Goal: Task Accomplishment & Management: Complete application form

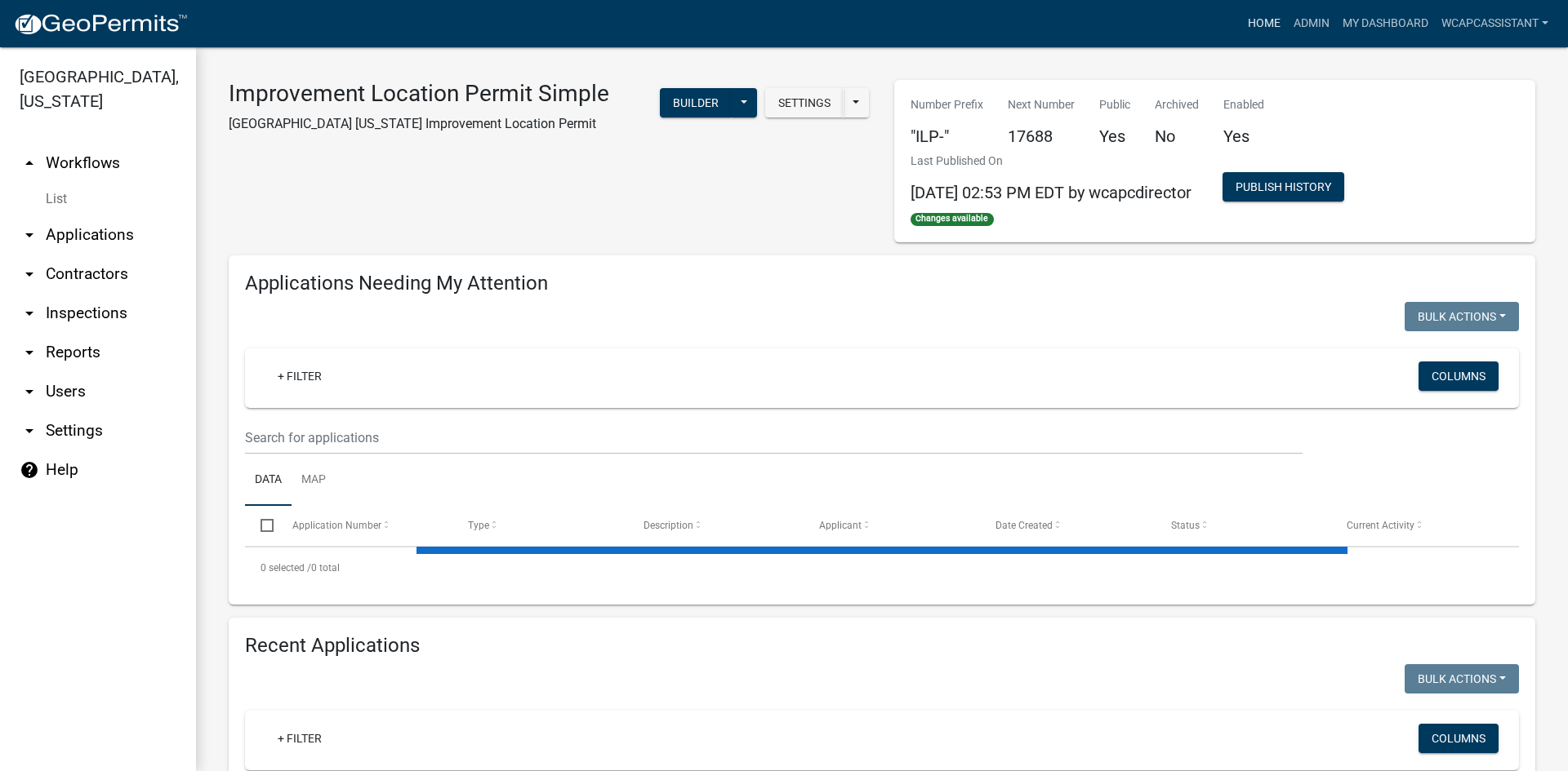
click at [1267, 29] on link "Home" at bounding box center [1264, 24] width 46 height 31
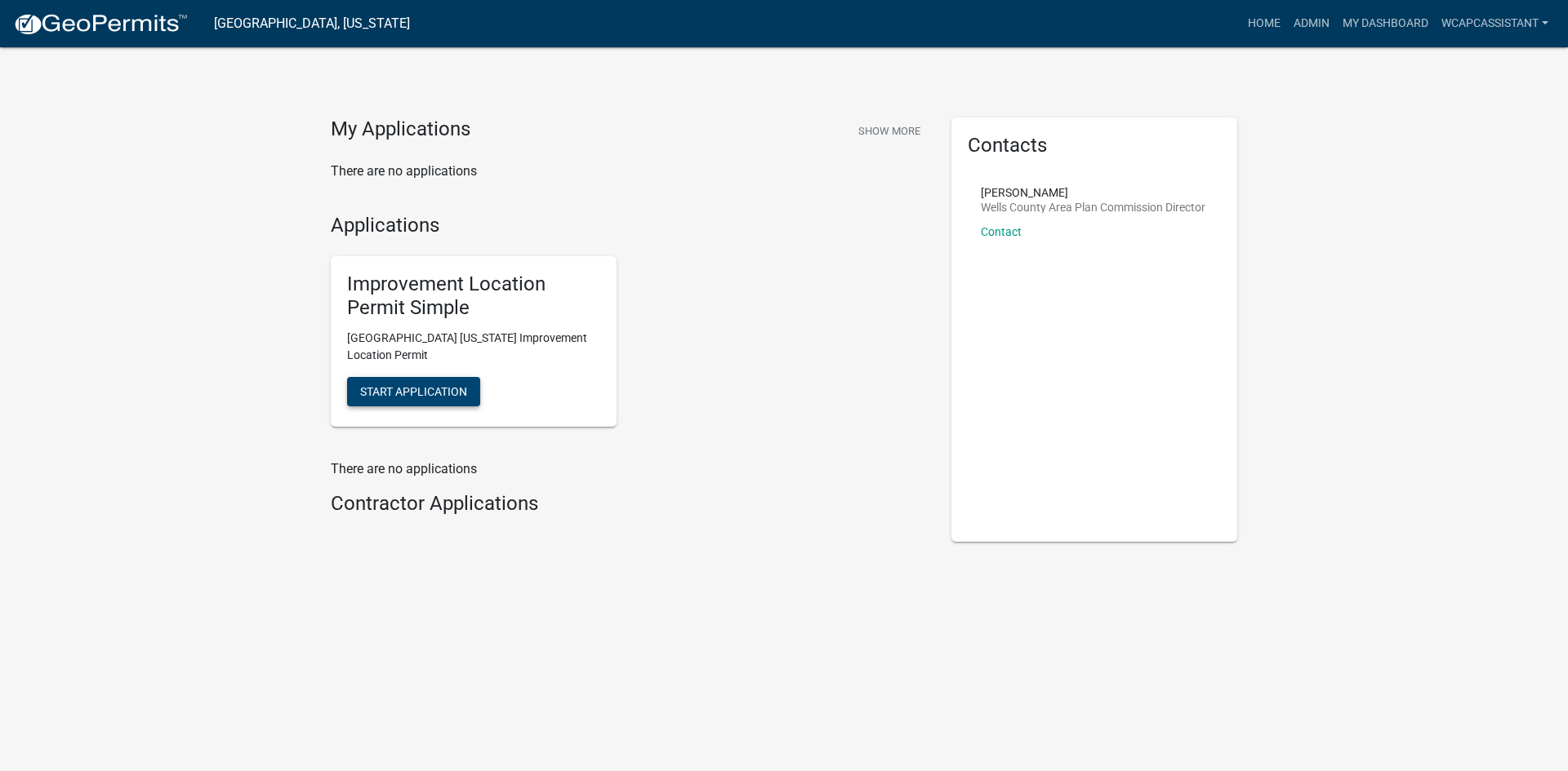
click at [409, 387] on span "Start Application" at bounding box center [414, 391] width 107 height 13
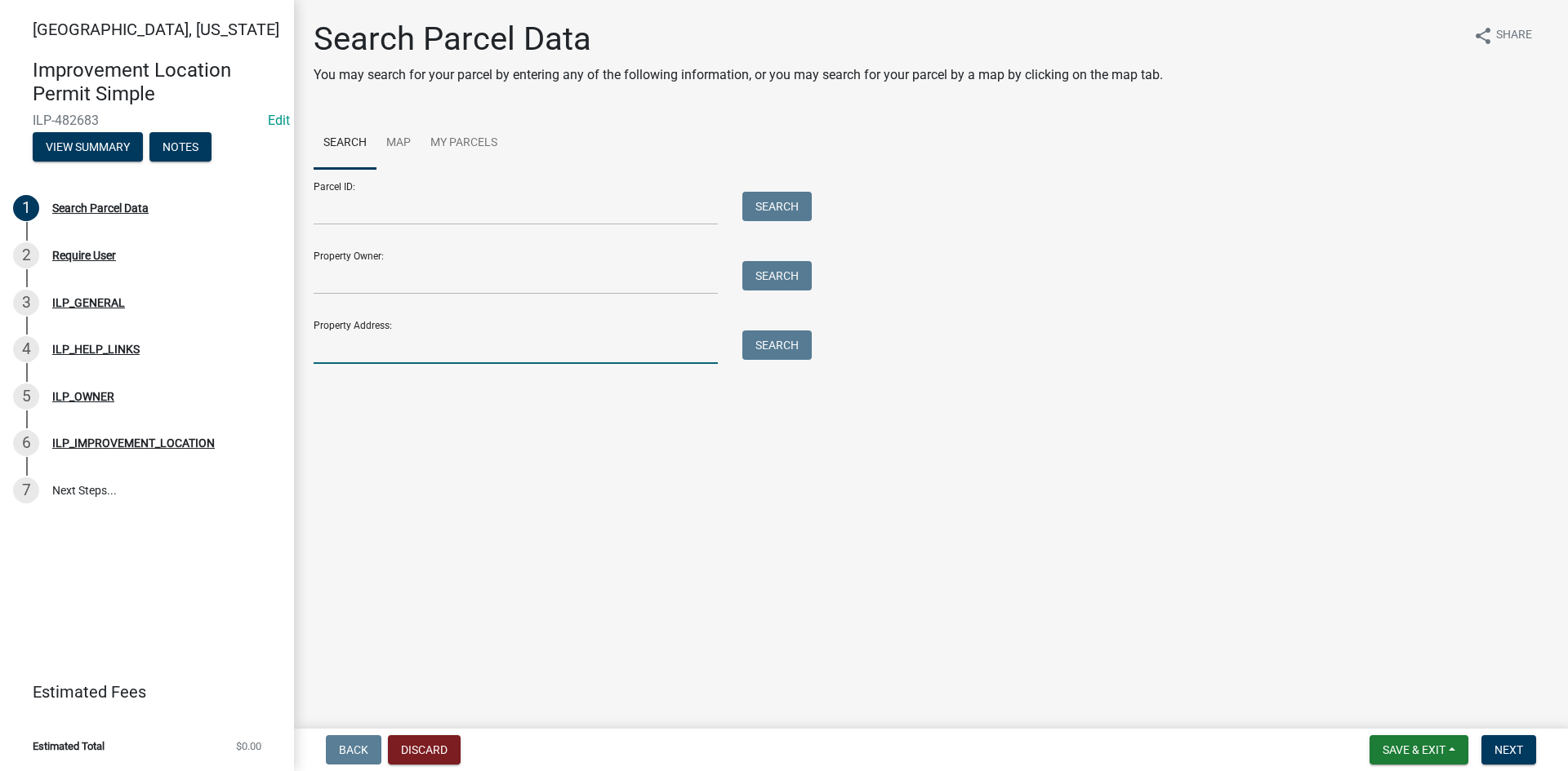
click at [354, 352] on input "Property Address:" at bounding box center [515, 347] width 405 height 33
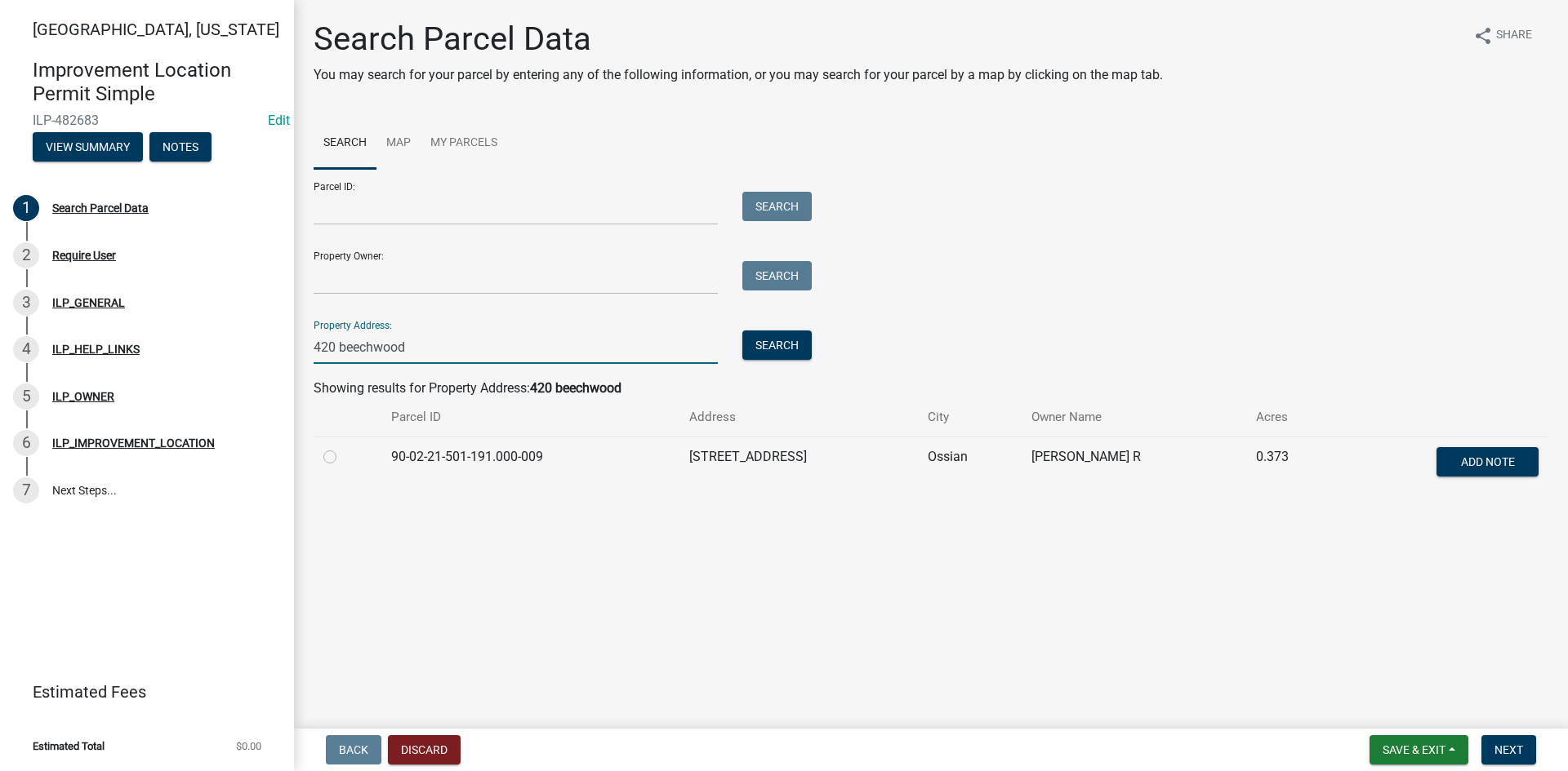
type input "420 beechwood"
click at [343, 447] on label at bounding box center [343, 447] width 0 height 0
click at [343, 454] on input "radio" at bounding box center [349, 452] width 11 height 11
radio input "true"
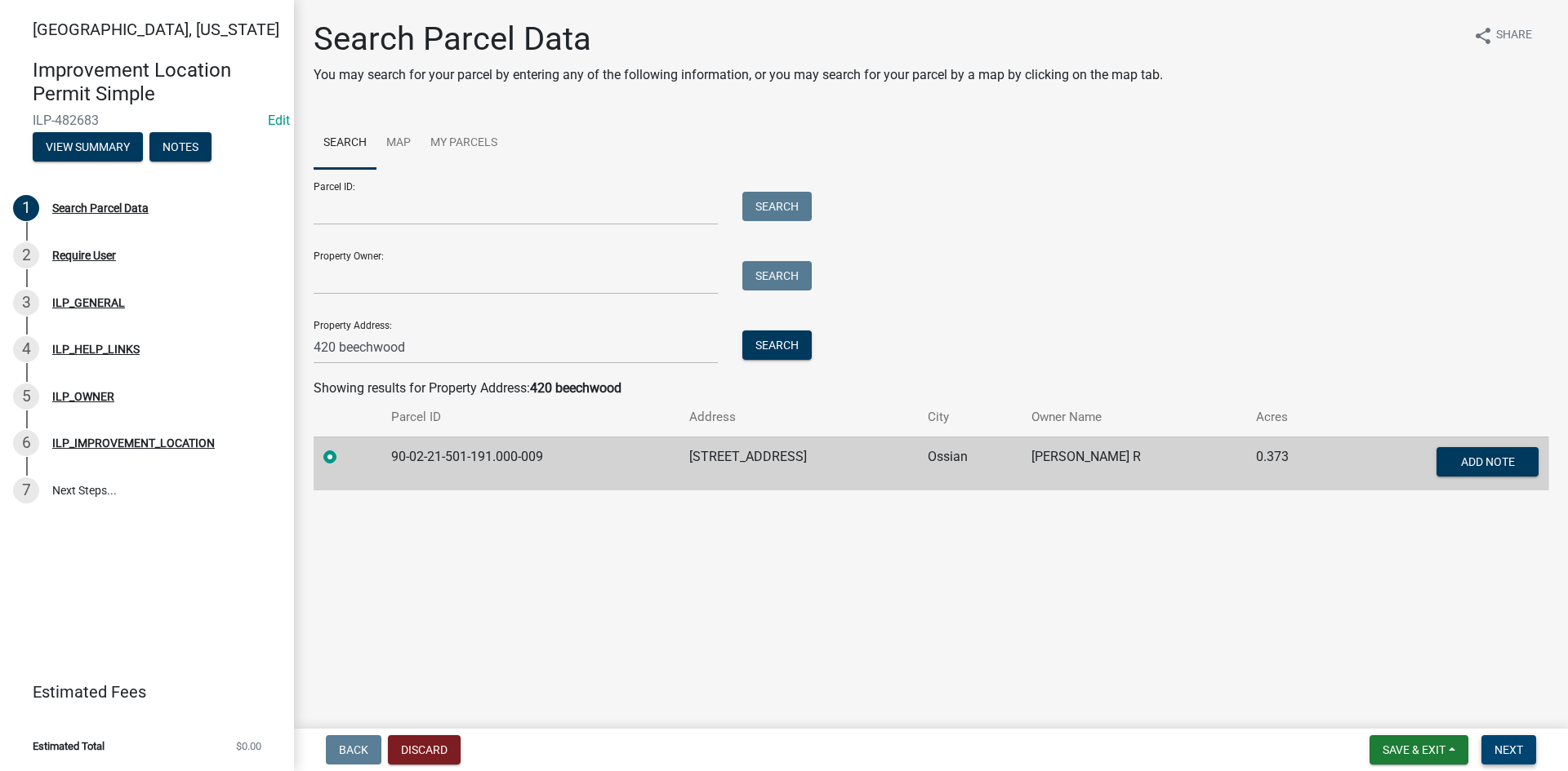
click at [1504, 749] on span "Next" at bounding box center [1509, 750] width 29 height 13
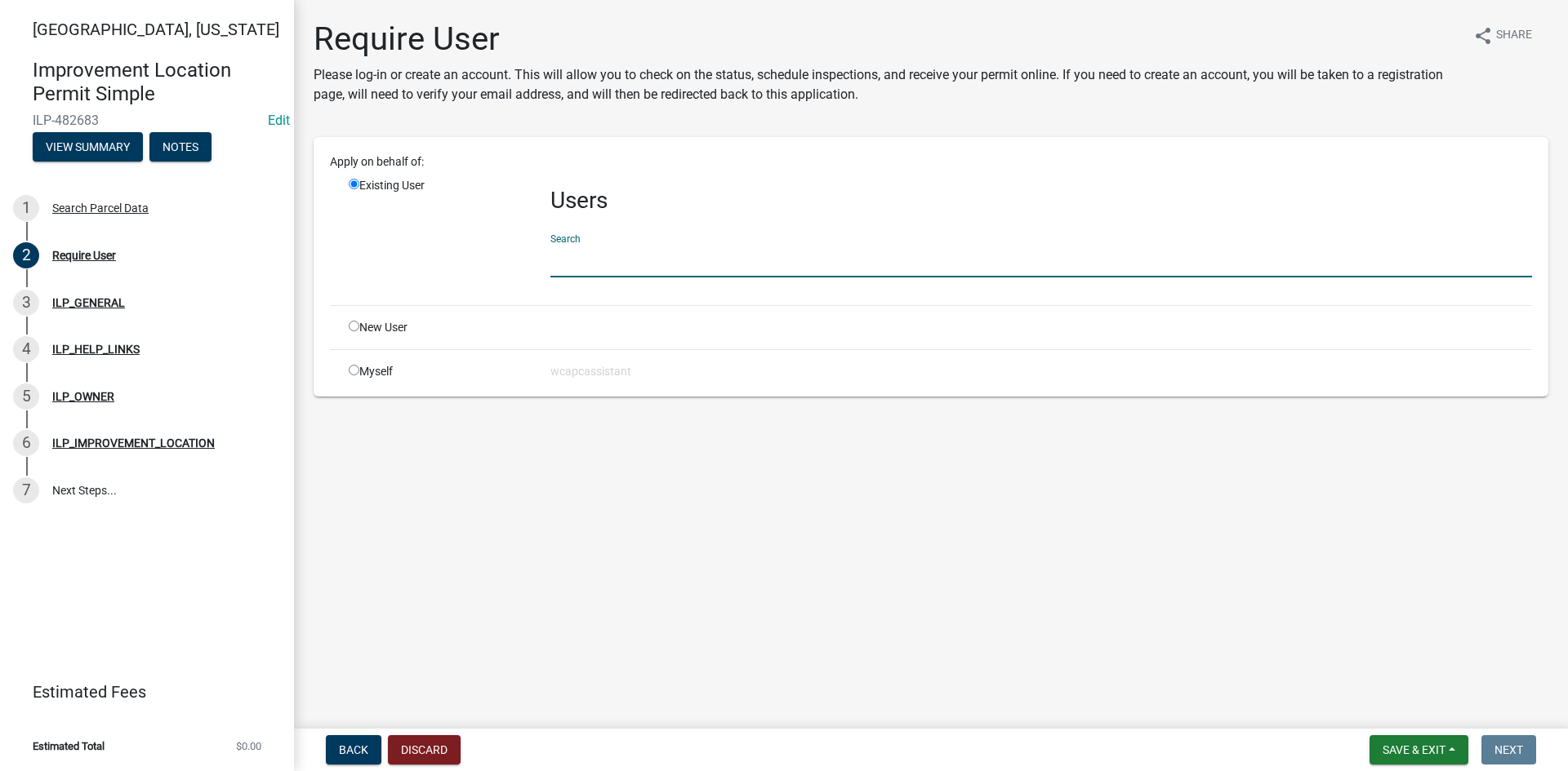
click at [619, 254] on input "text" at bounding box center [1041, 261] width 981 height 33
click at [356, 328] on input "radio" at bounding box center [354, 327] width 11 height 11
radio input "true"
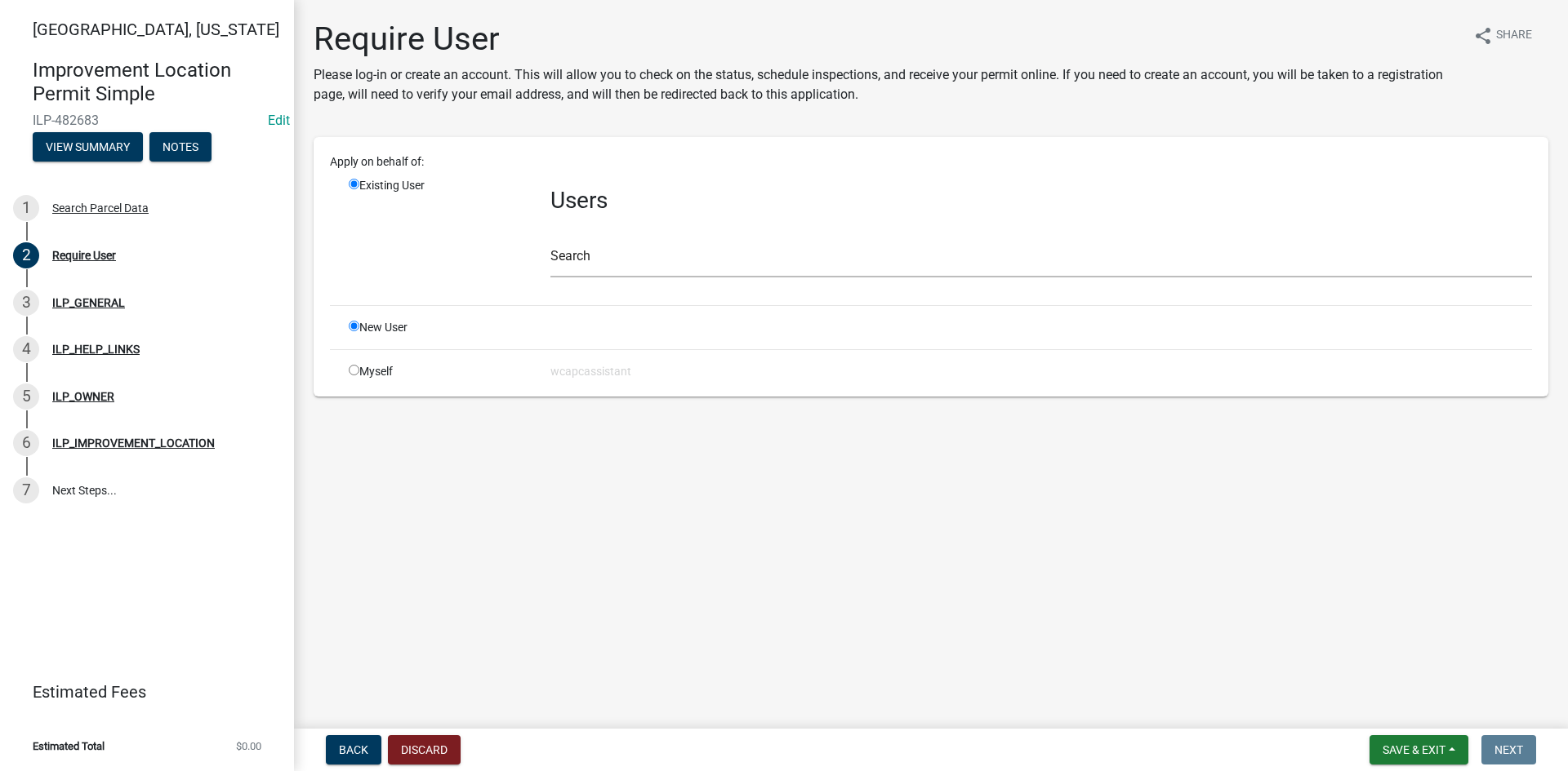
radio input "false"
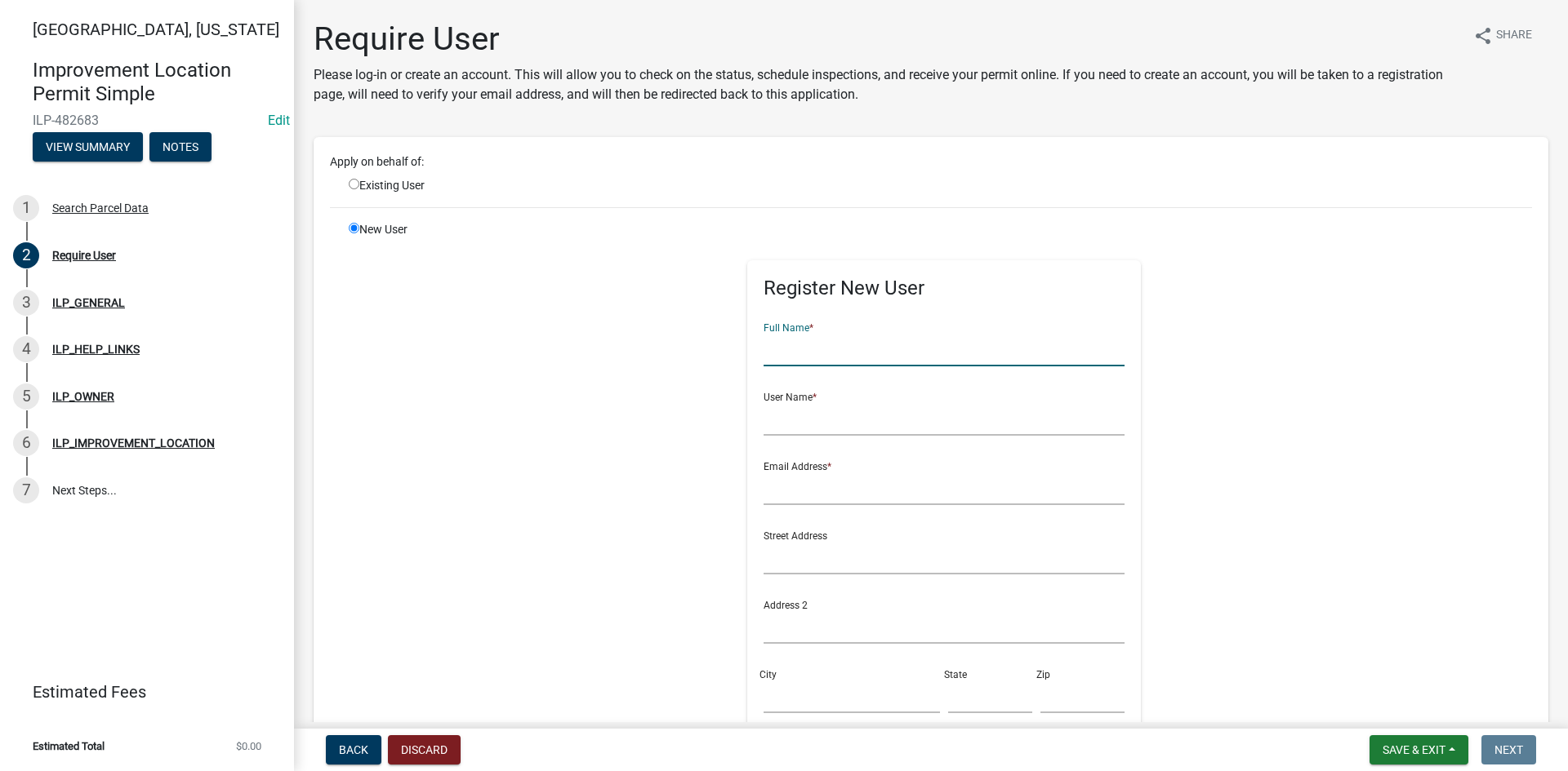
click at [808, 349] on input "text" at bounding box center [944, 349] width 362 height 33
type input "[PERSON_NAME]"
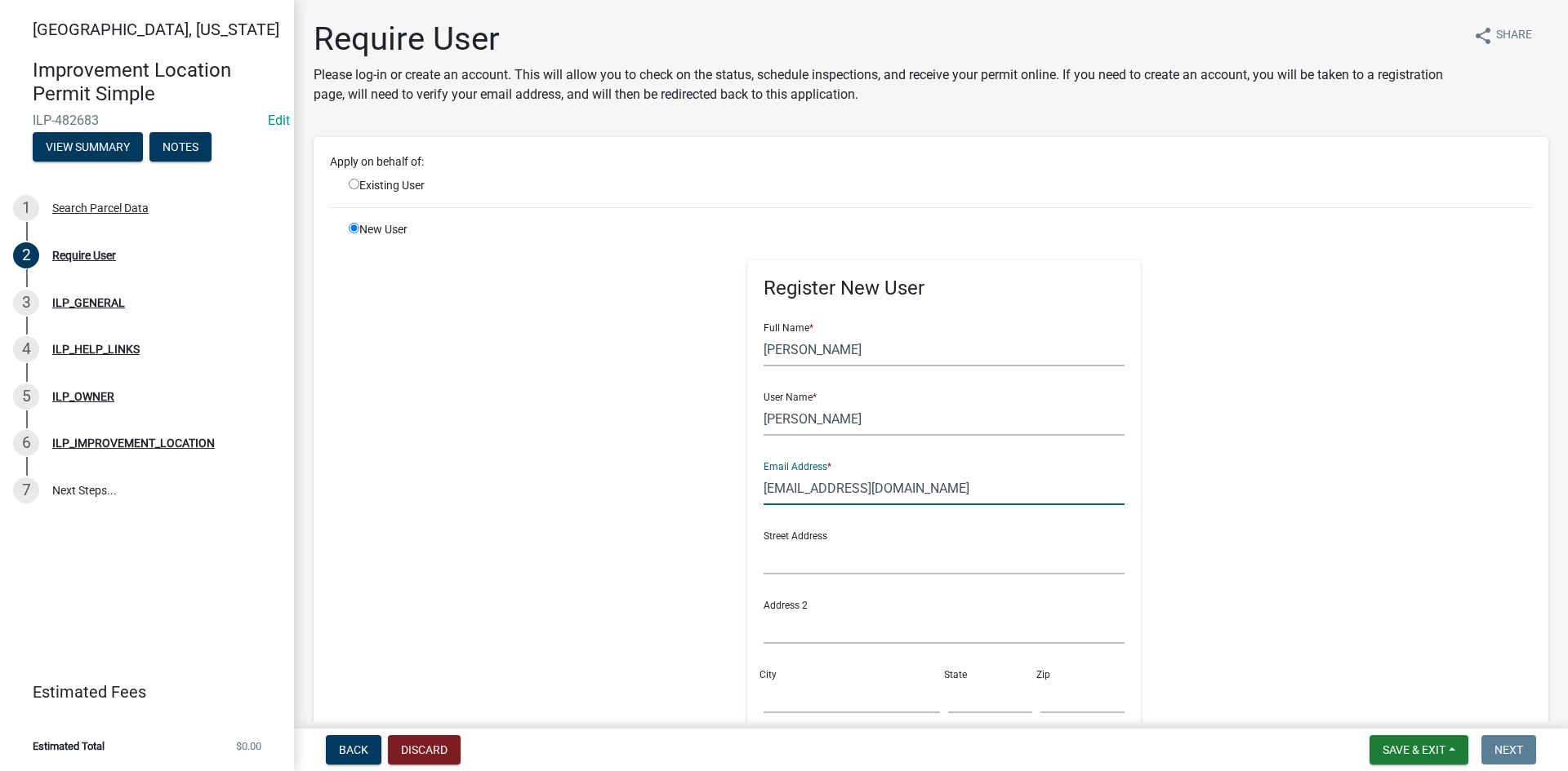
type input "[EMAIL_ADDRESS][DOMAIN_NAME]"
type input "[STREET_ADDRESS]"
type input "Ossian"
type input "IN"
type input "46777"
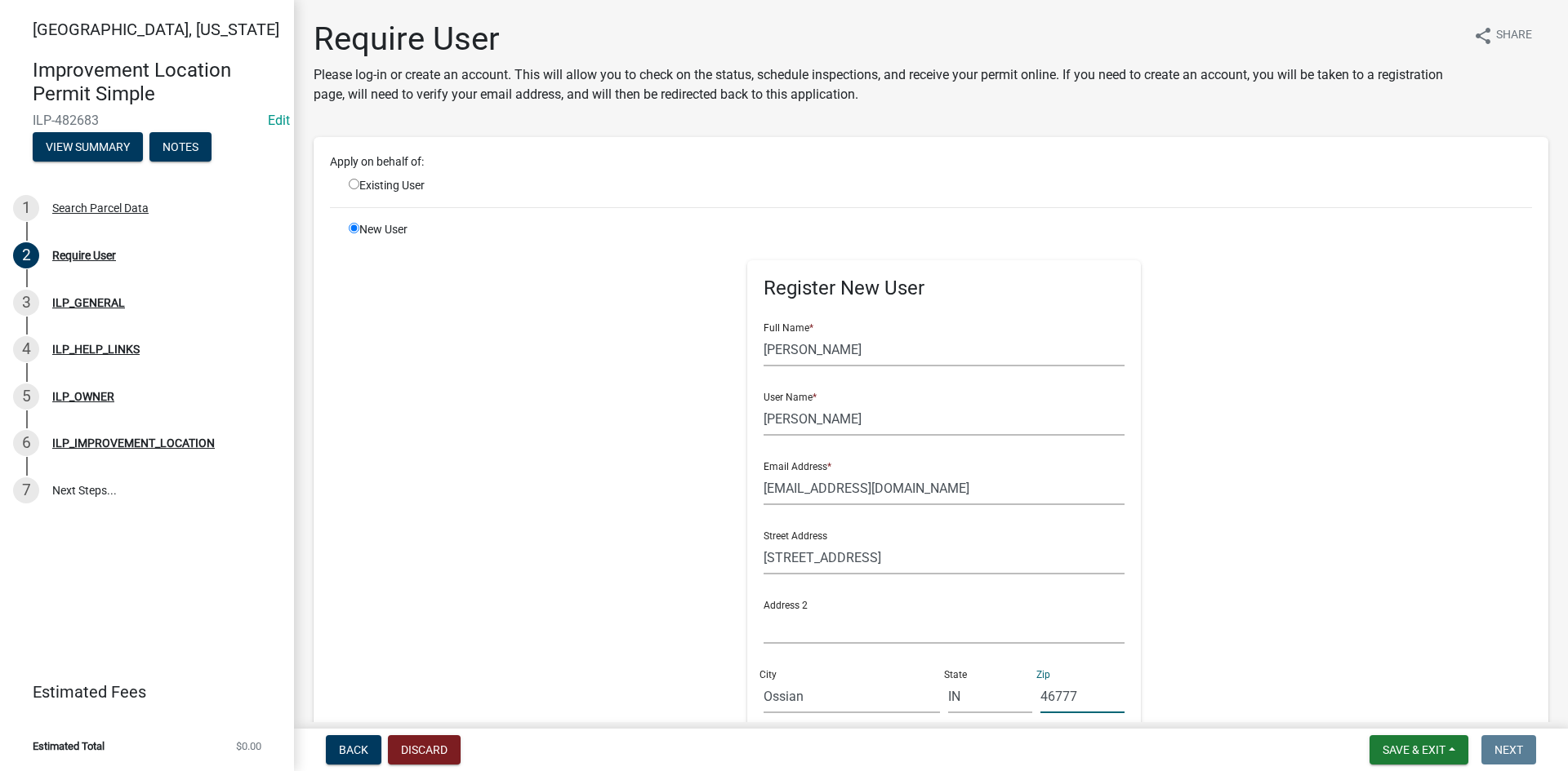
scroll to position [357, 0]
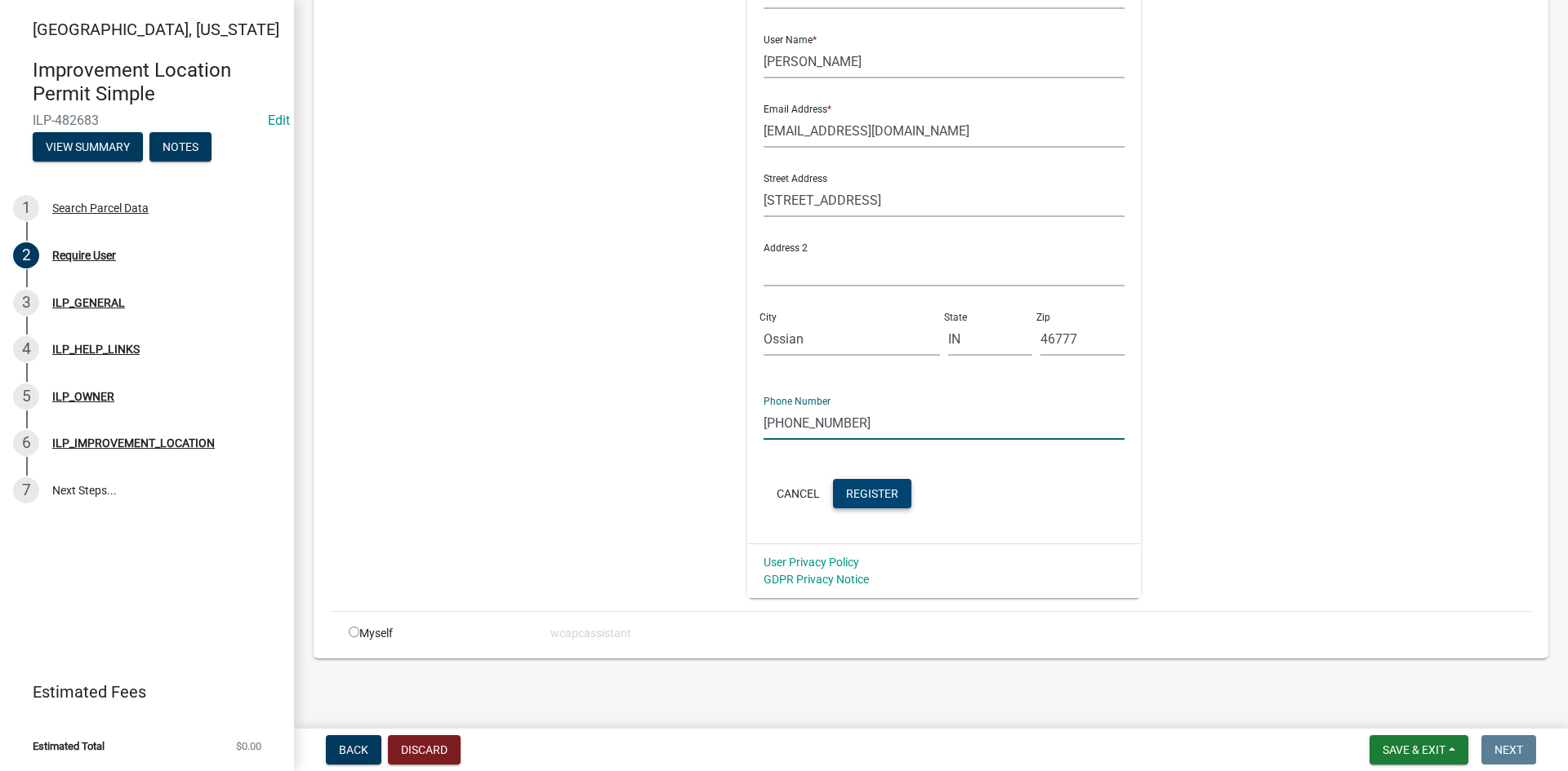
type input "[PHONE_NUMBER]"
click at [856, 481] on button "Register" at bounding box center [872, 494] width 79 height 29
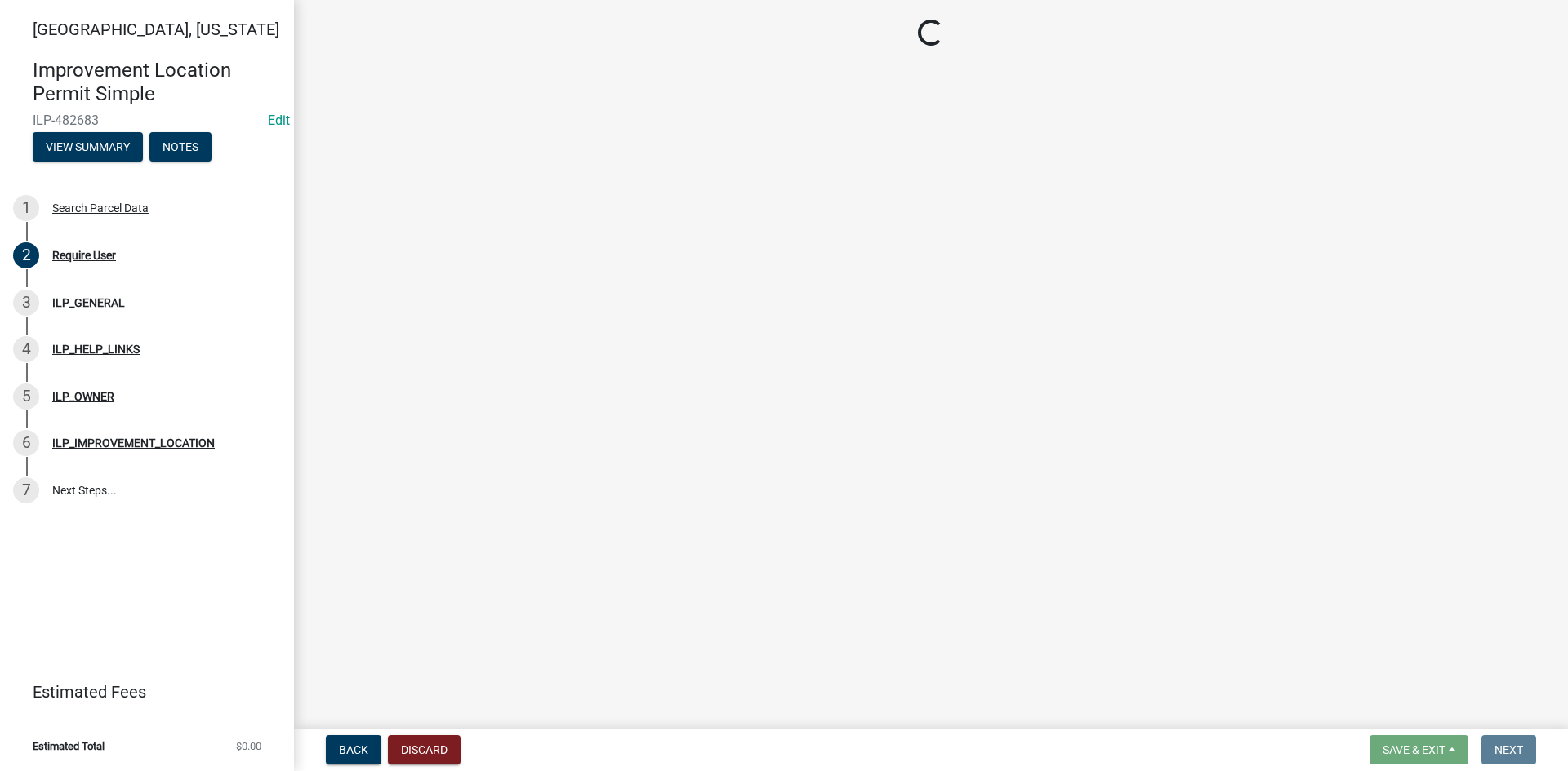
scroll to position [0, 0]
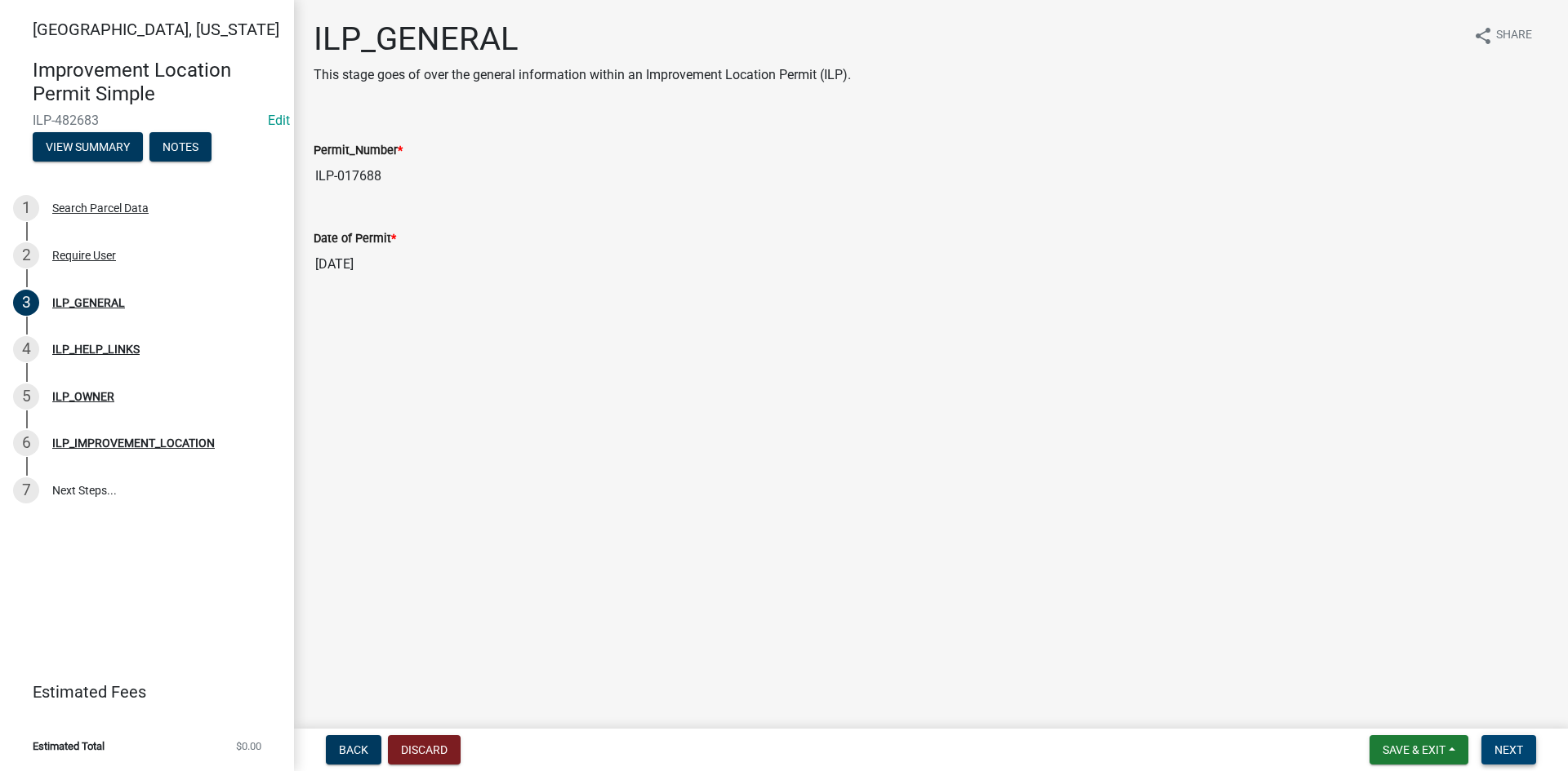
click at [1505, 741] on button "Next" at bounding box center [1508, 750] width 54 height 29
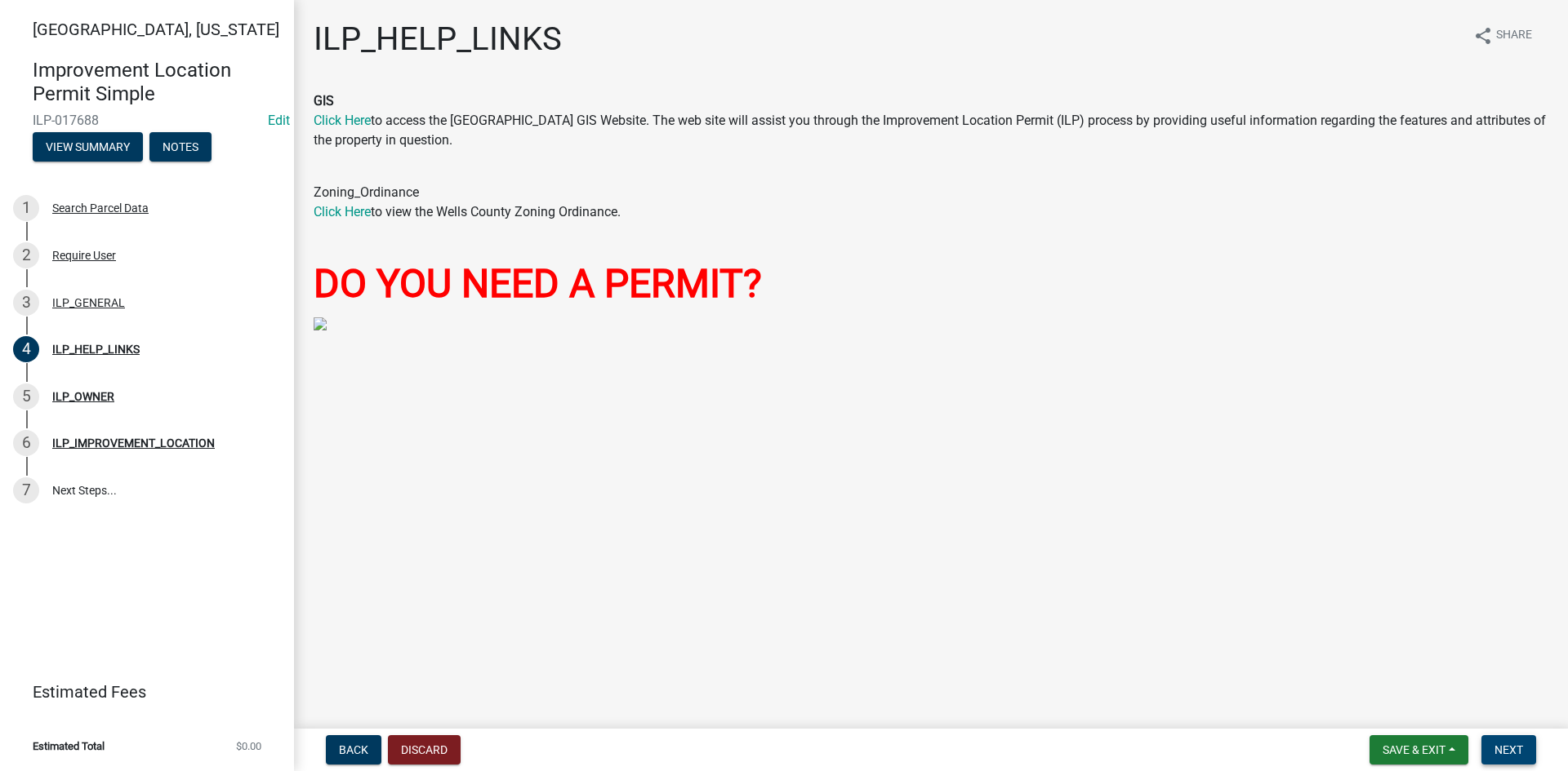
click at [1498, 746] on span "Next" at bounding box center [1509, 750] width 29 height 13
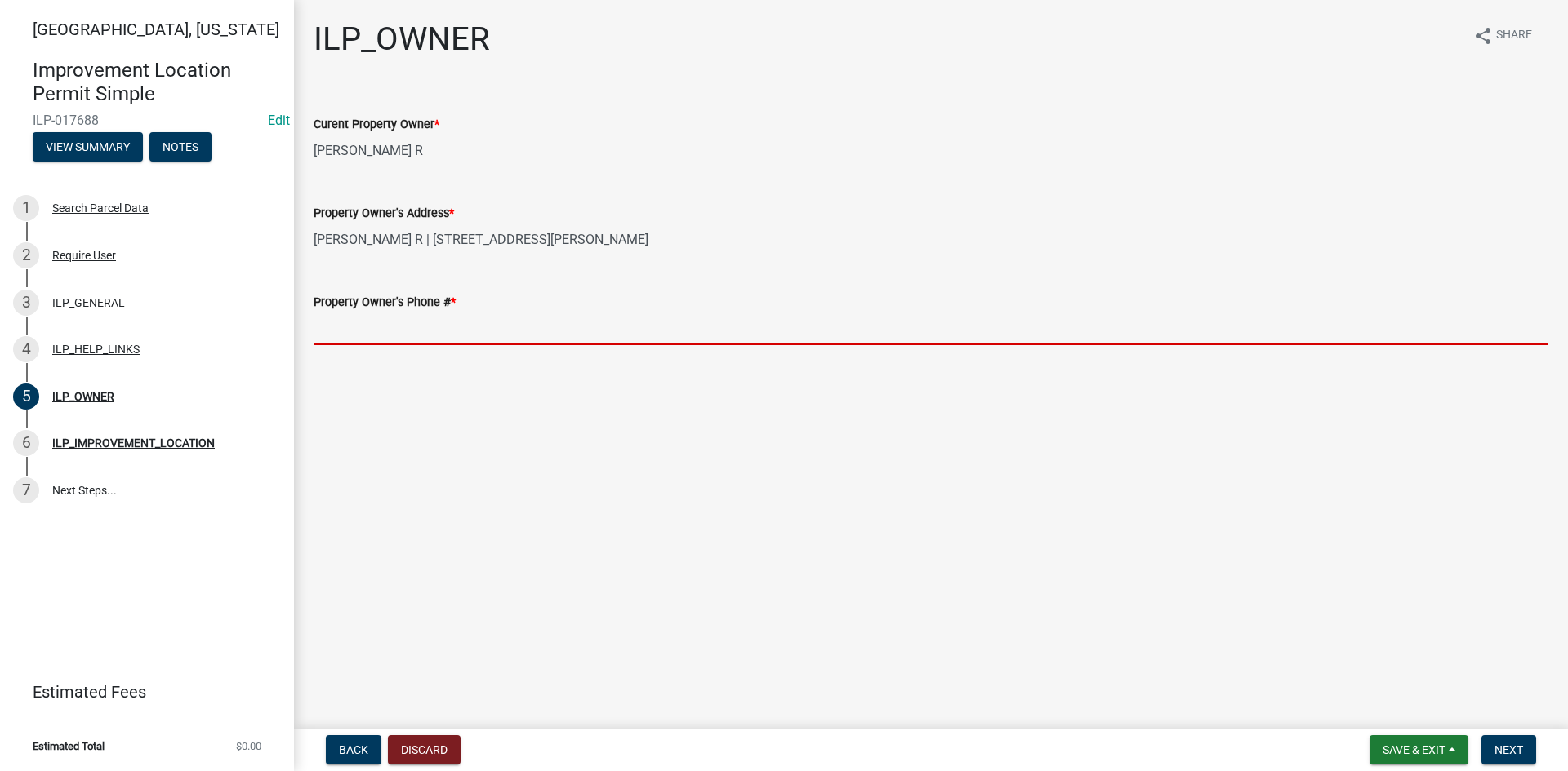
click at [419, 334] on input "Property Owner's Phone # *" at bounding box center [931, 328] width 1235 height 33
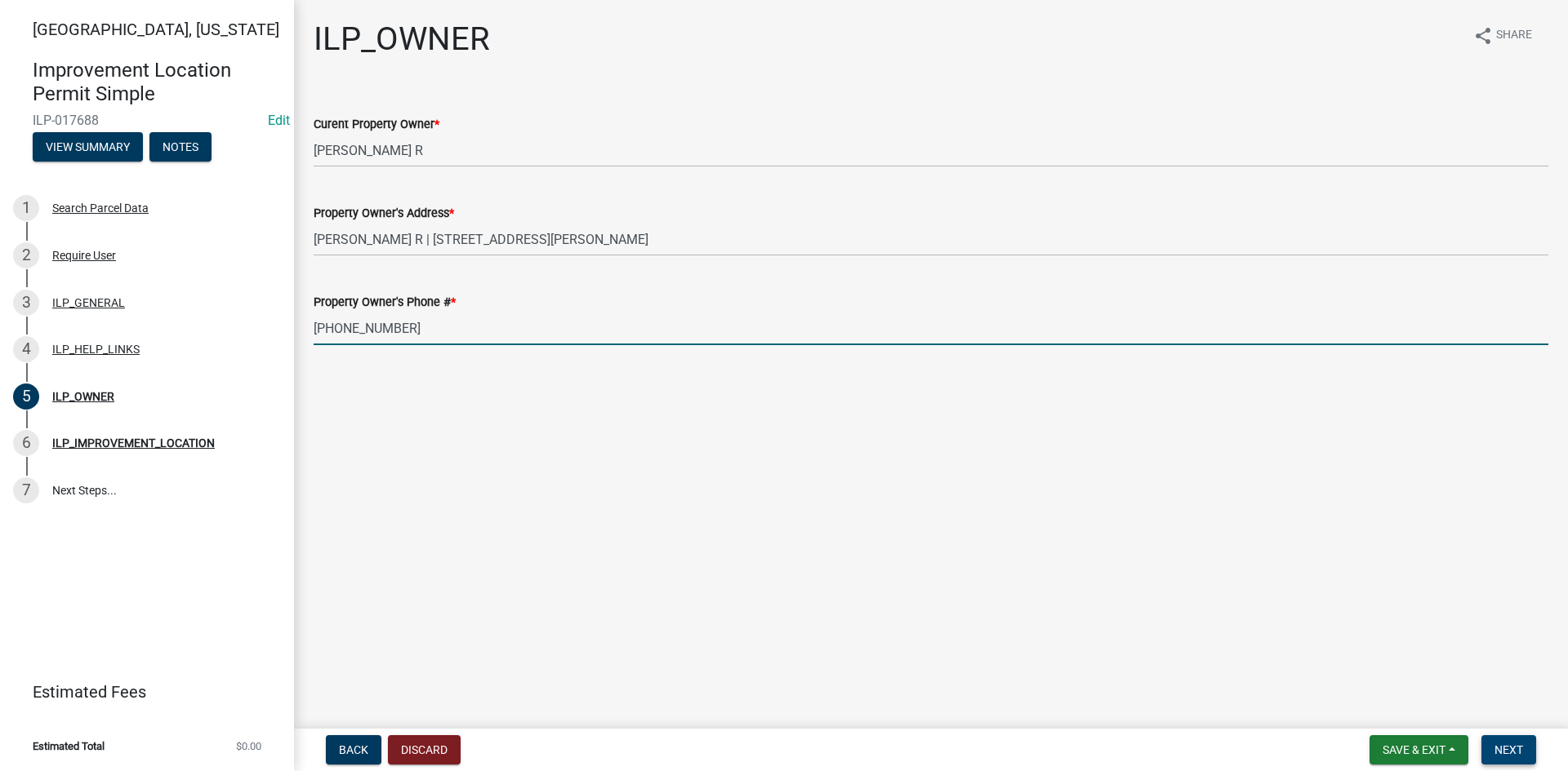
type input "[PHONE_NUMBER]"
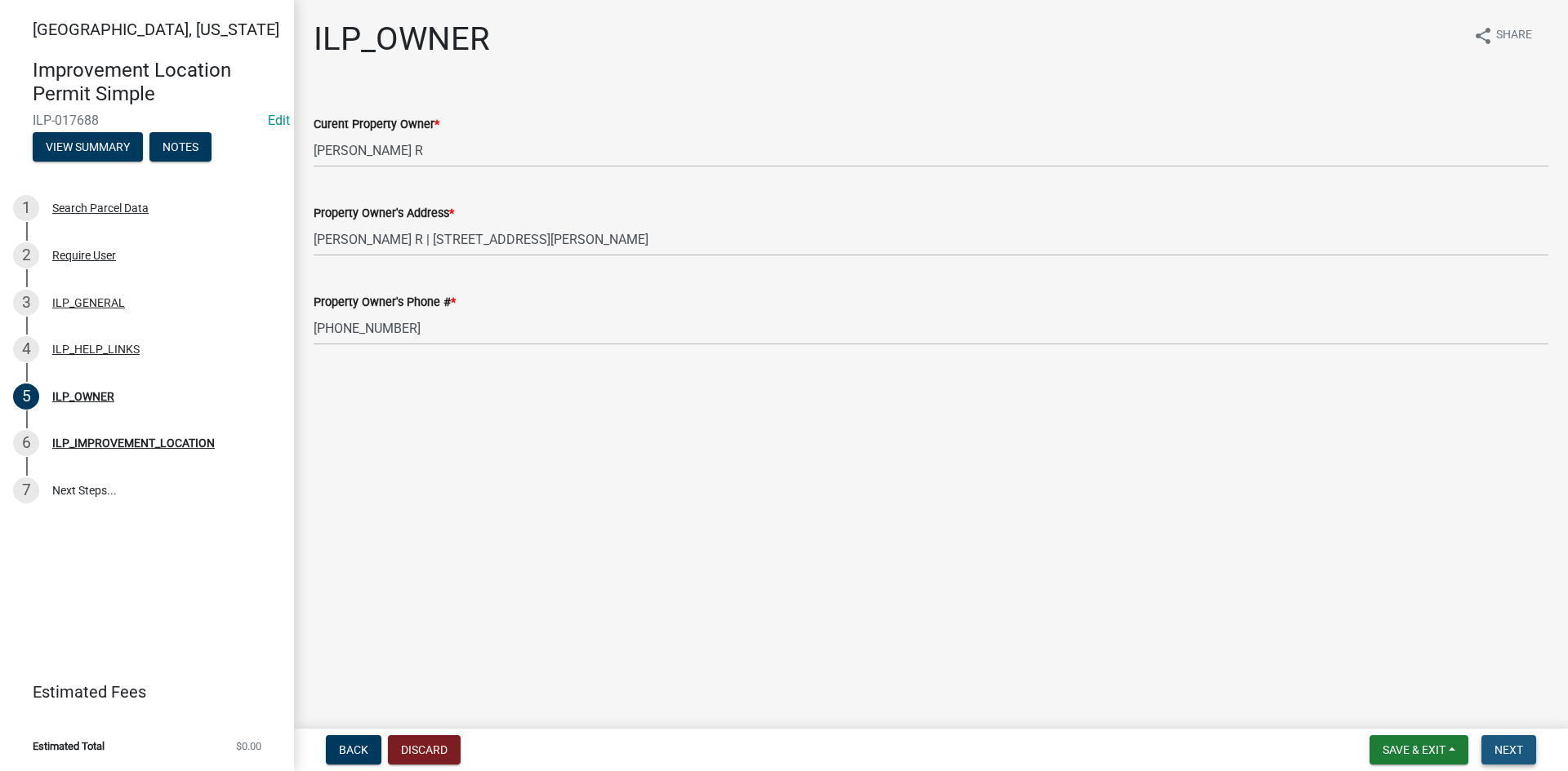
click at [1517, 738] on button "Next" at bounding box center [1508, 750] width 54 height 29
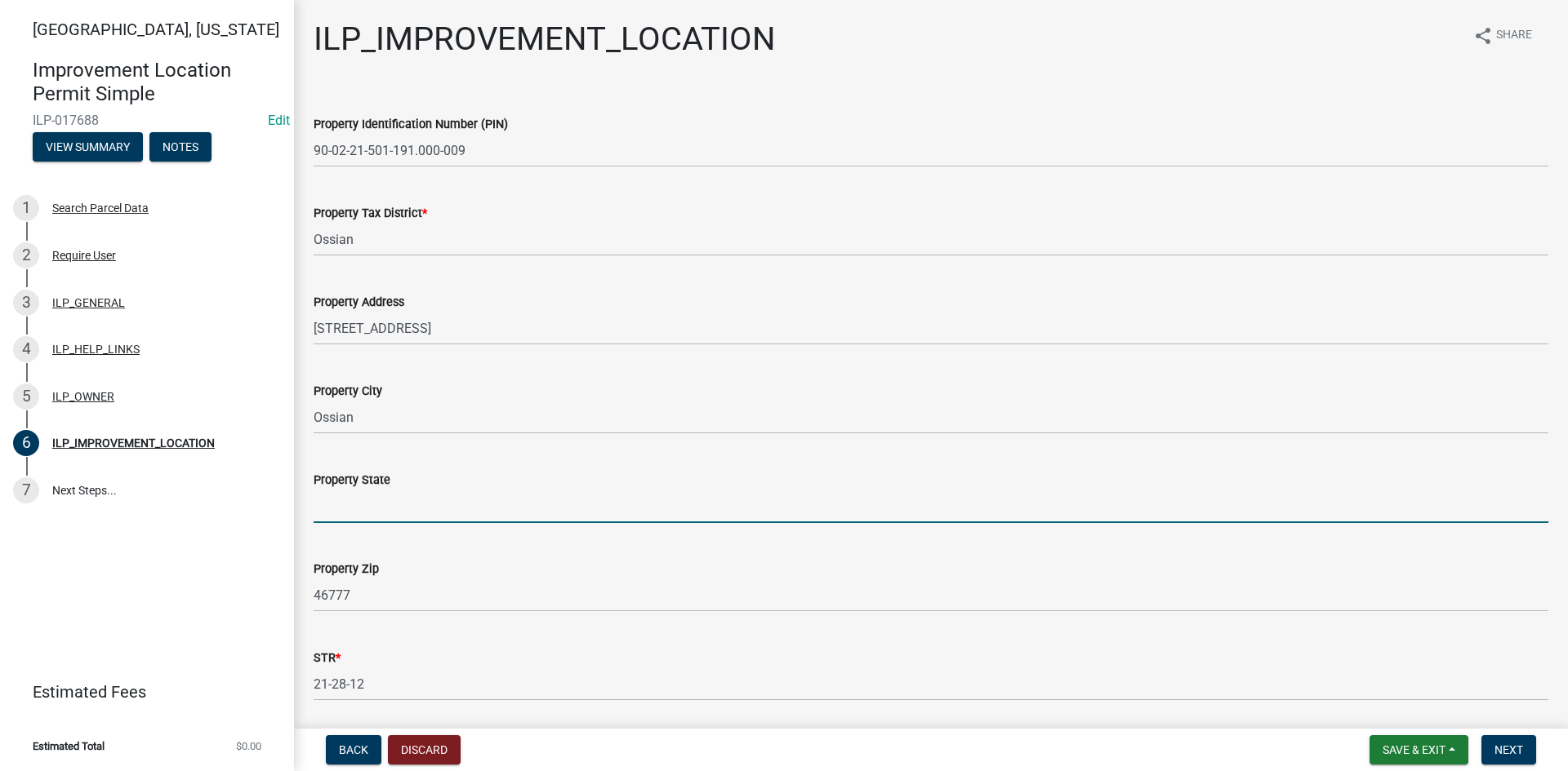
click at [373, 512] on input "Property State" at bounding box center [931, 506] width 1235 height 33
type input "IN"
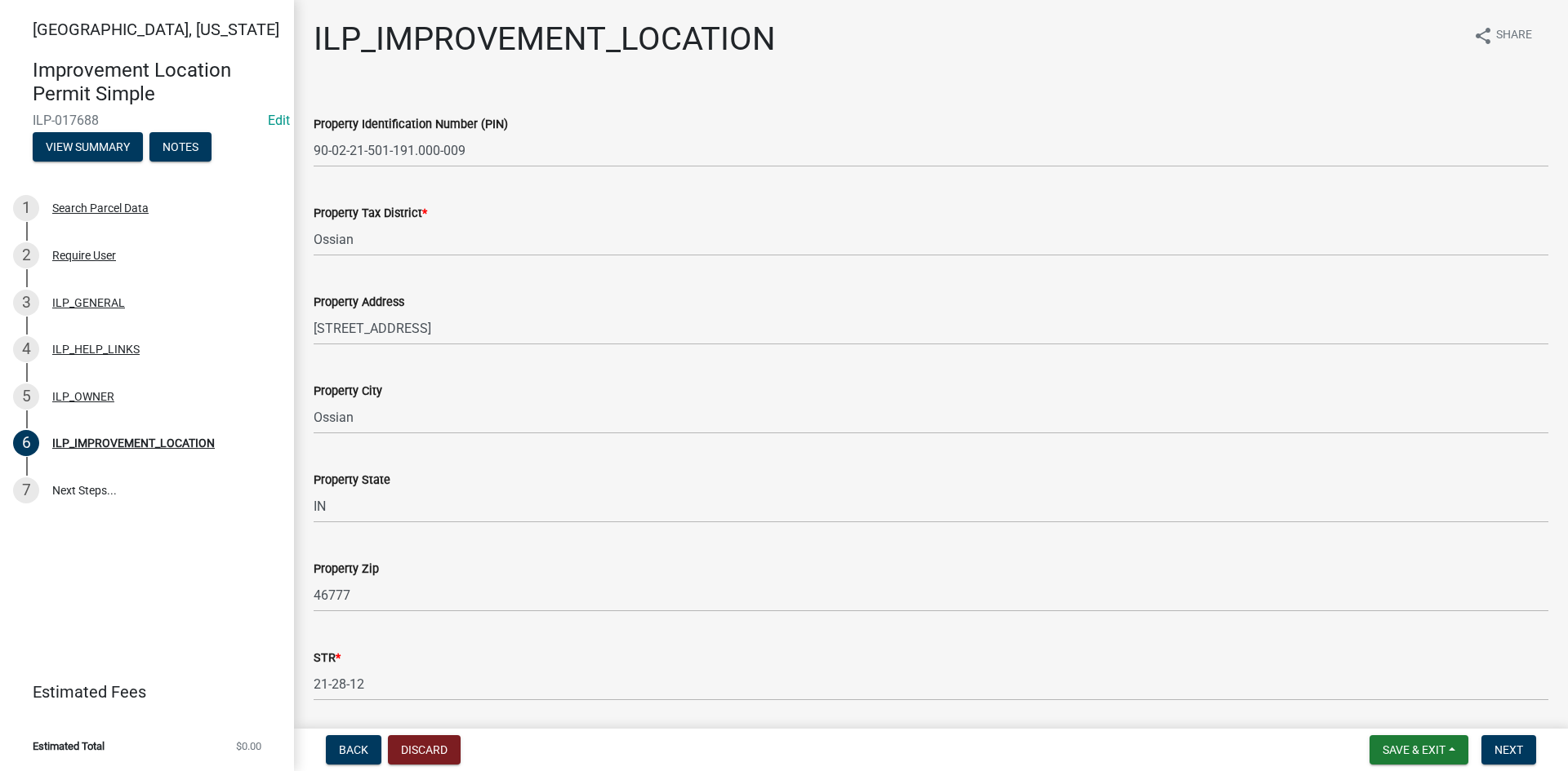
scroll to position [254, 0]
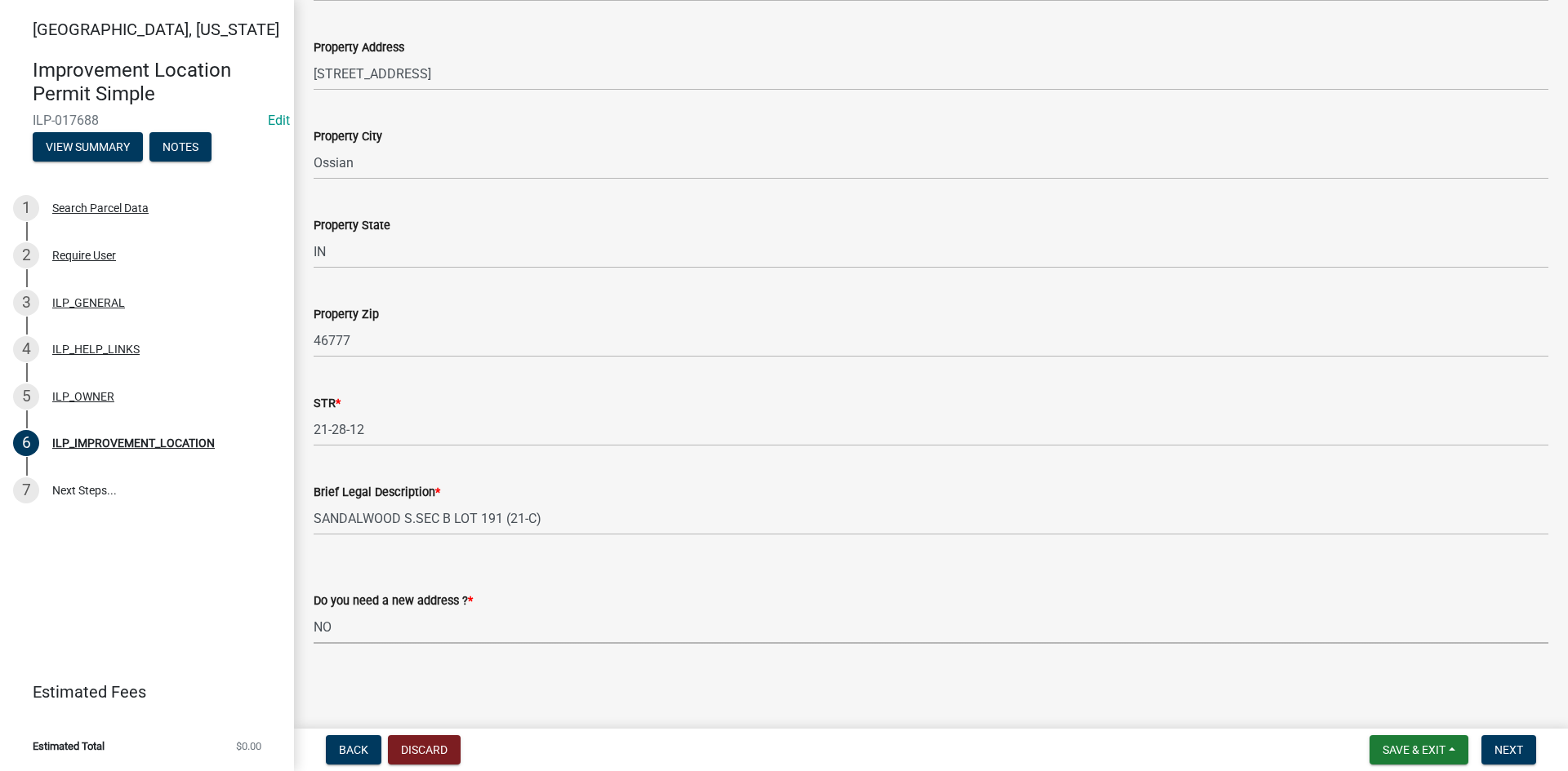
select select "03ef64e6-f0ff-43c9-aded-972c487e3507"
click at [1506, 737] on button "Next" at bounding box center [1508, 750] width 54 height 29
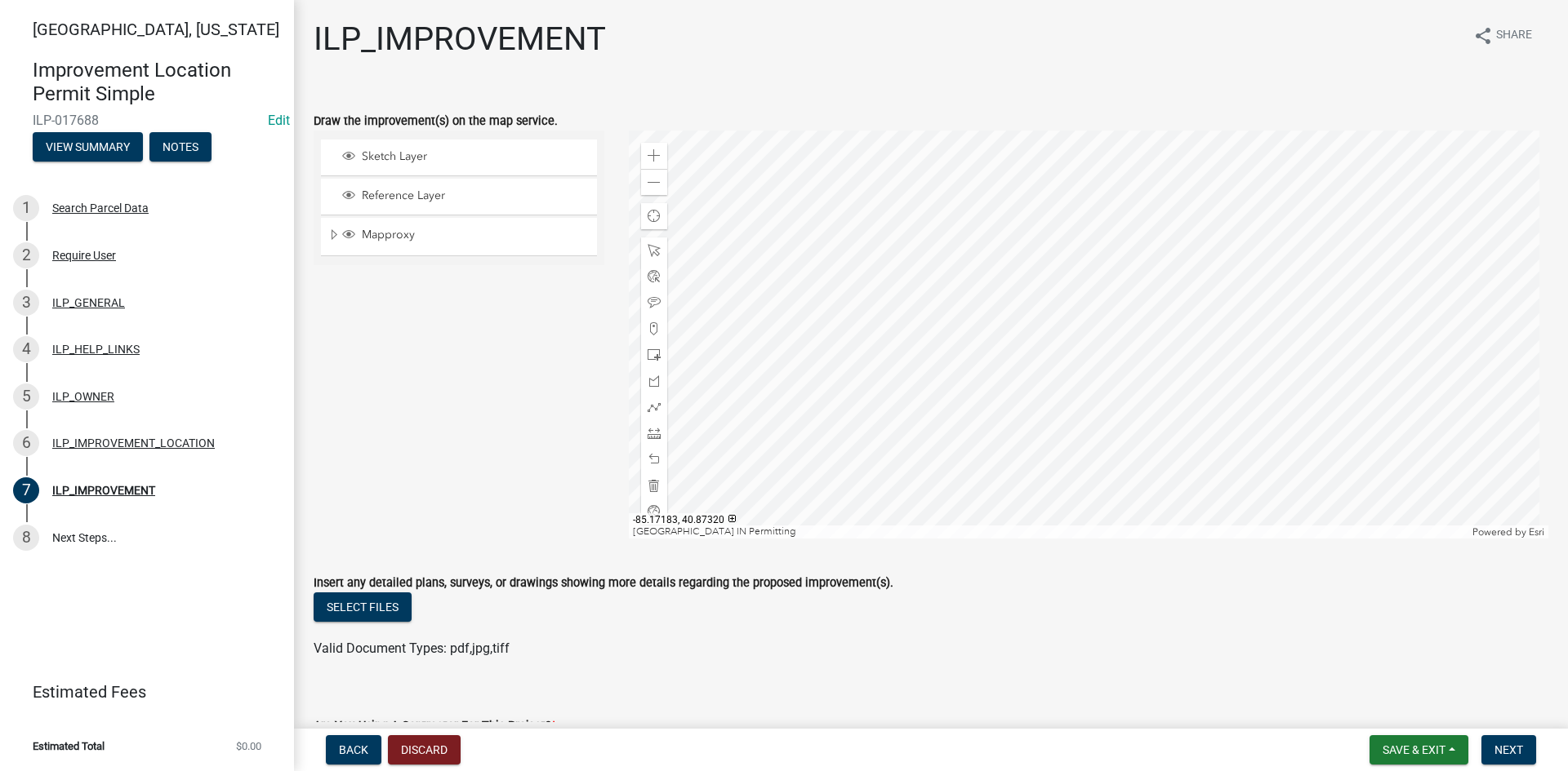
click at [1134, 296] on div at bounding box center [1089, 334] width 921 height 408
click at [647, 435] on span at bounding box center [654, 433] width 13 height 13
click at [1132, 301] on div at bounding box center [1089, 334] width 921 height 408
click at [1150, 301] on div at bounding box center [1089, 334] width 921 height 408
click at [1152, 246] on div at bounding box center [1089, 334] width 921 height 408
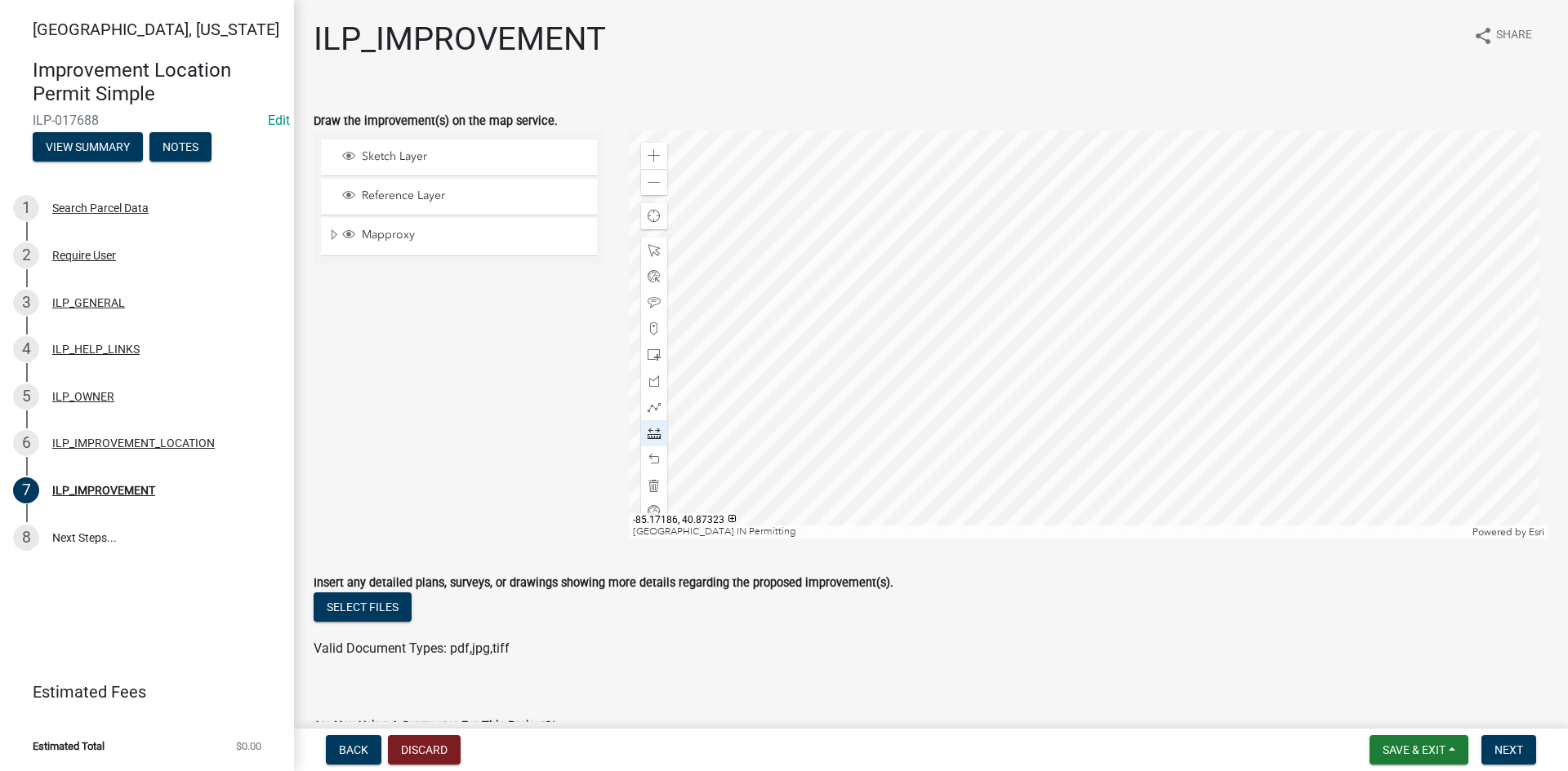
click at [1104, 246] on div at bounding box center [1089, 334] width 921 height 408
click at [1104, 299] on div at bounding box center [1089, 334] width 921 height 408
click at [1128, 300] on div at bounding box center [1089, 334] width 921 height 408
click at [1152, 655] on div "Valid Document Types: pdf,jpg,tiff" at bounding box center [931, 649] width 1259 height 20
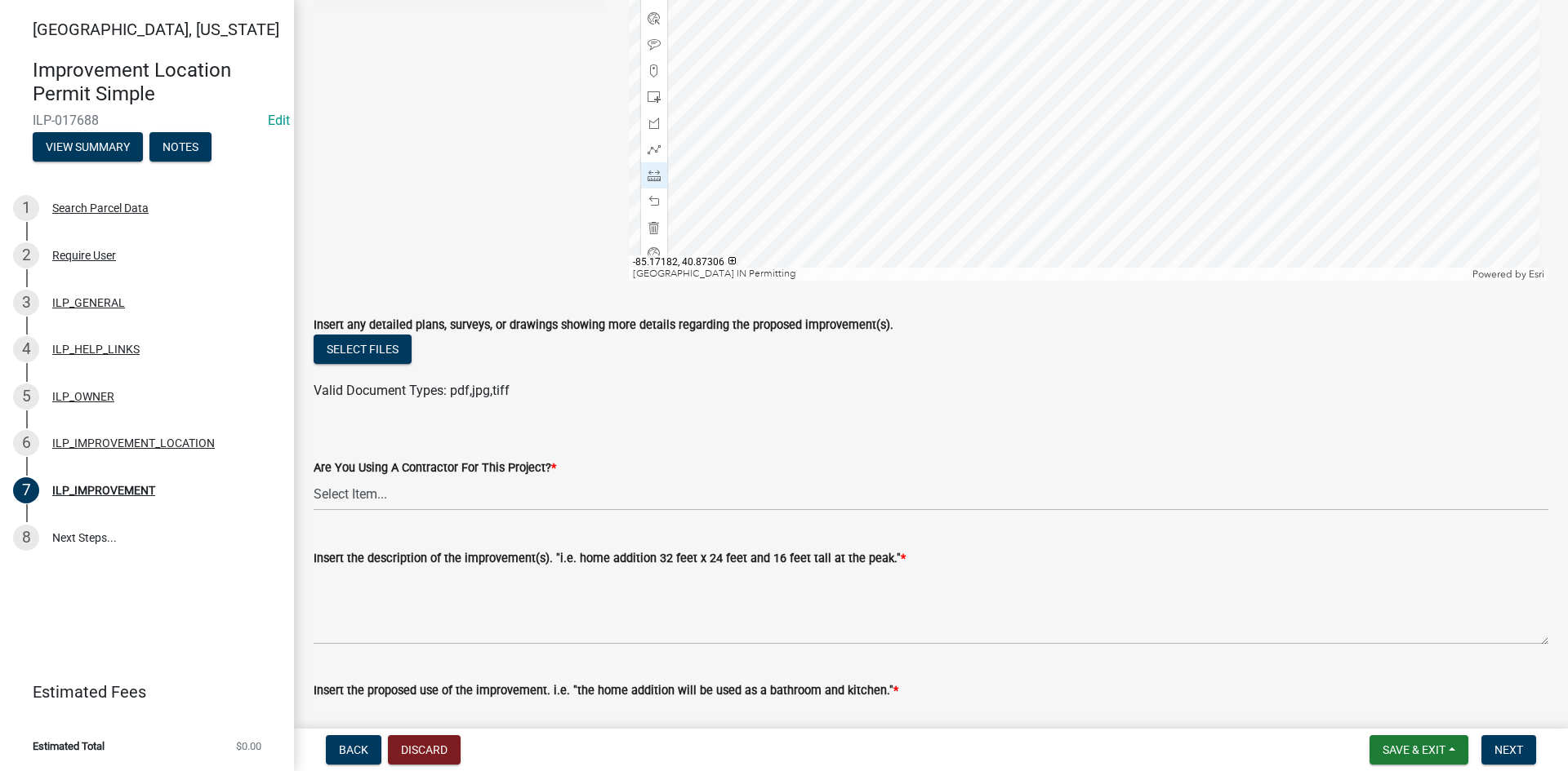
scroll to position [490, 0]
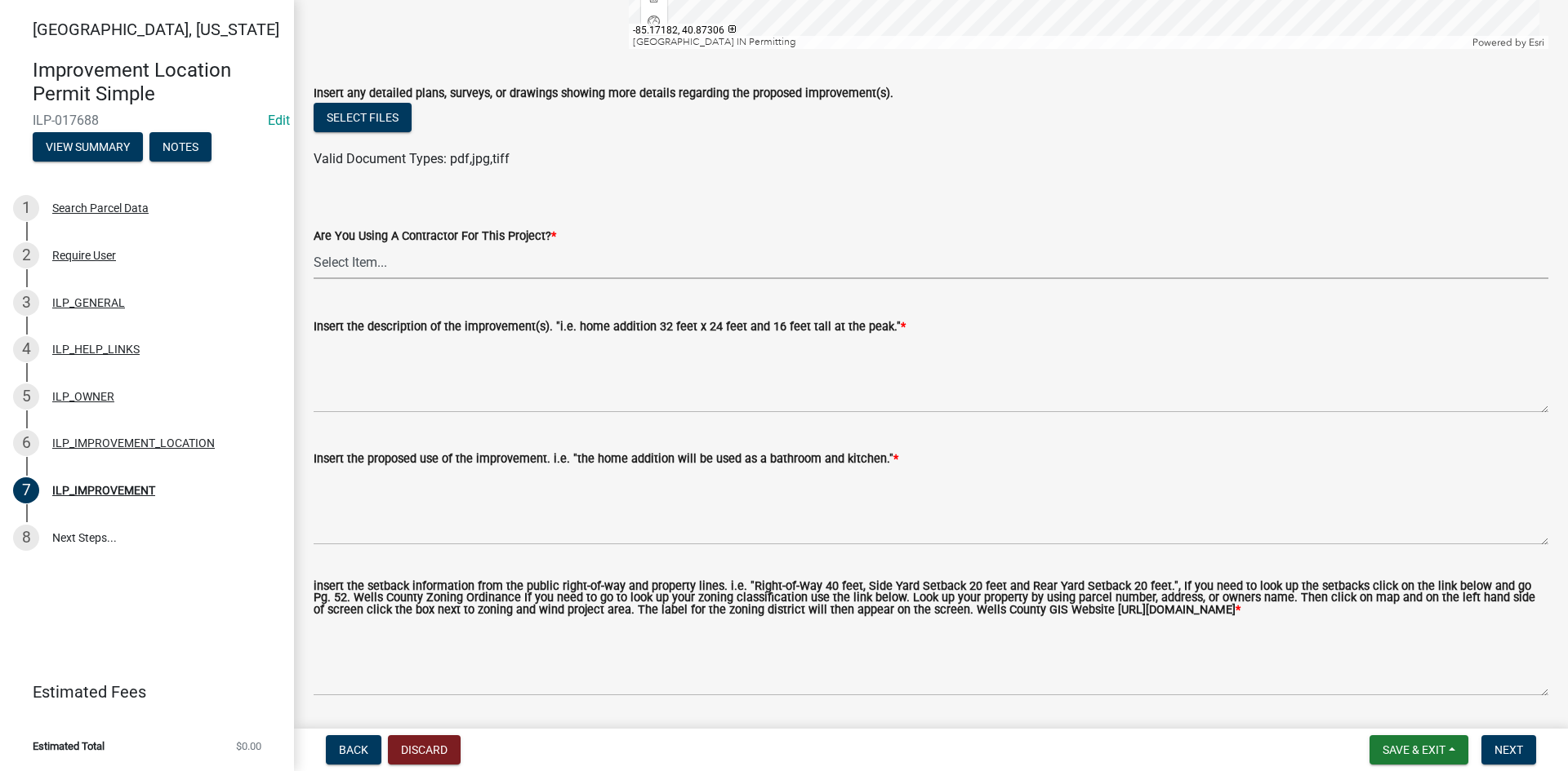
click at [496, 254] on select "Select Item... YES NO" at bounding box center [931, 262] width 1235 height 33
click at [313, 246] on select "Select Item... YES NO" at bounding box center [931, 262] width 1235 height 33
select select "71b507d0-569d-4a0a-b334-f72445909e69"
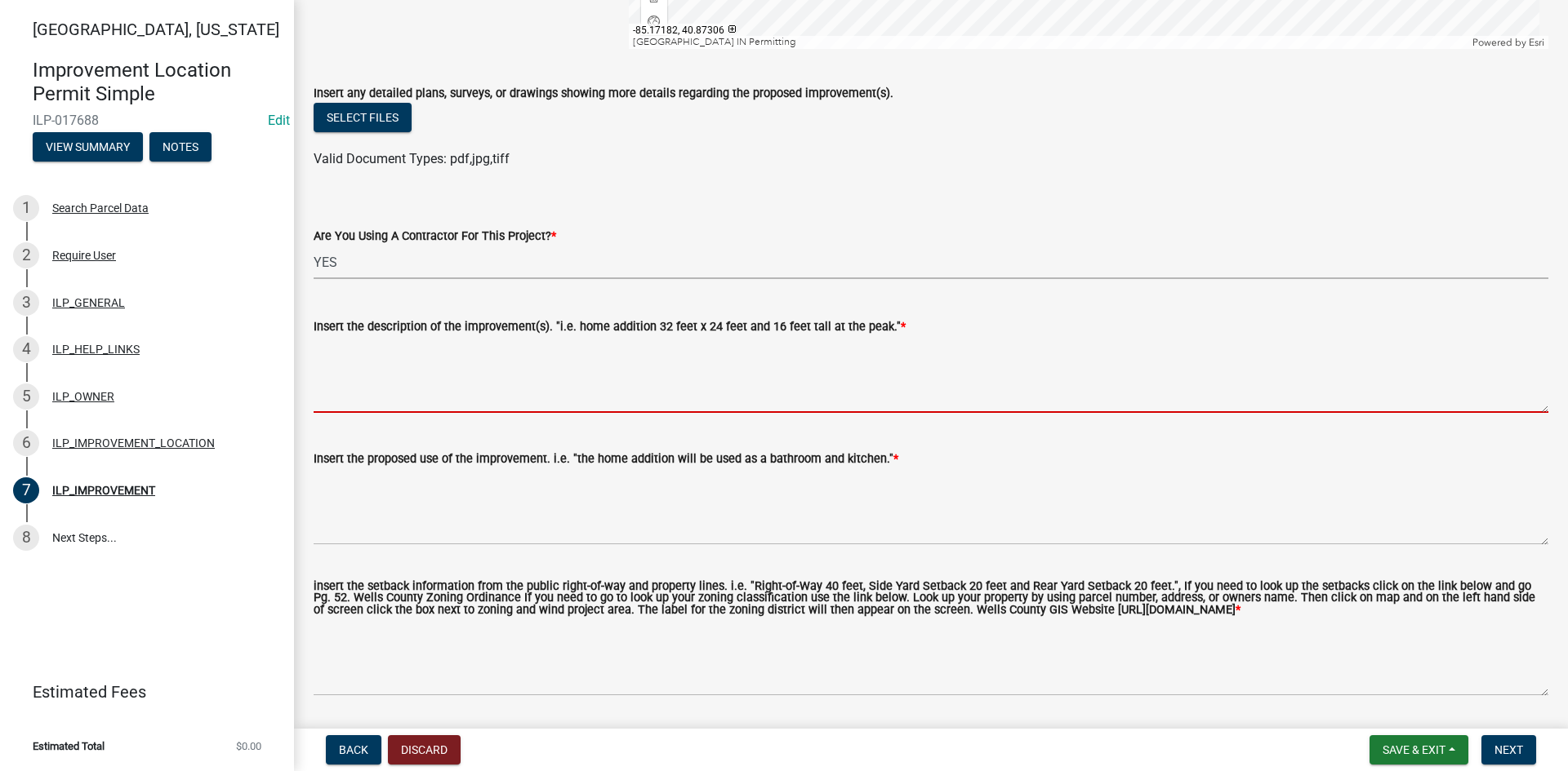
click at [502, 377] on textarea "Insert the description of the improvement(s). "i.e. home addition 32 feet x 24 …" at bounding box center [931, 375] width 1235 height 77
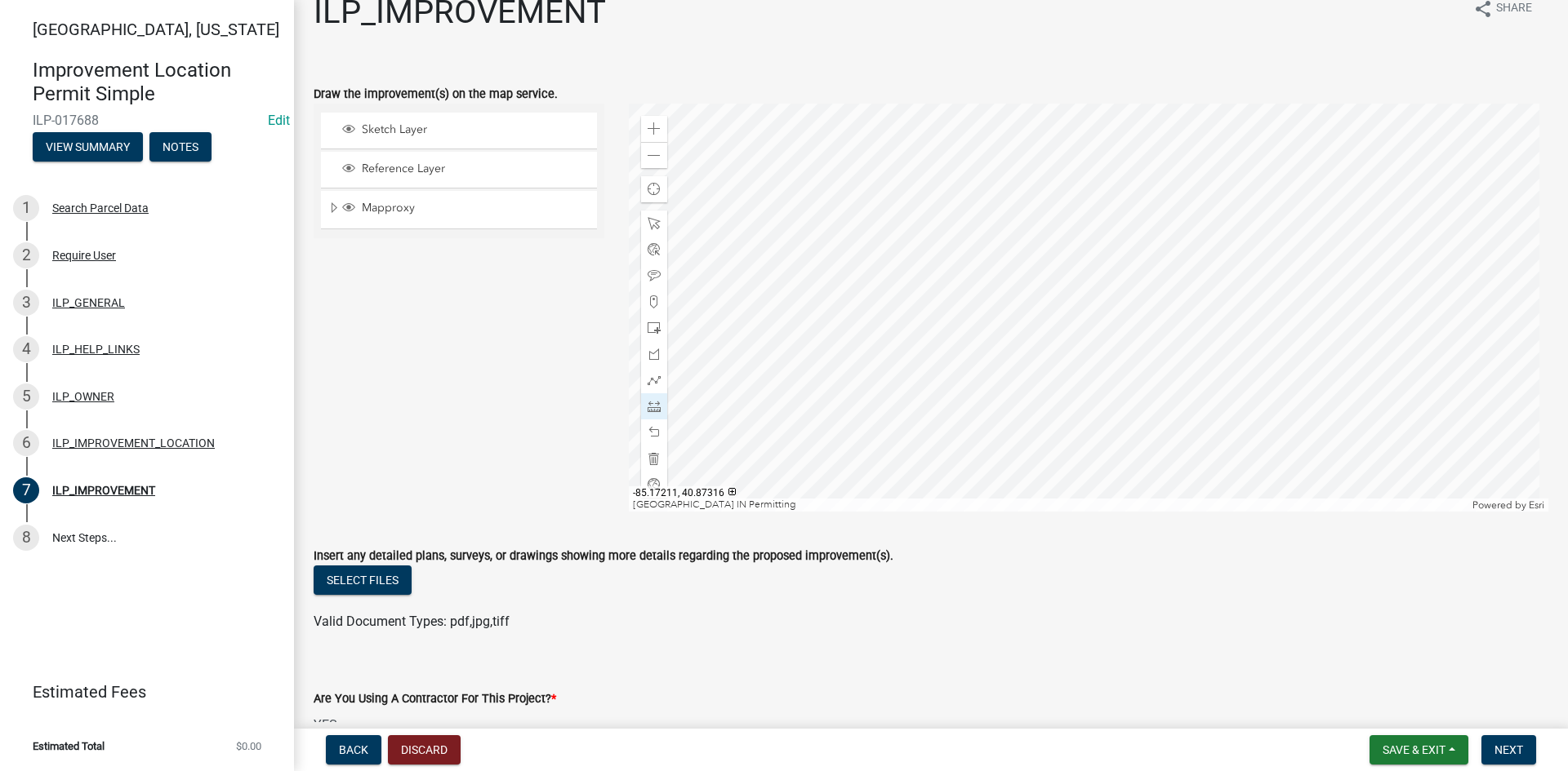
scroll to position [0, 0]
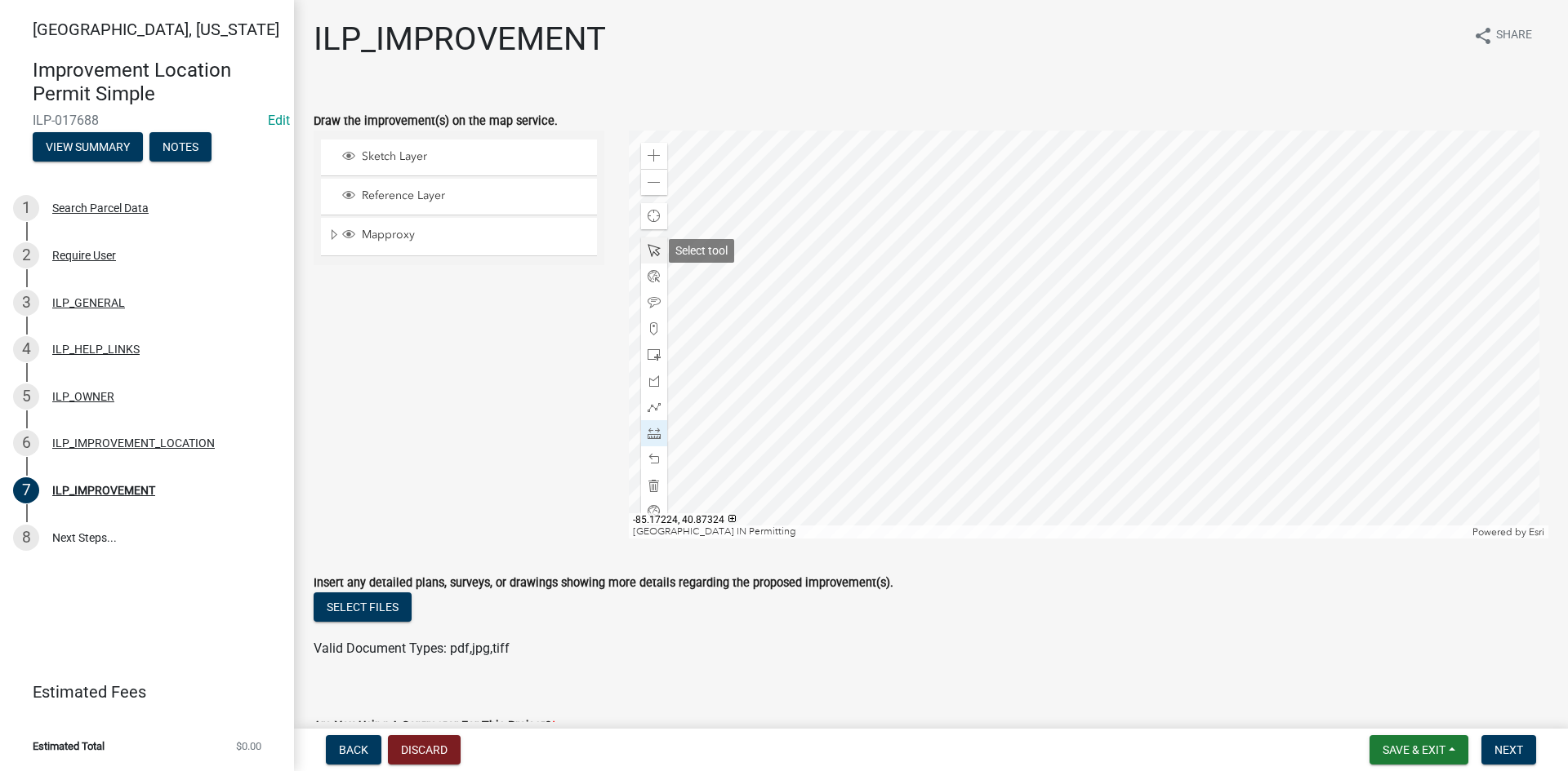
click at [648, 253] on span at bounding box center [654, 251] width 13 height 13
click at [792, 294] on div at bounding box center [1089, 334] width 921 height 408
click at [997, 289] on div at bounding box center [1089, 334] width 921 height 408
click at [994, 373] on div at bounding box center [1089, 334] width 921 height 408
click at [1007, 341] on div at bounding box center [1089, 334] width 921 height 408
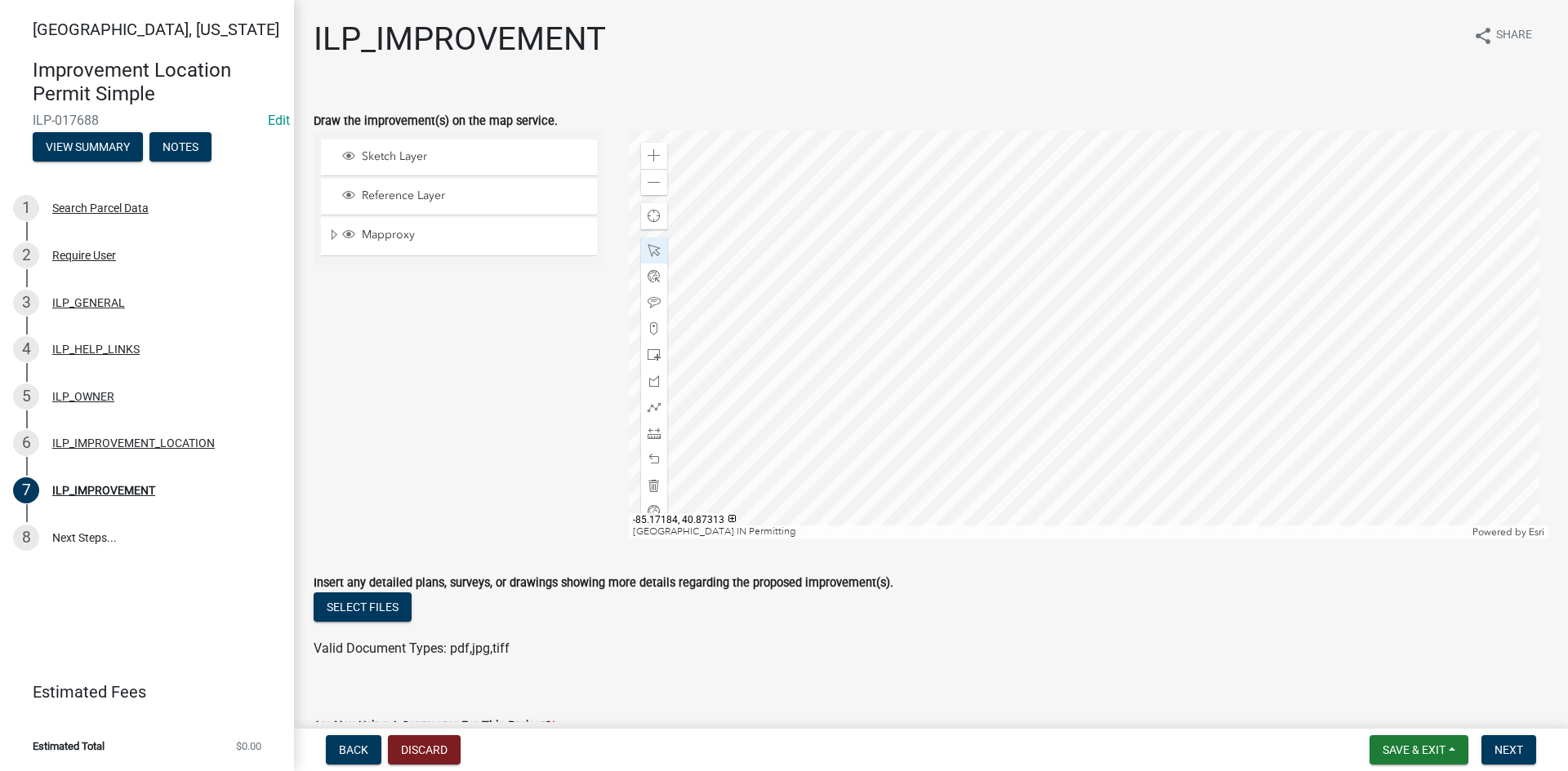
click at [1139, 381] on div at bounding box center [1089, 334] width 921 height 408
click at [1310, 660] on wm-data-entity-input "Insert any detailed plans, surveys, or drawings showing more details regarding …" at bounding box center [931, 614] width 1235 height 120
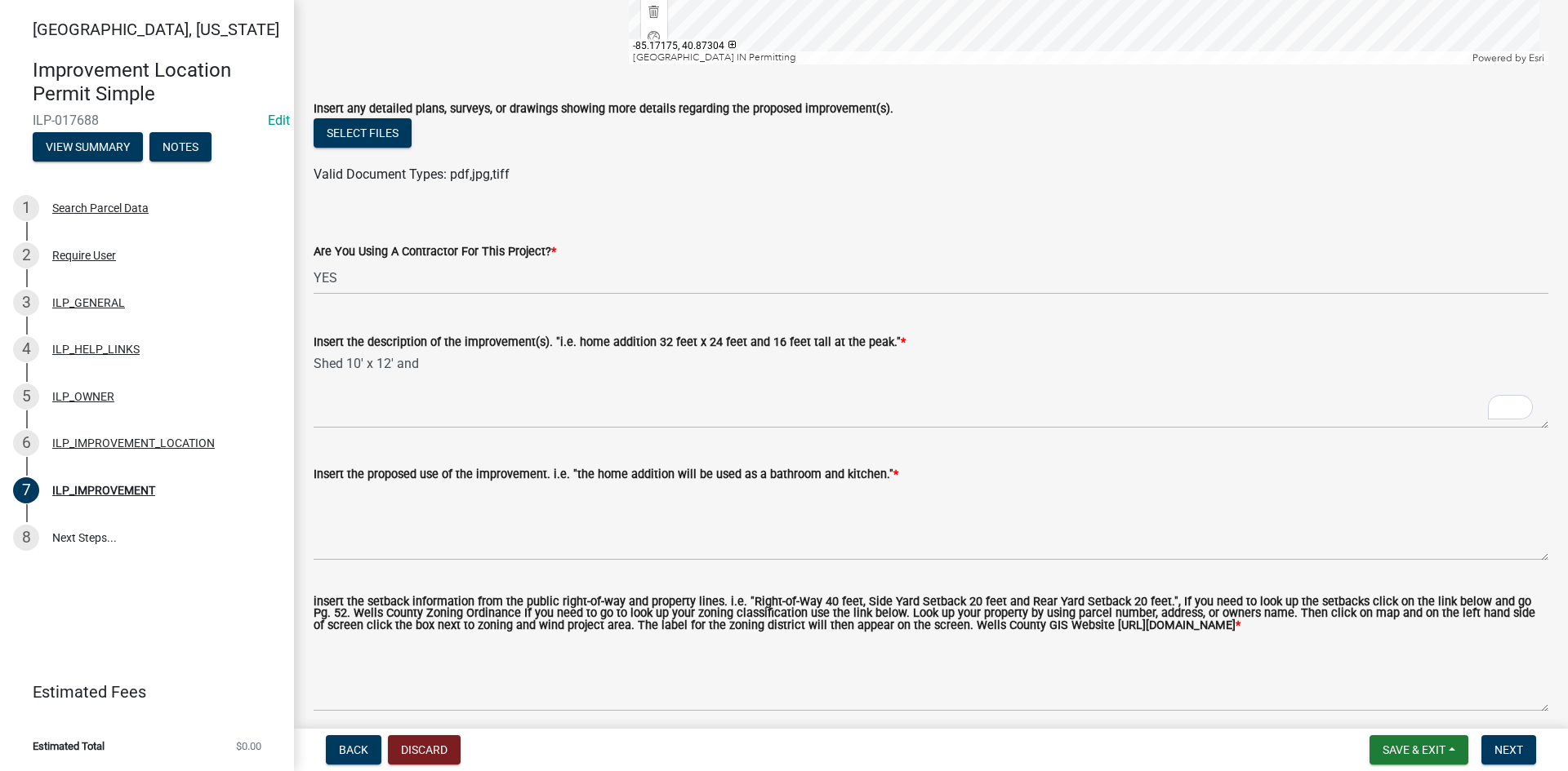
scroll to position [490, 0]
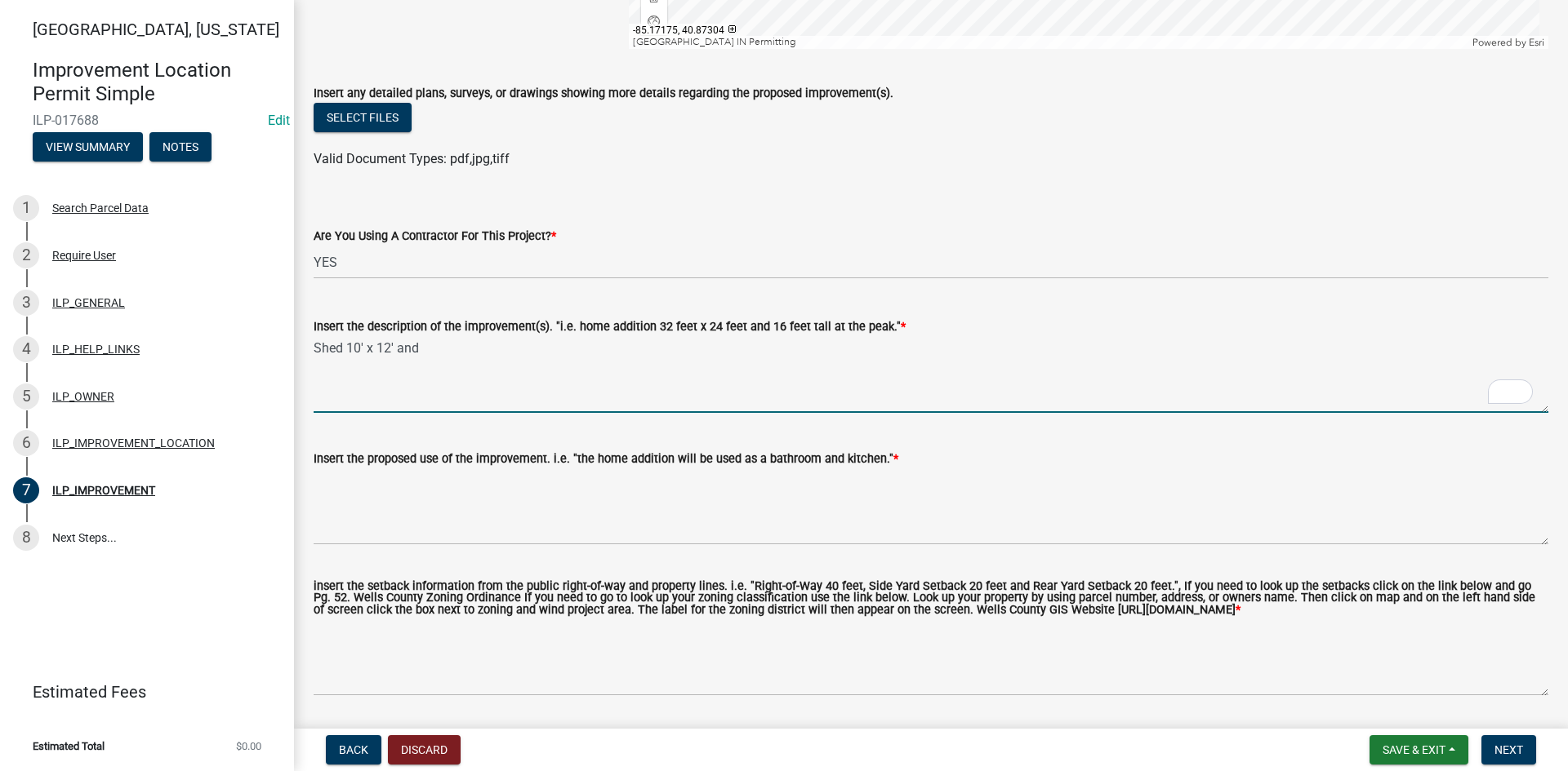
click at [485, 355] on textarea "Shed 10' x 12' and" at bounding box center [931, 375] width 1235 height 77
type textarea "Shed 10' x 12' and 10' at peak"
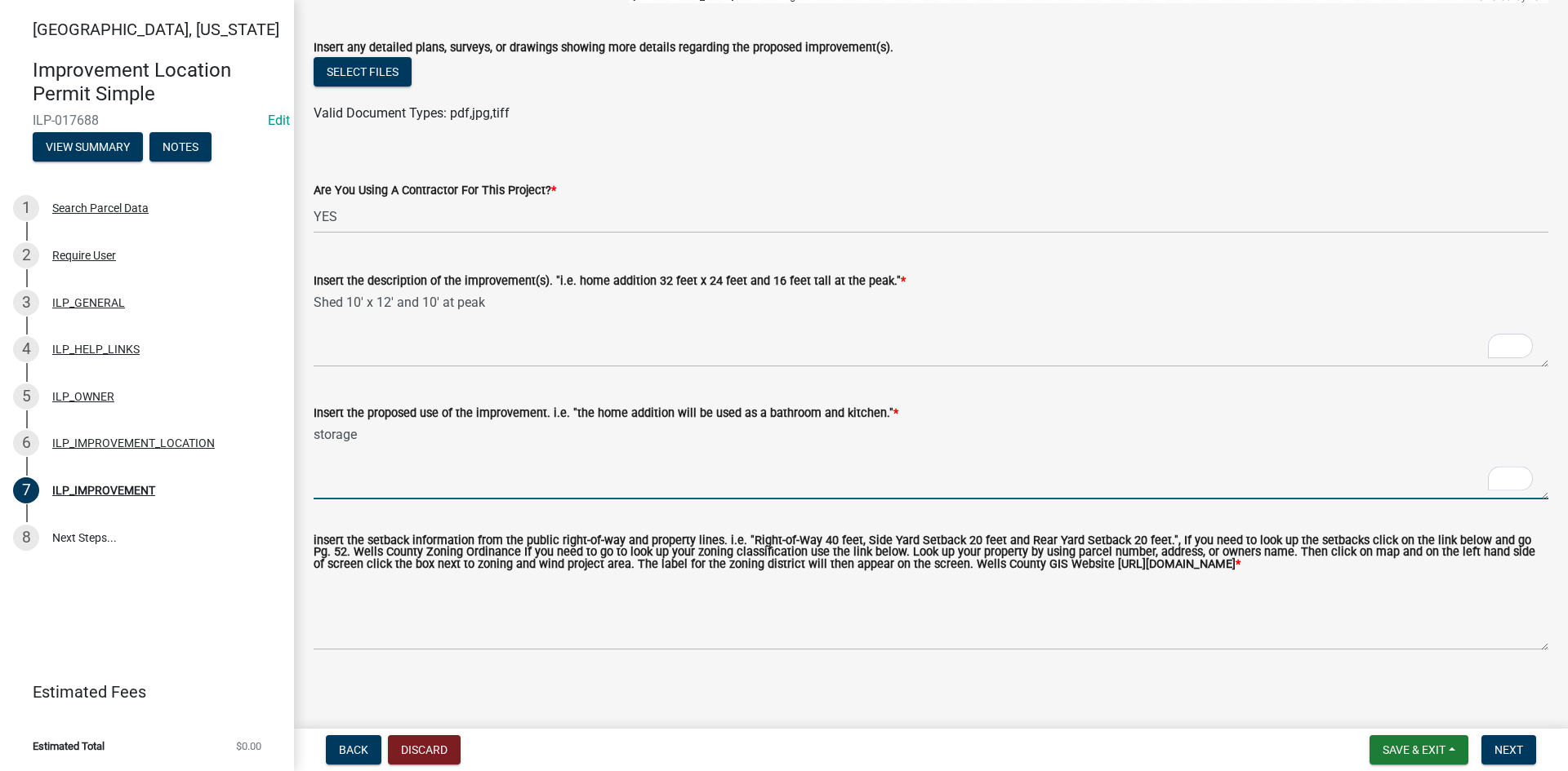
scroll to position [553, 0]
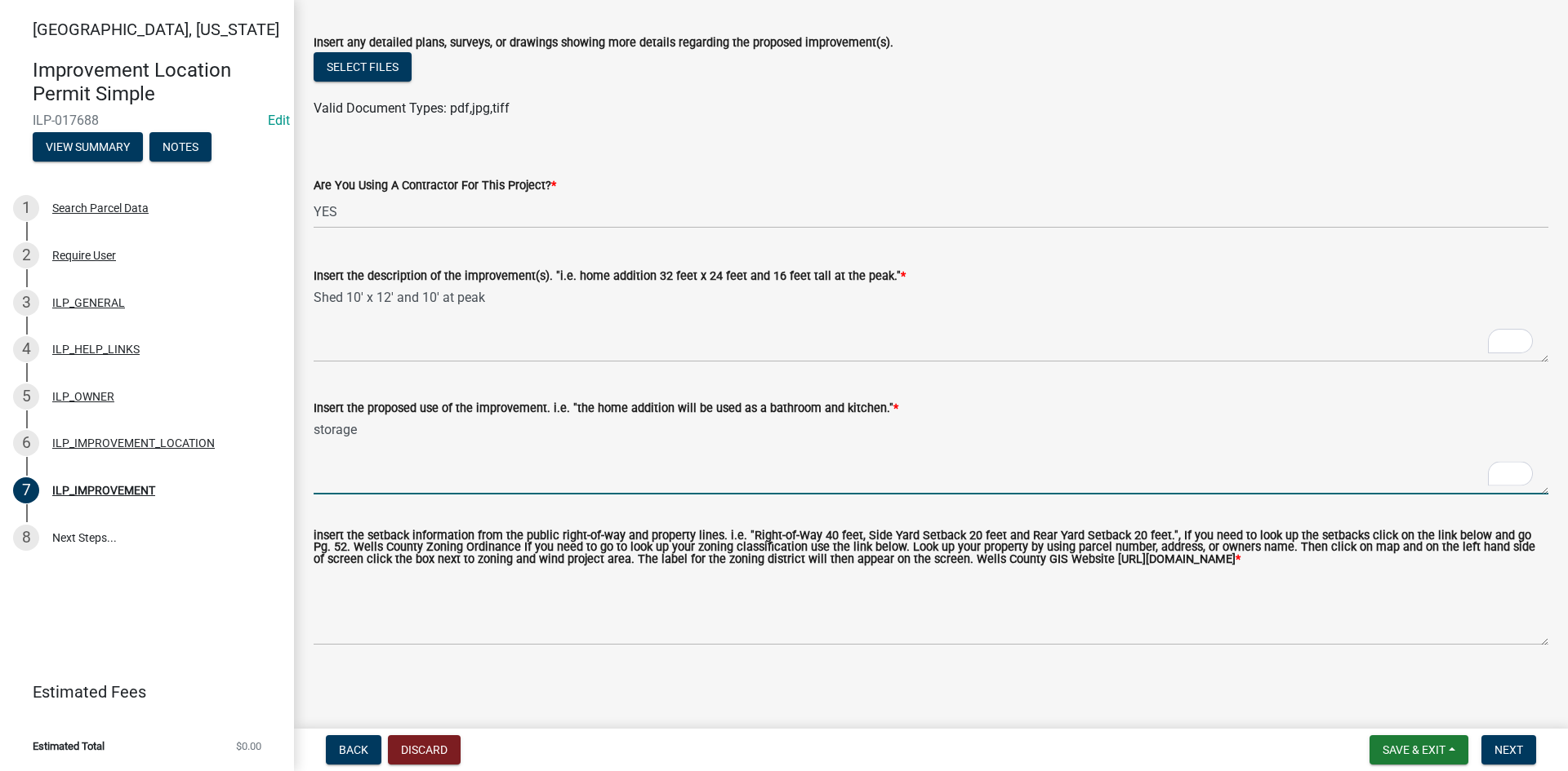
type textarea "storage"
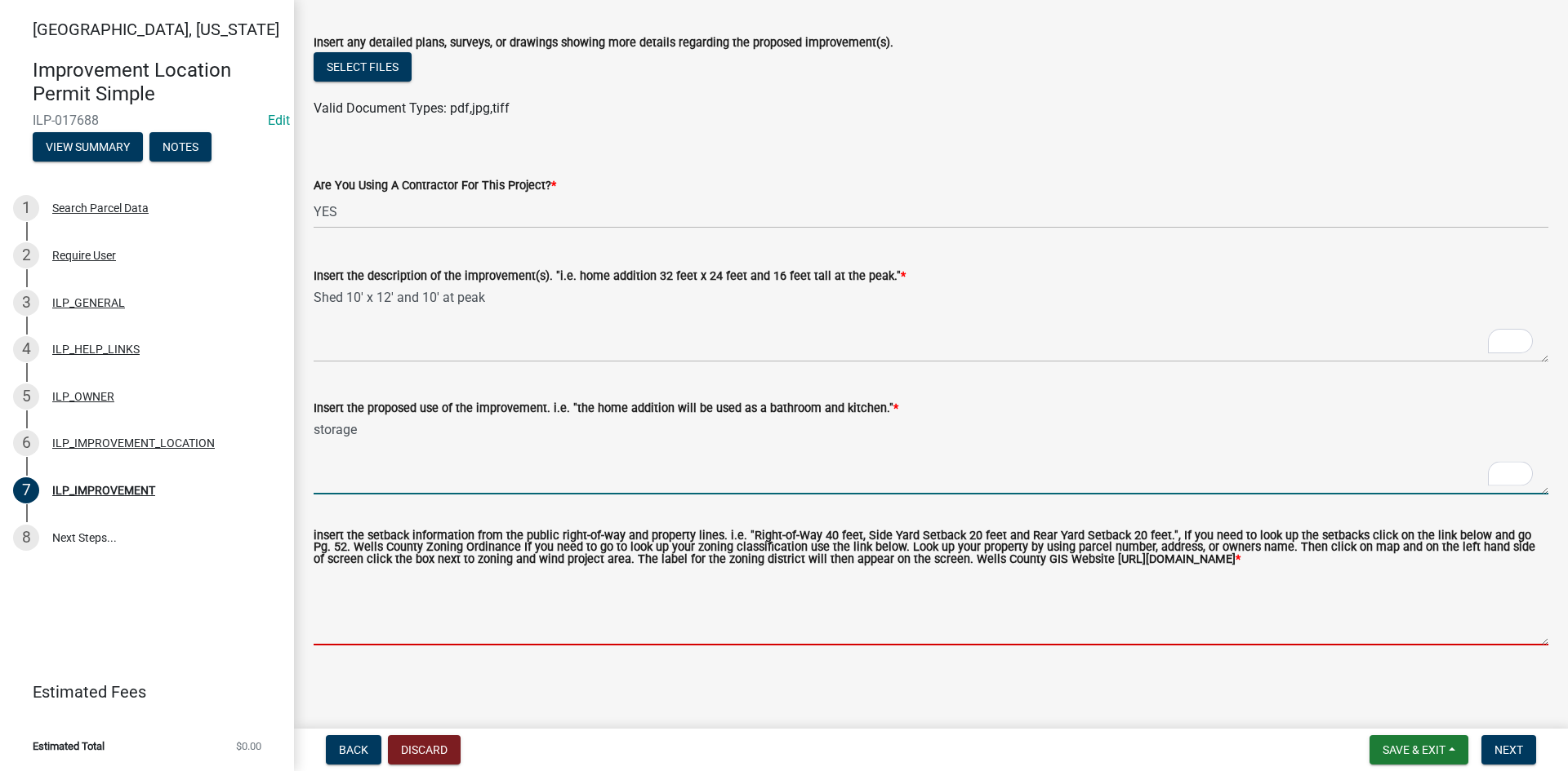
click at [672, 613] on textarea "insert the setback information from the public right-of-way and property lines.…" at bounding box center [931, 607] width 1235 height 77
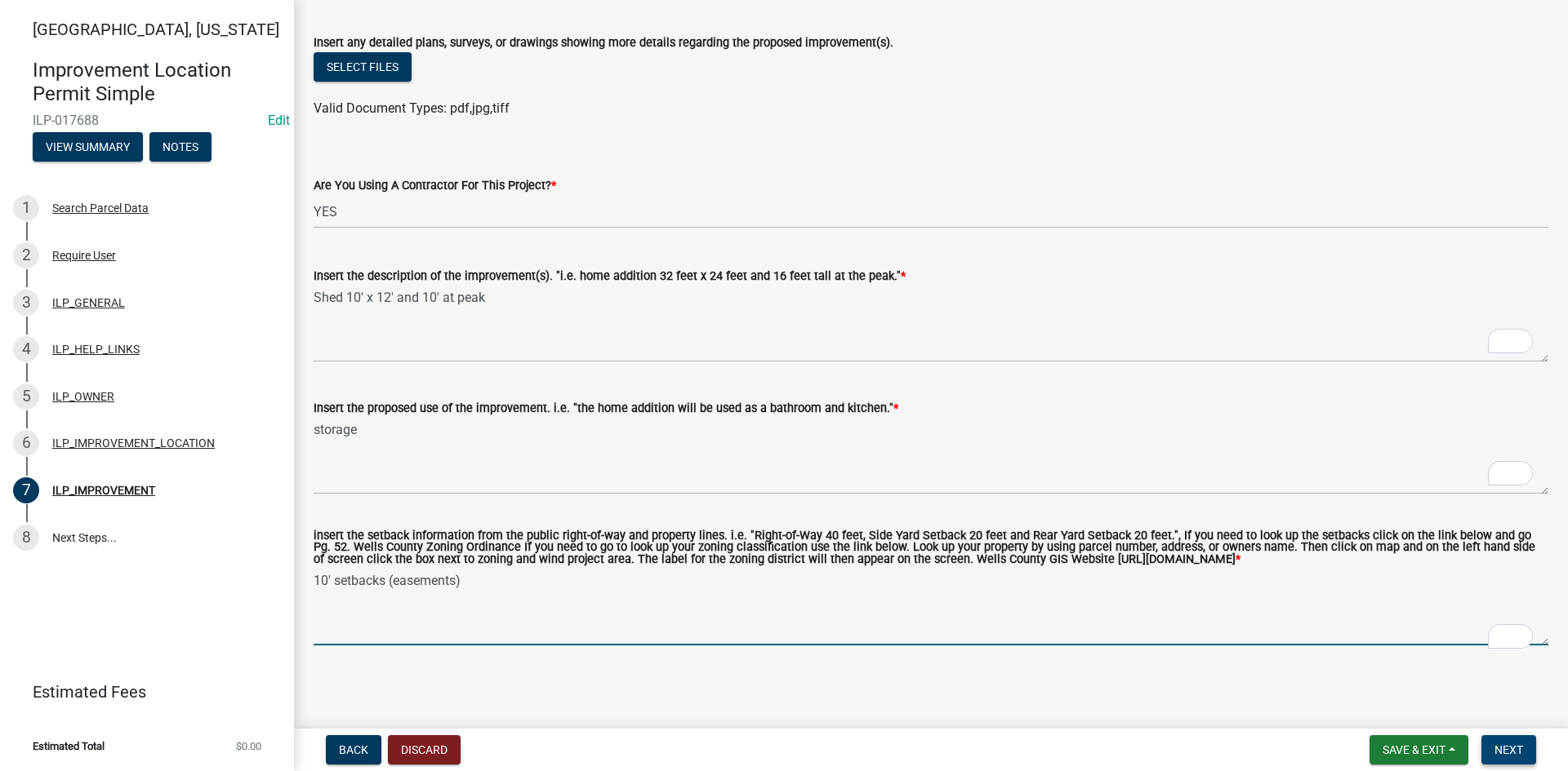
type textarea "10' setbacks (easements)"
click at [1506, 746] on span "Next" at bounding box center [1509, 750] width 29 height 13
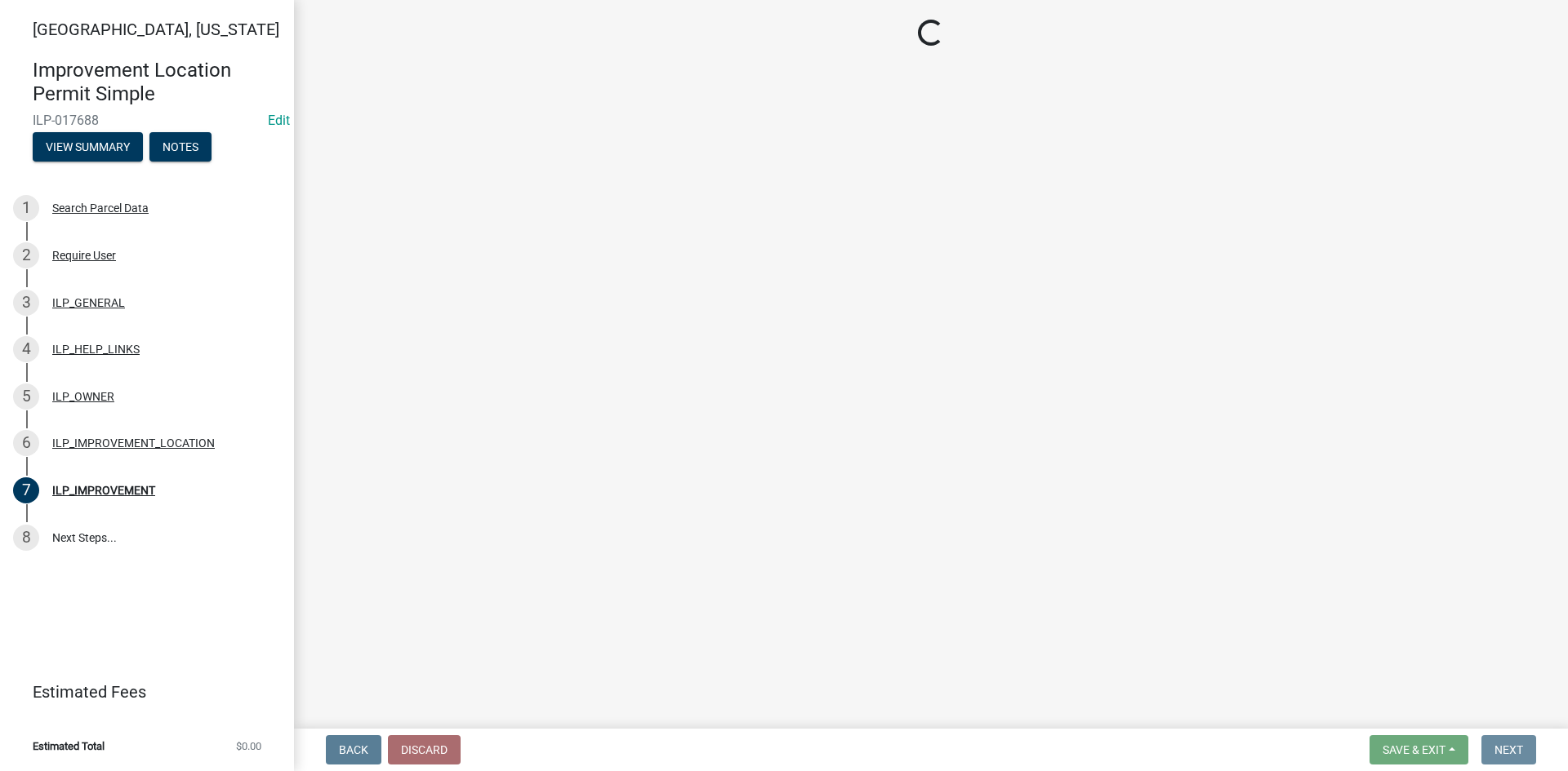
scroll to position [0, 0]
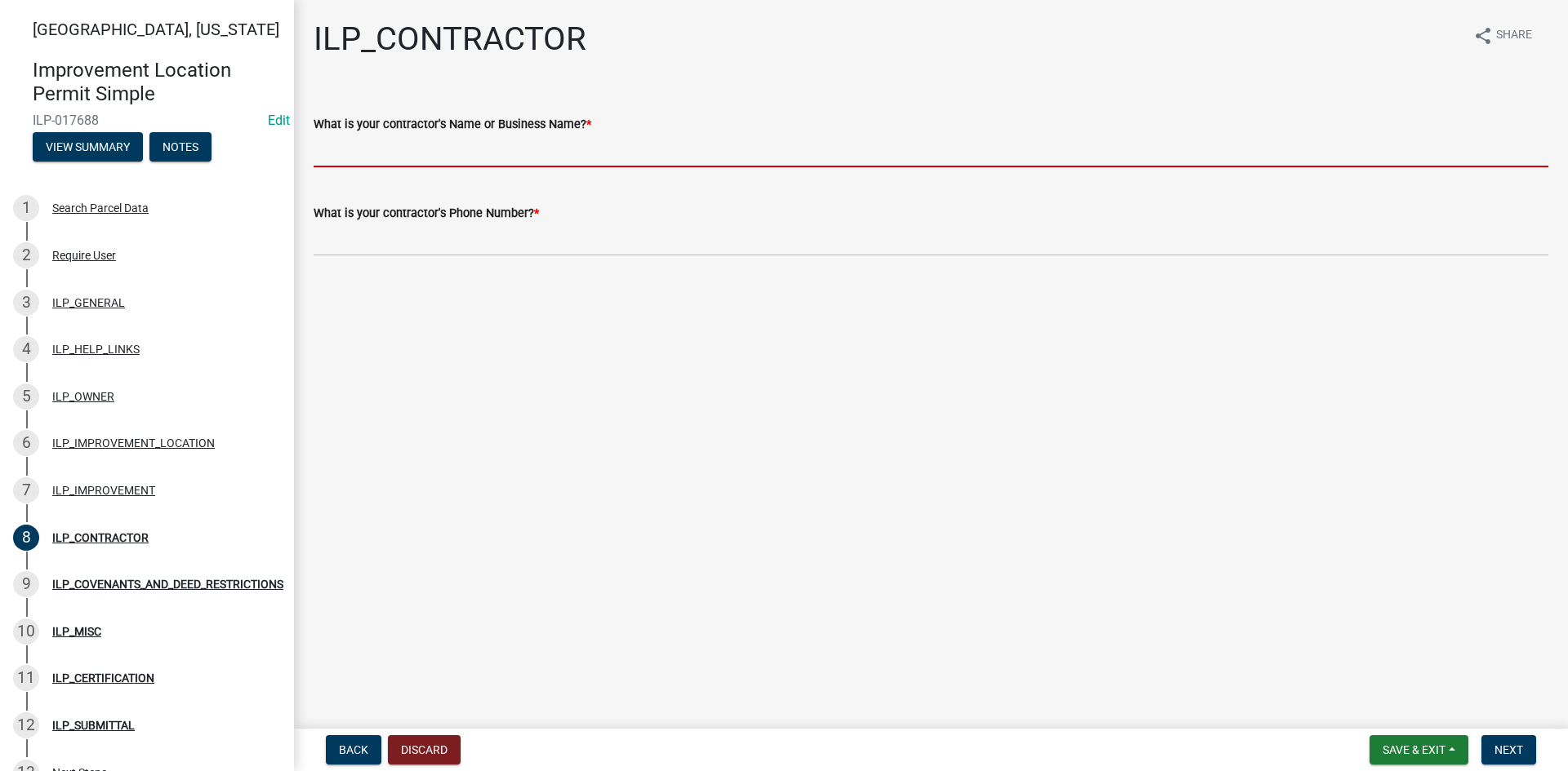
click at [503, 145] on input "What is your contractor's Name or Business Name? *" at bounding box center [931, 150] width 1235 height 33
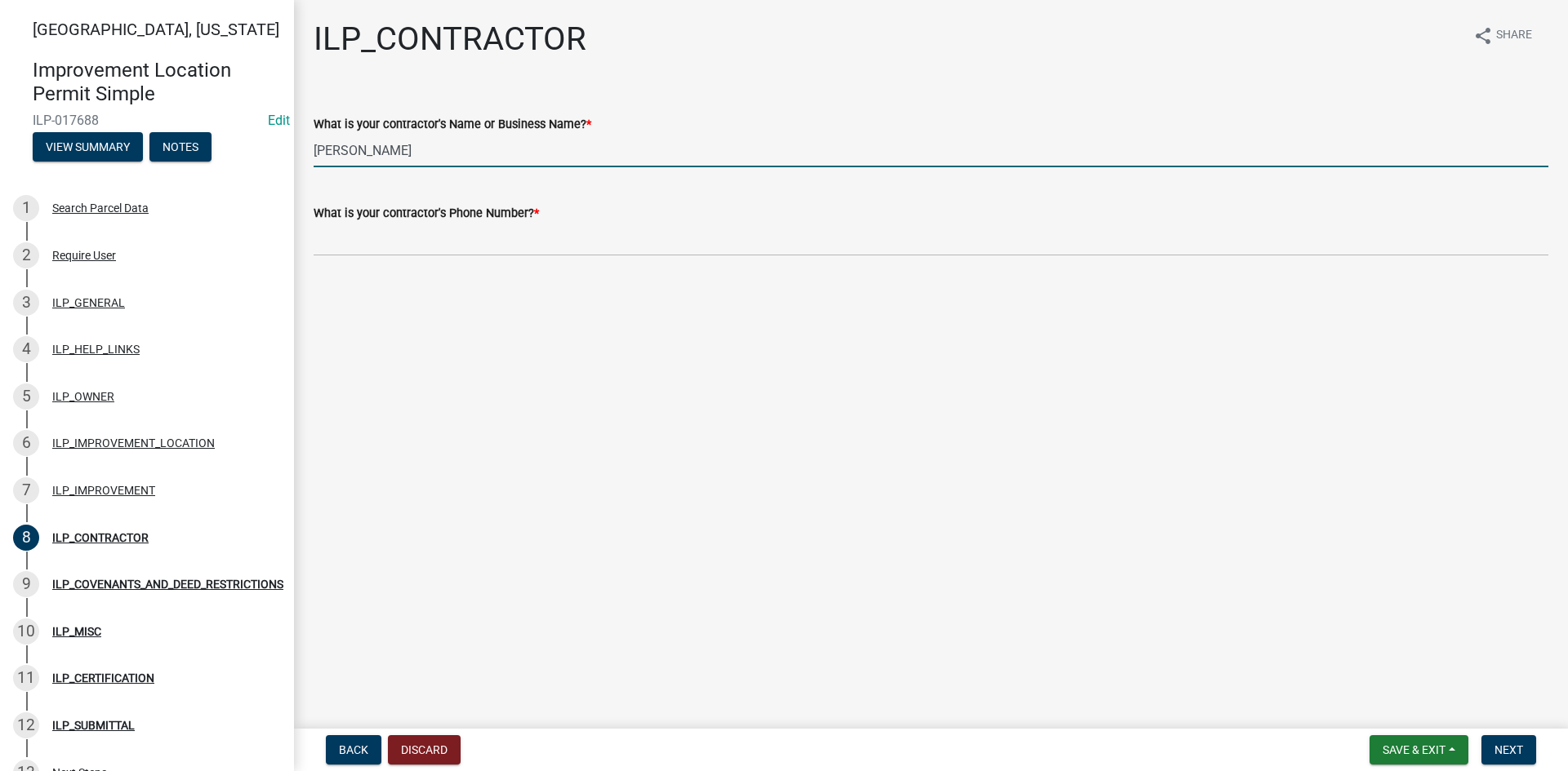
type input "[PERSON_NAME]"
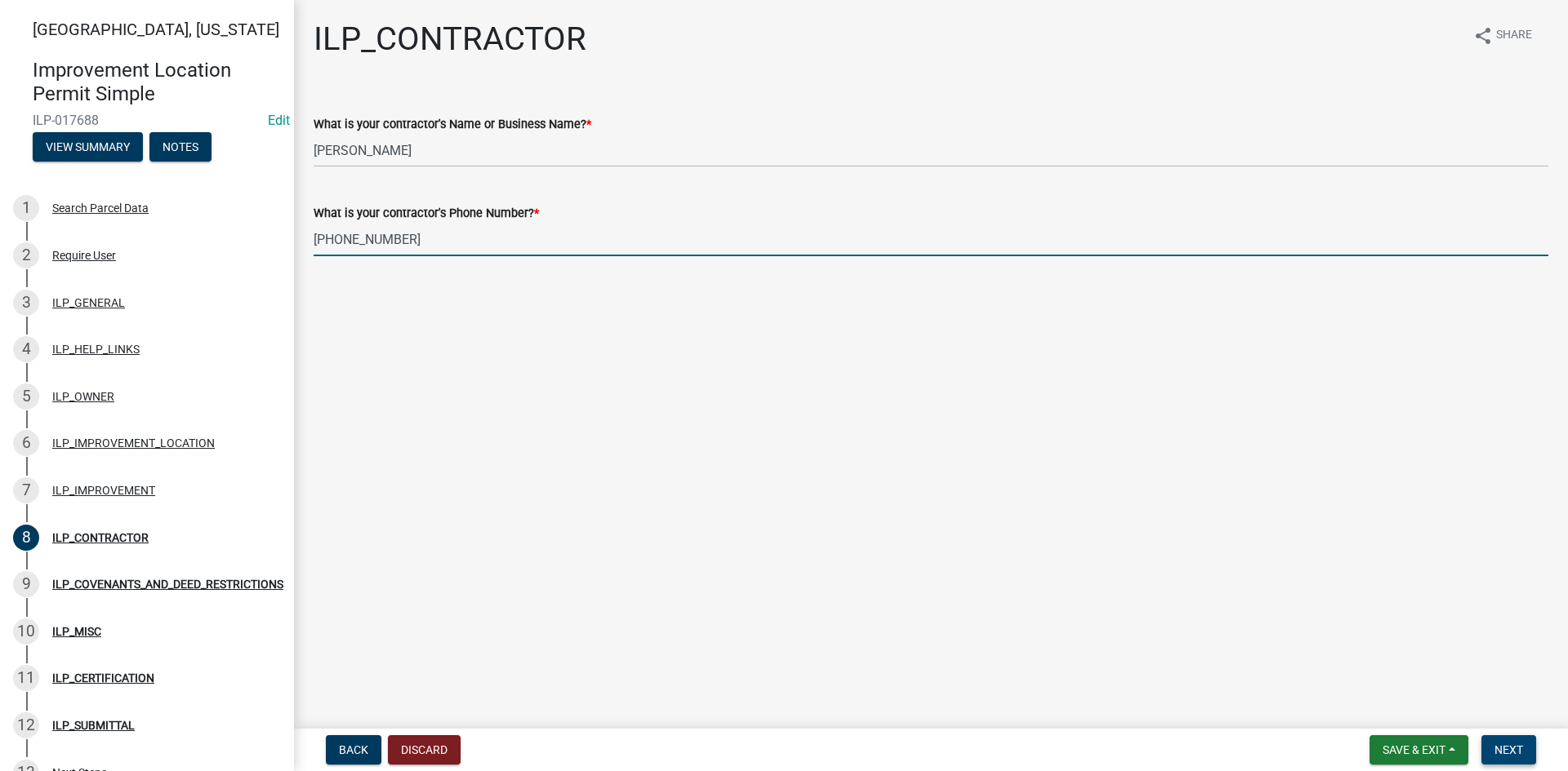
type input "[PHONE_NUMBER]"
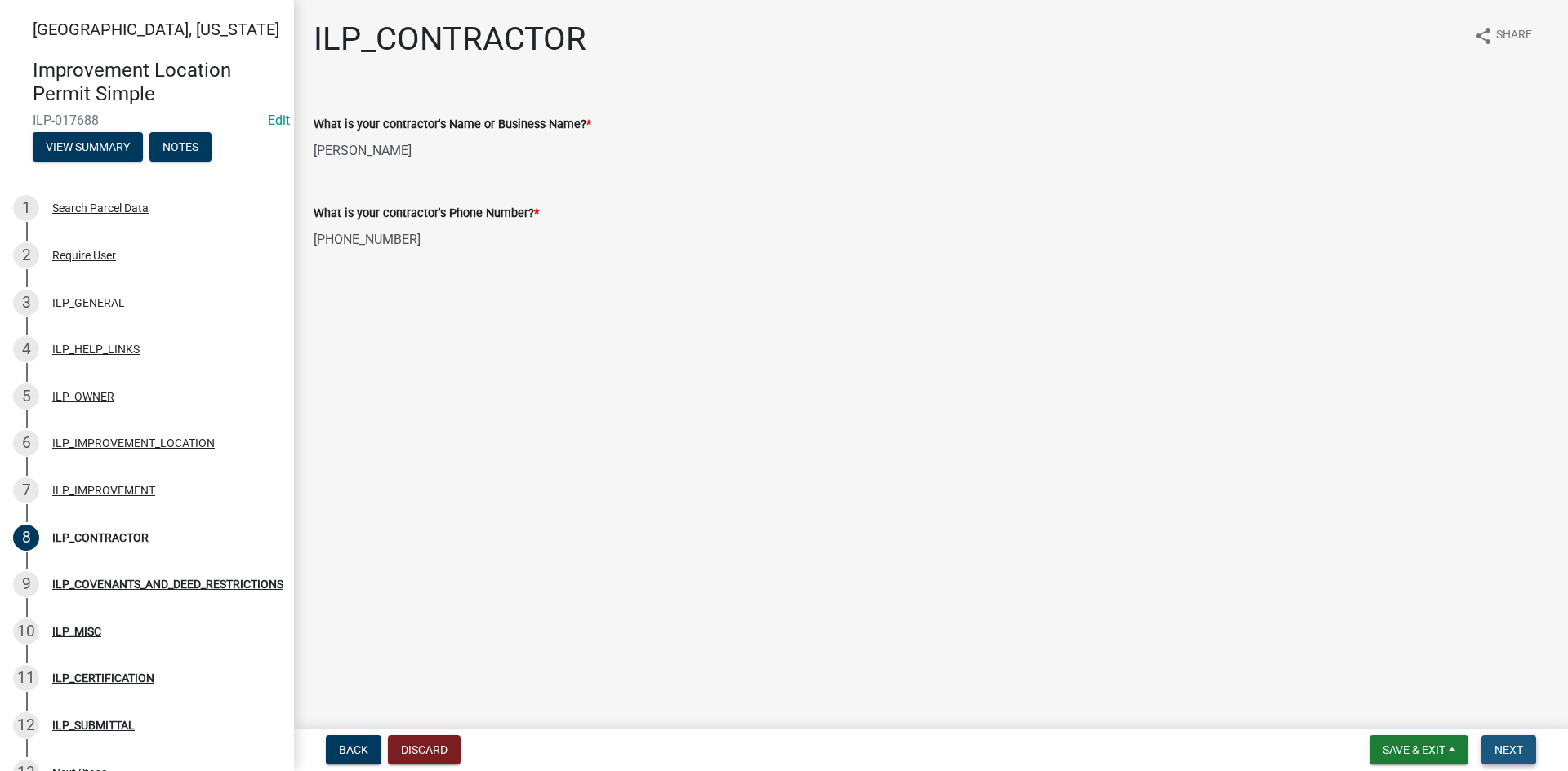
click at [1510, 746] on span "Next" at bounding box center [1509, 750] width 29 height 13
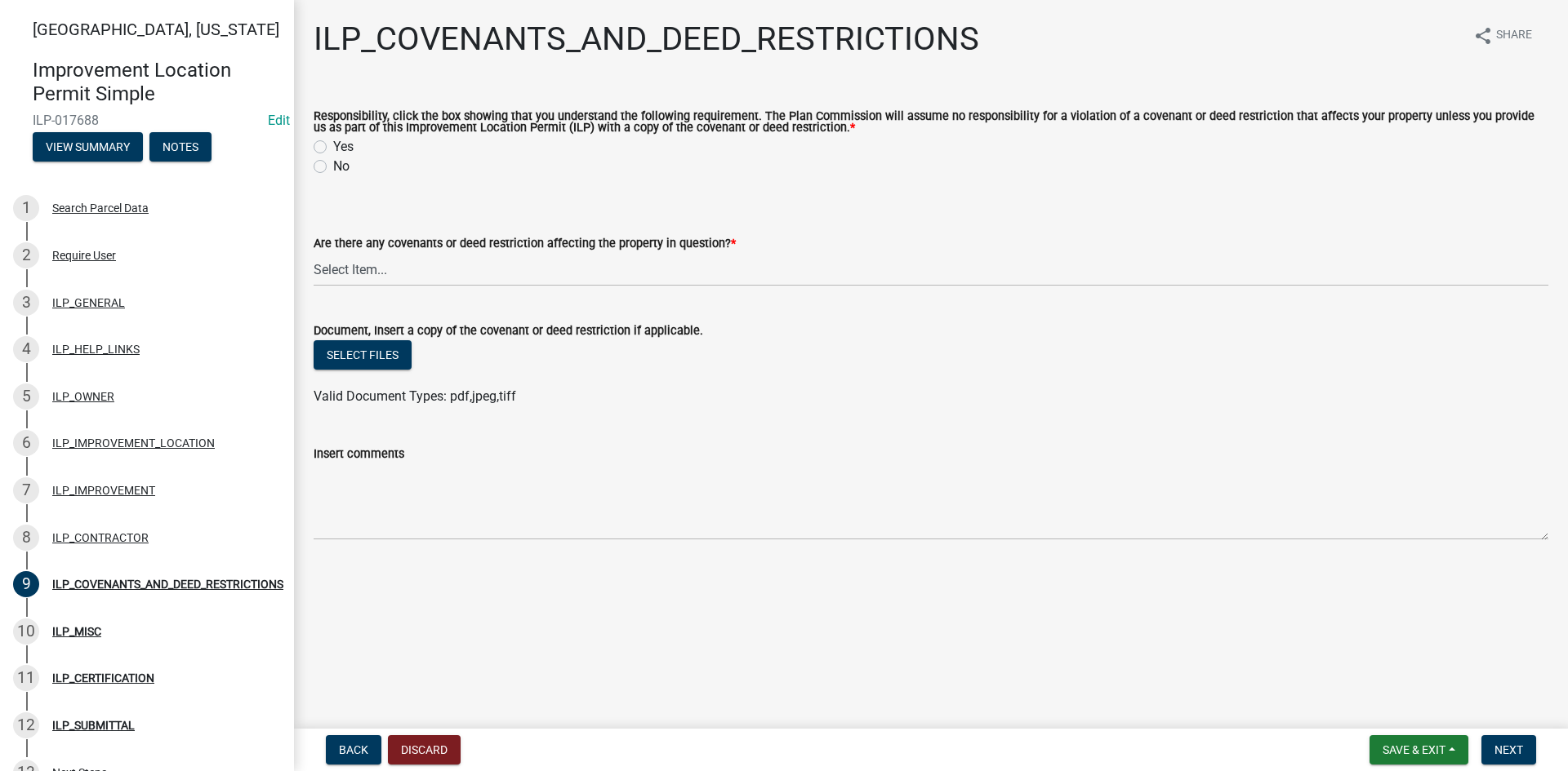
click at [333, 147] on label "Yes" at bounding box center [343, 148] width 21 height 20
click at [333, 147] on input "Yes" at bounding box center [339, 143] width 11 height 11
radio input "true"
click at [359, 273] on select "Select Item... YES NO" at bounding box center [931, 270] width 1235 height 33
click at [313, 254] on select "Select Item... YES NO" at bounding box center [931, 270] width 1235 height 33
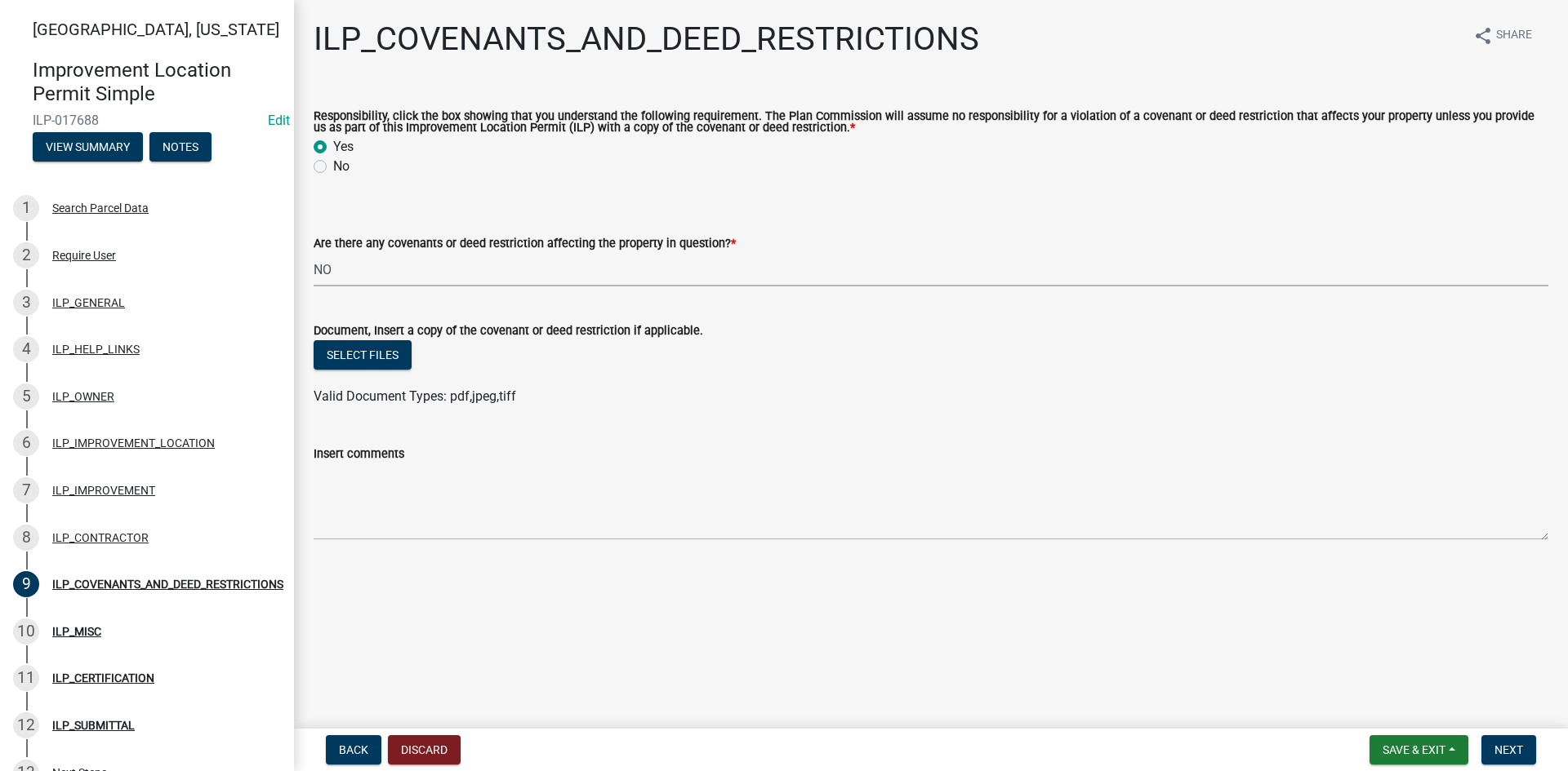
select select "8e2002f1-ace1-422c-92a0-aa7ffd64ff05"
click at [1504, 754] on span "Next" at bounding box center [1509, 750] width 29 height 13
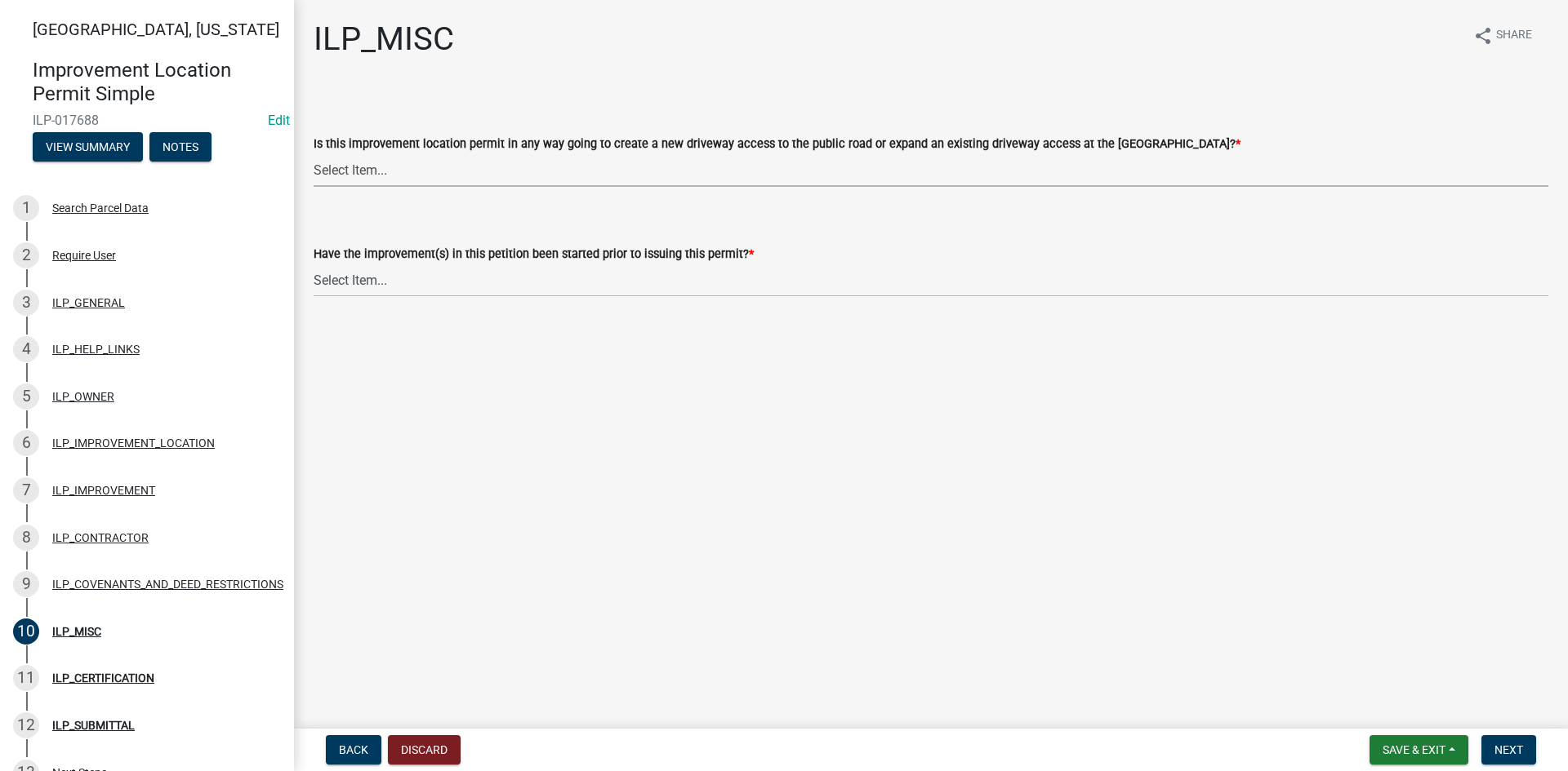
click at [754, 172] on select "Select Item... YES NO" at bounding box center [931, 170] width 1235 height 33
click at [313, 154] on select "Select Item... YES NO" at bounding box center [931, 170] width 1235 height 33
select select "efdfc372-da28-48aa-82f0-d86e80c7002d"
click at [754, 281] on select "Select Item... YES NO" at bounding box center [931, 280] width 1235 height 33
click at [313, 263] on select "Select Item... YES NO" at bounding box center [931, 280] width 1235 height 33
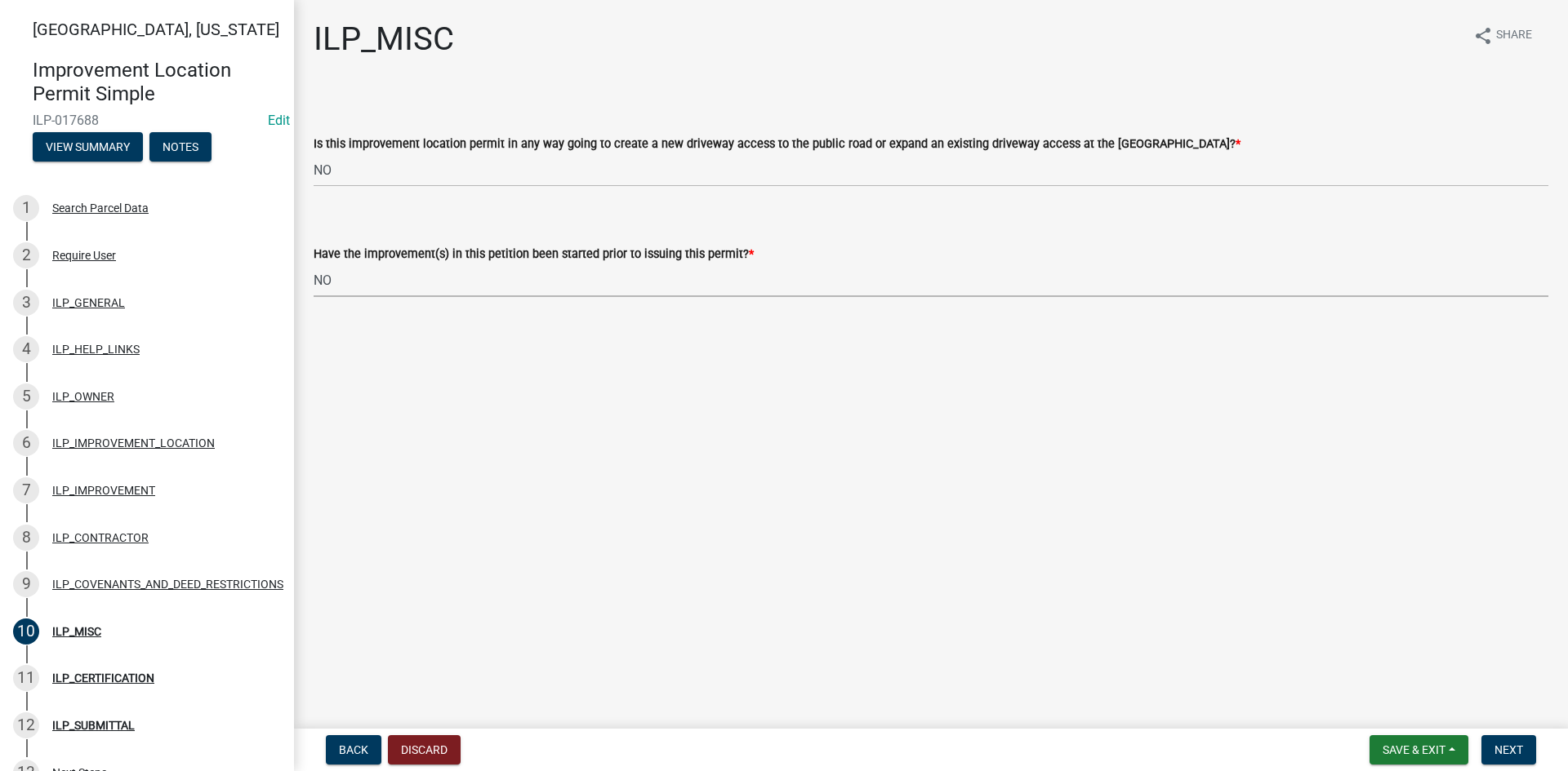
select select "87690217-1c5d-4f3f-89a3-85c12ce3295a"
click at [1537, 738] on form "Save & Exit Save Save & Exit Next" at bounding box center [1453, 750] width 179 height 29
click at [1519, 744] on span "Next" at bounding box center [1509, 750] width 29 height 13
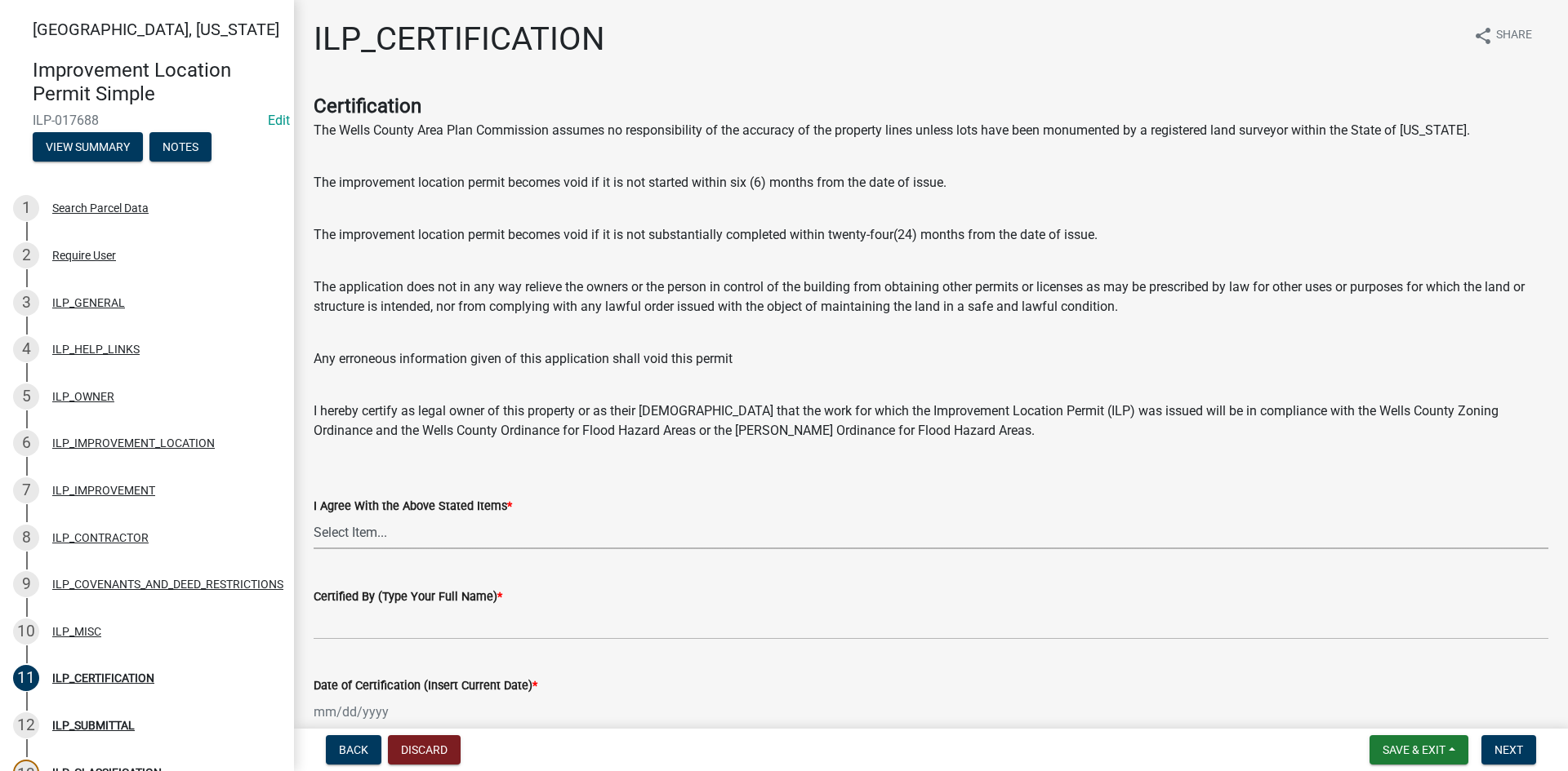
click at [686, 537] on select "Select Item... Yes" at bounding box center [931, 532] width 1235 height 33
click at [313, 516] on select "Select Item... Yes" at bounding box center [931, 532] width 1235 height 33
select select "bd96893d-fc5a-4886-96bc-c23f48f60341"
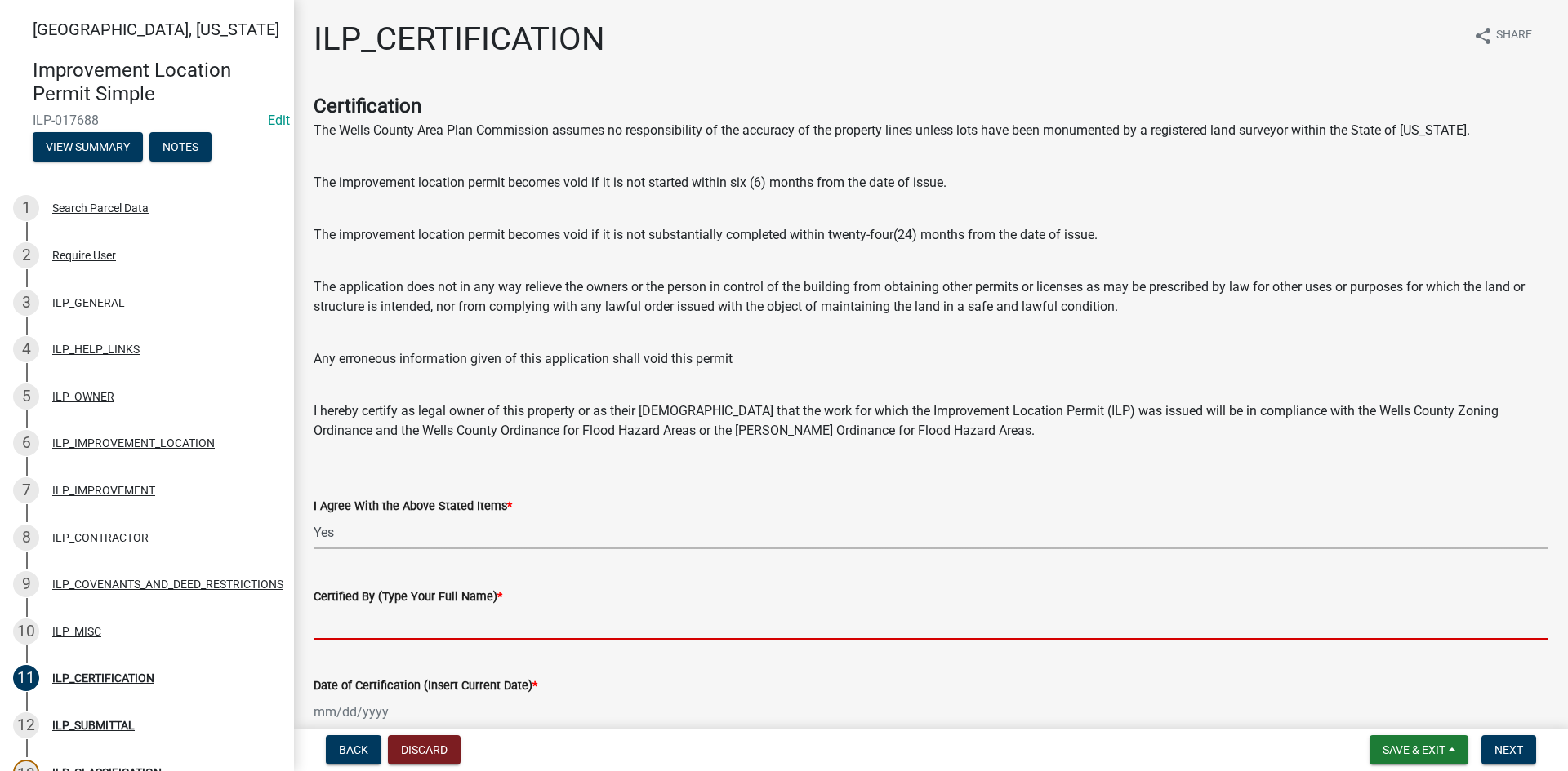
click at [631, 613] on input "Certified By (Type Your Full Name) *" at bounding box center [931, 623] width 1235 height 33
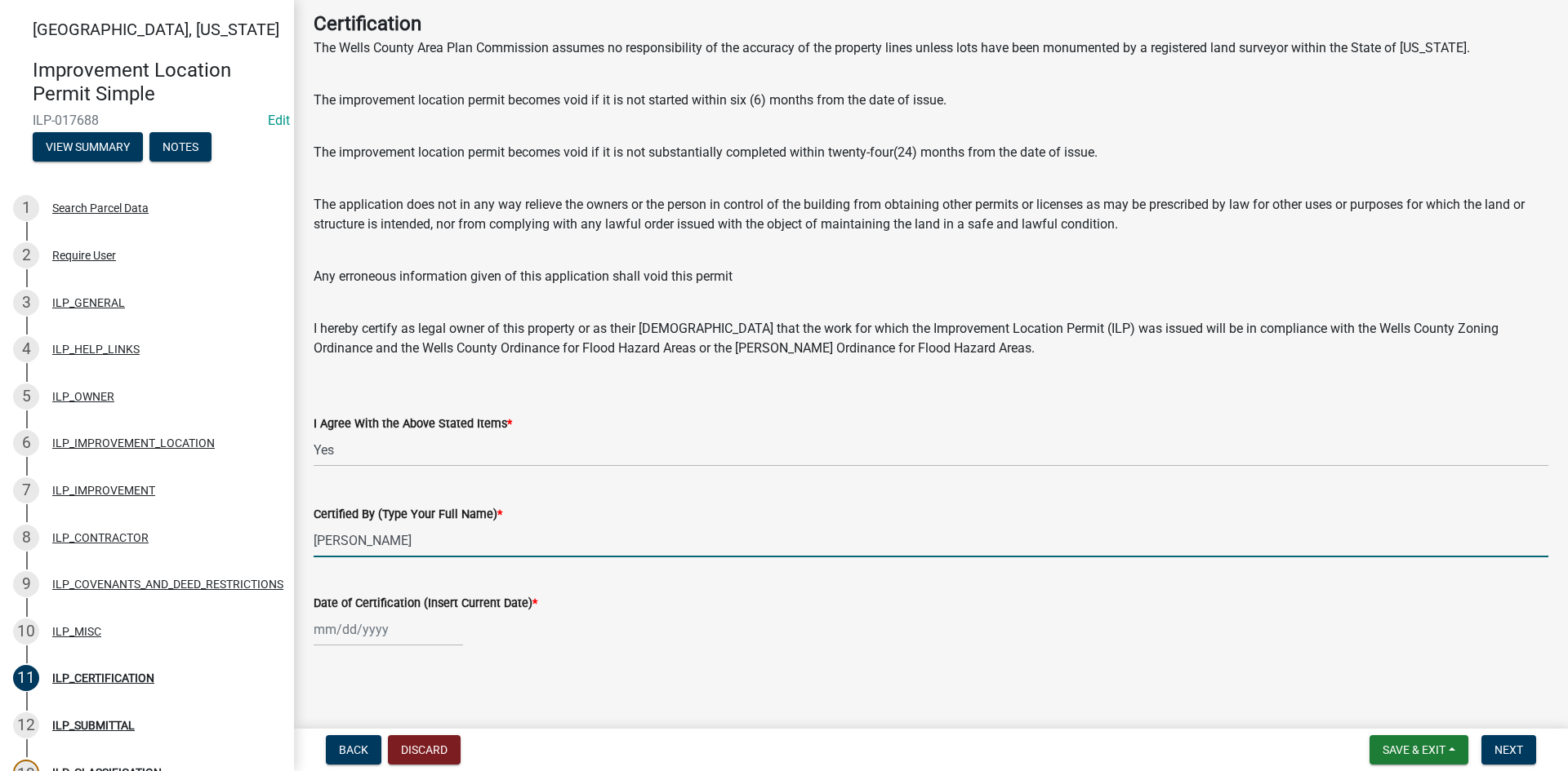
scroll to position [85, 0]
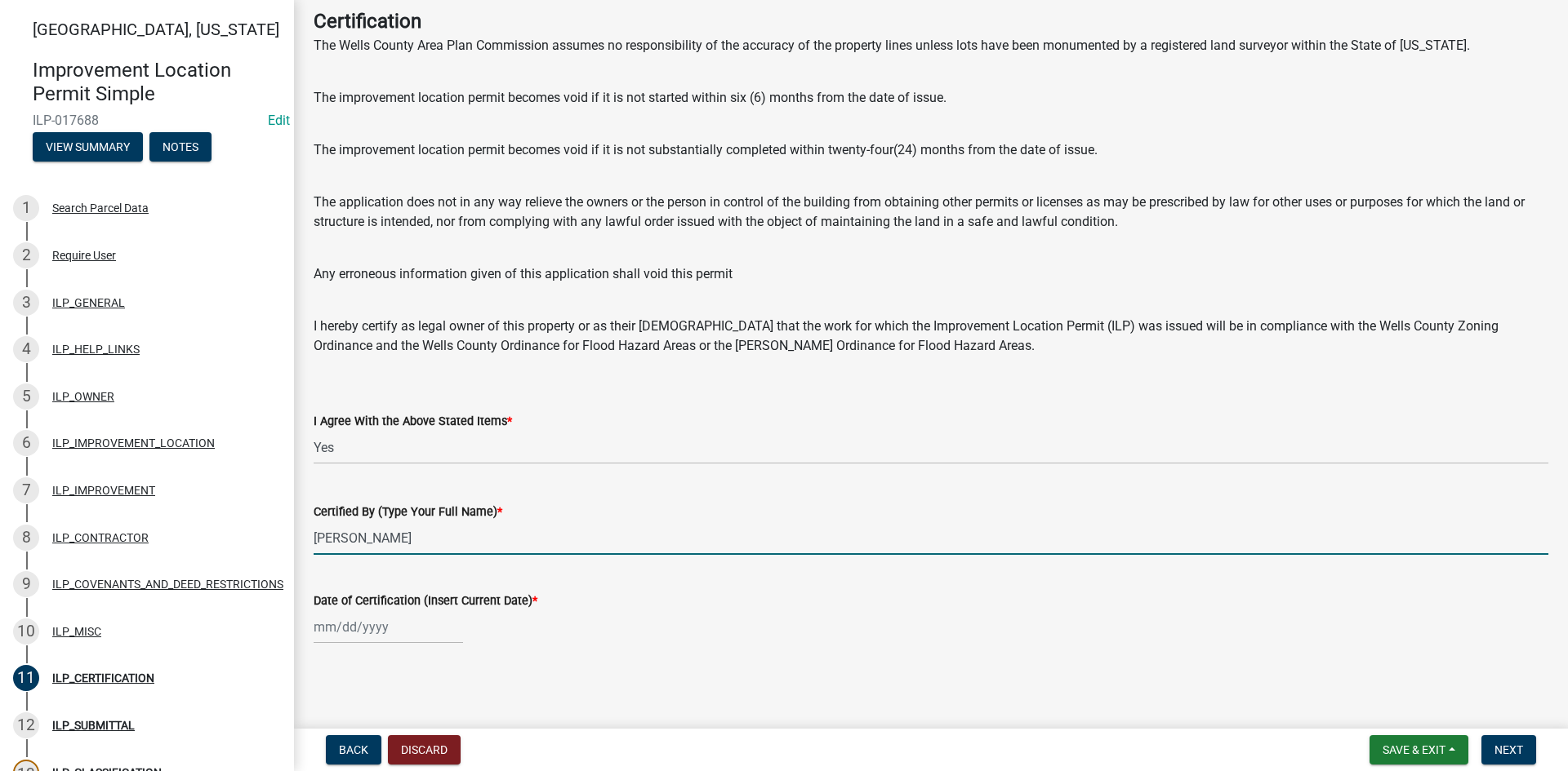
type input "[PERSON_NAME]"
click at [378, 629] on div at bounding box center [387, 627] width 149 height 33
select select "9"
select select "2025"
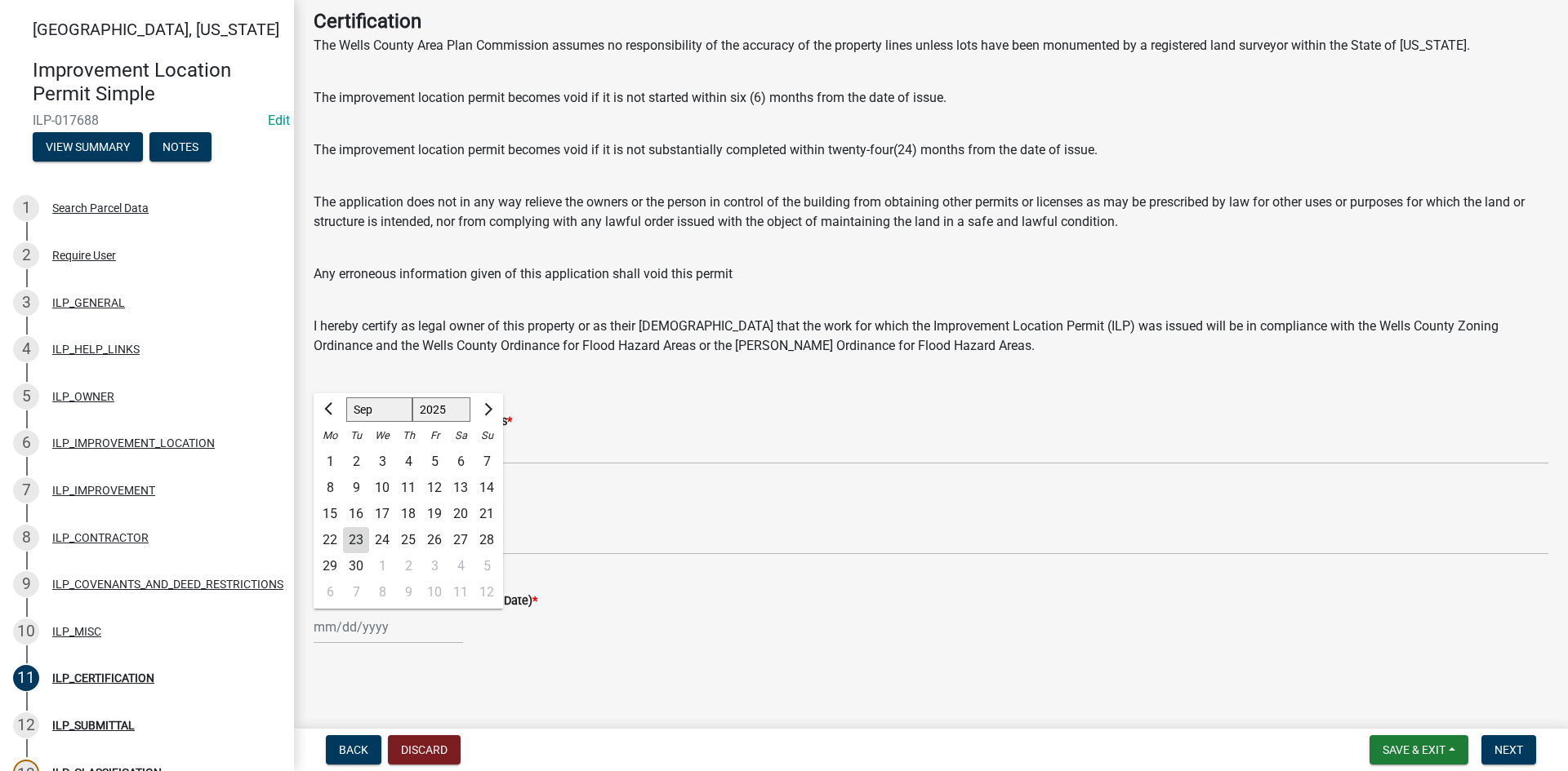
click at [349, 540] on div "23" at bounding box center [356, 540] width 26 height 26
type input "[DATE]"
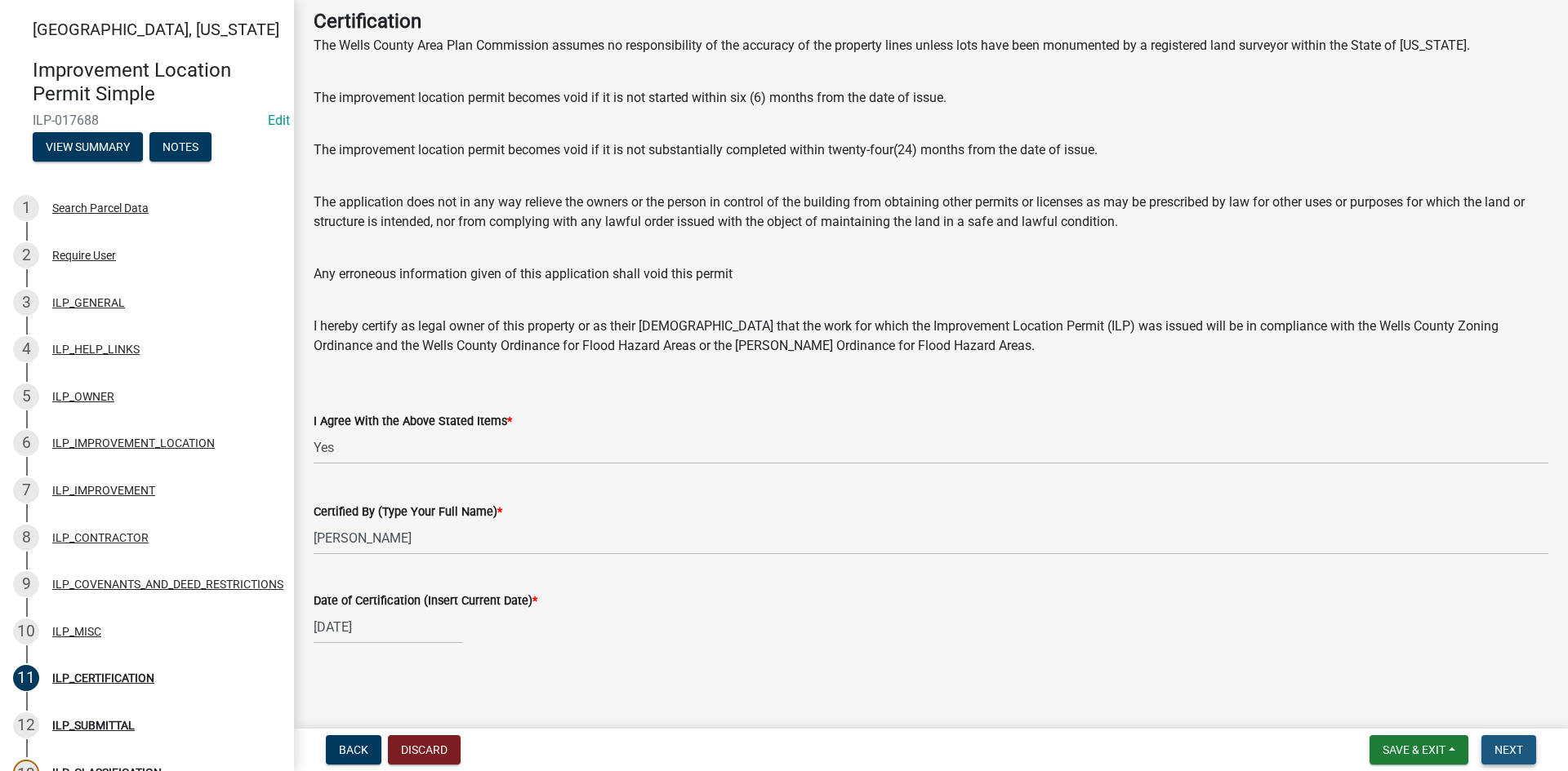
click at [1505, 742] on button "Next" at bounding box center [1508, 750] width 54 height 29
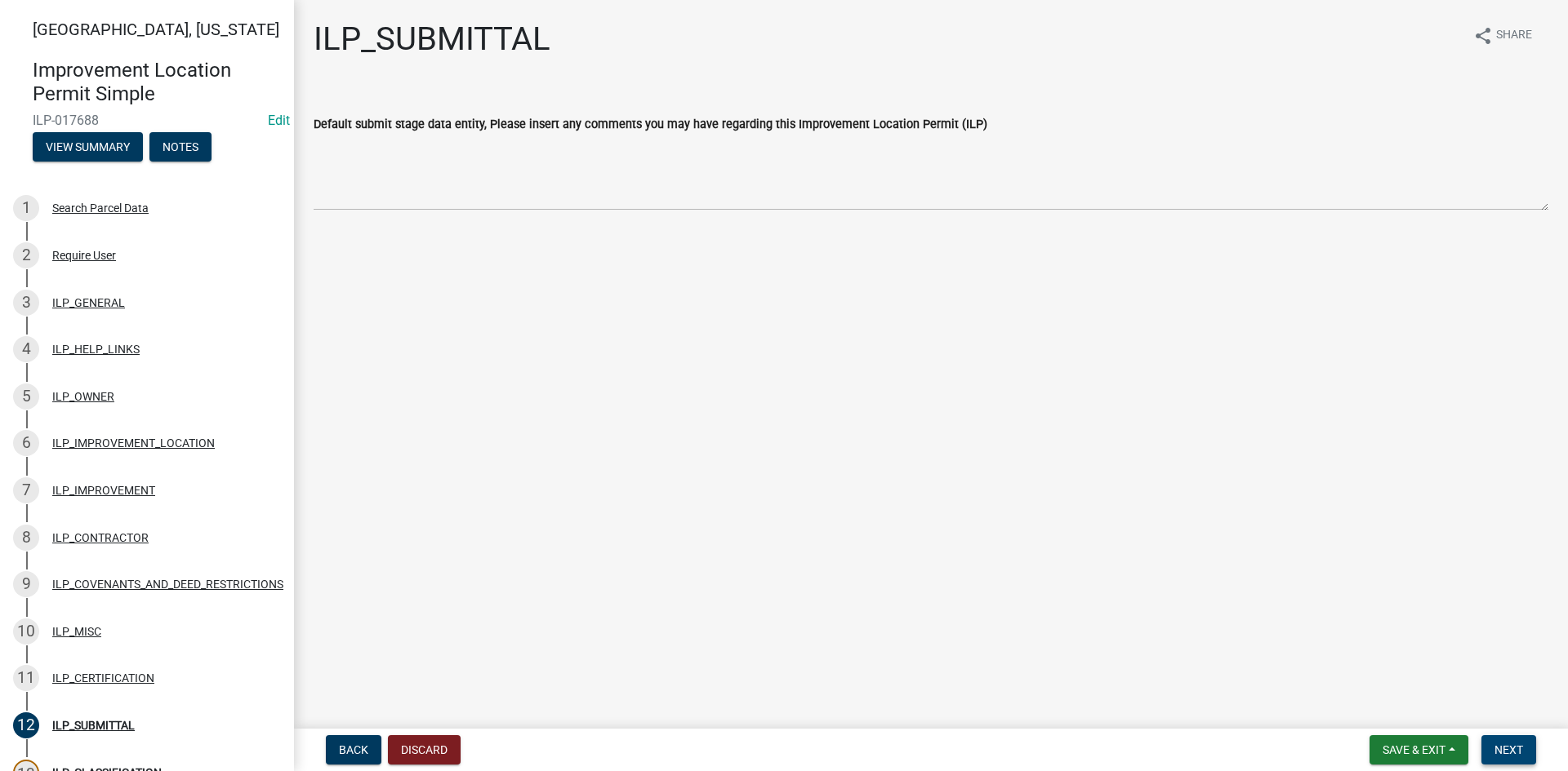
click at [1518, 744] on span "Next" at bounding box center [1509, 750] width 29 height 13
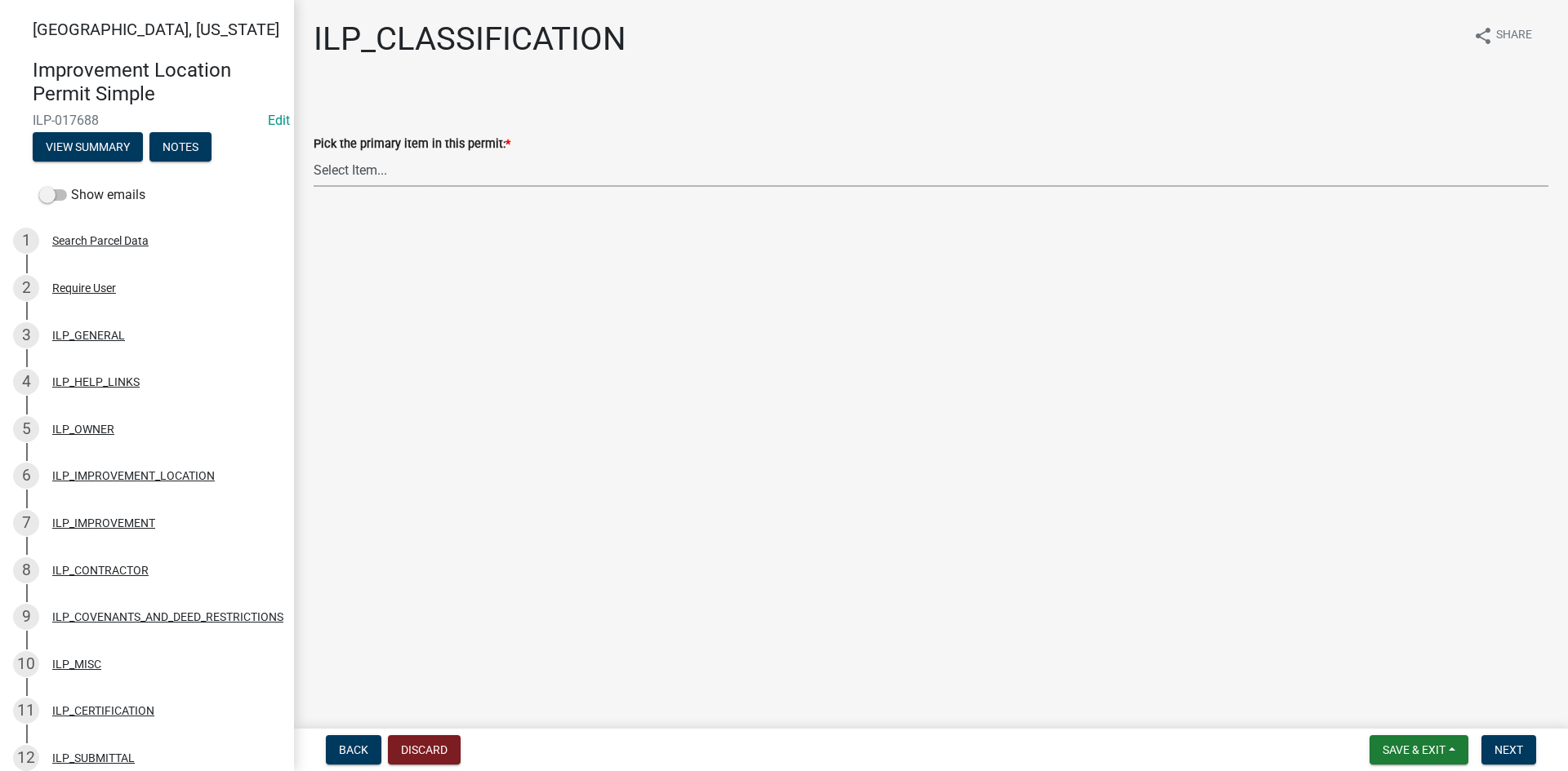
click at [550, 171] on select "Select Item... Accessory Structure (Addition) Accessory Structure (NEW) Busines…" at bounding box center [931, 170] width 1235 height 33
click at [313, 154] on select "Select Item... Accessory Structure (Addition) Accessory Structure (NEW) Busines…" at bounding box center [931, 170] width 1235 height 33
select select "119b830e-a7a9-4285-be0b-a69d75da8c1b"
click at [1513, 738] on button "Next" at bounding box center [1508, 750] width 54 height 29
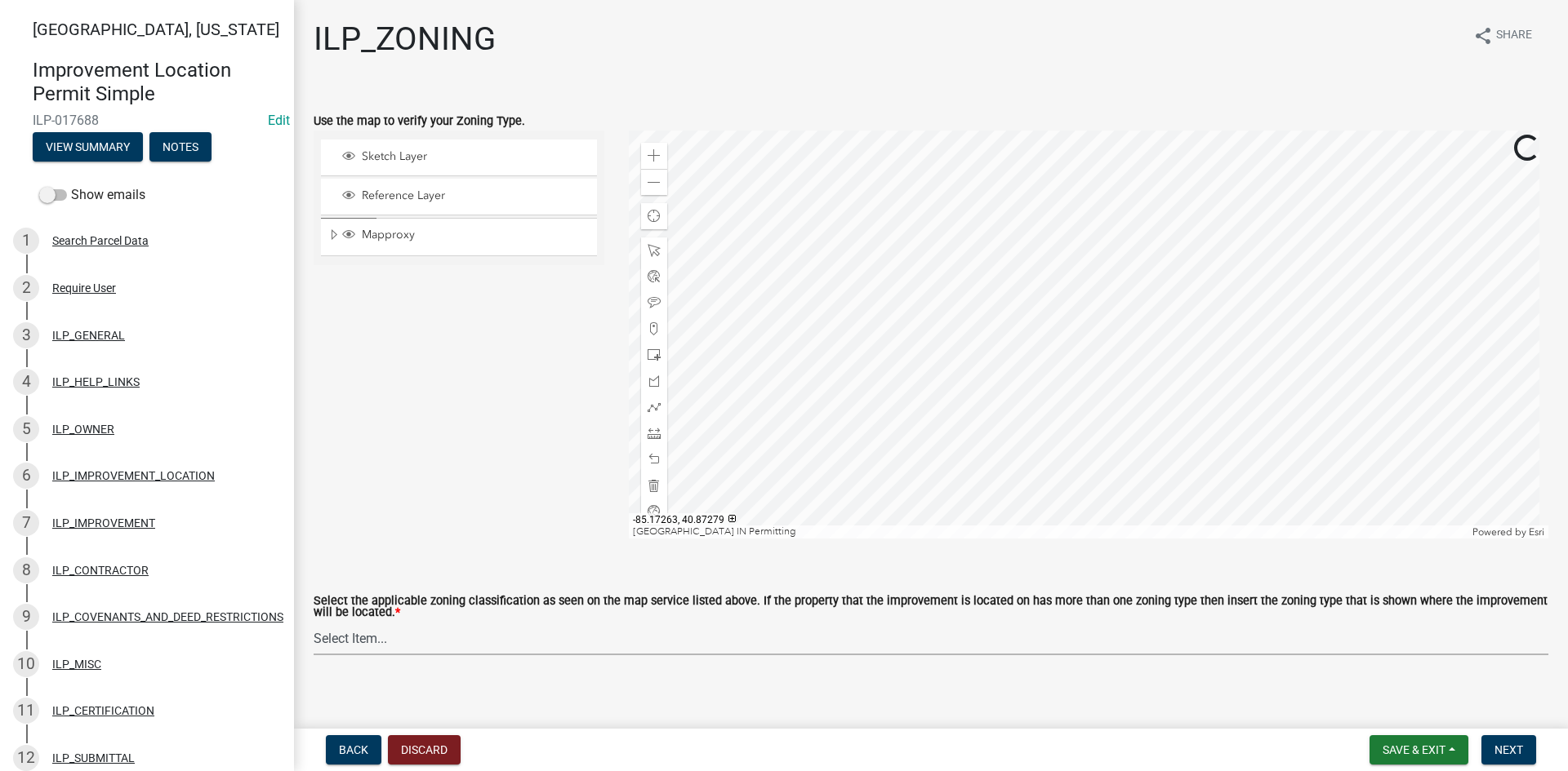
click at [605, 650] on select "Select Item... A-1 "Agricultural Intensive" A-R "Agricultural Residential" S-1 …" at bounding box center [931, 638] width 1235 height 33
click at [313, 623] on select "Select Item... A-1 "Agricultural Intensive" A-R "Agricultural Residential" S-1 …" at bounding box center [931, 638] width 1235 height 33
select select "d694ffb5-15d0-4049-a719-dd374d5d5d55"
click at [1490, 753] on button "Next" at bounding box center [1508, 750] width 54 height 29
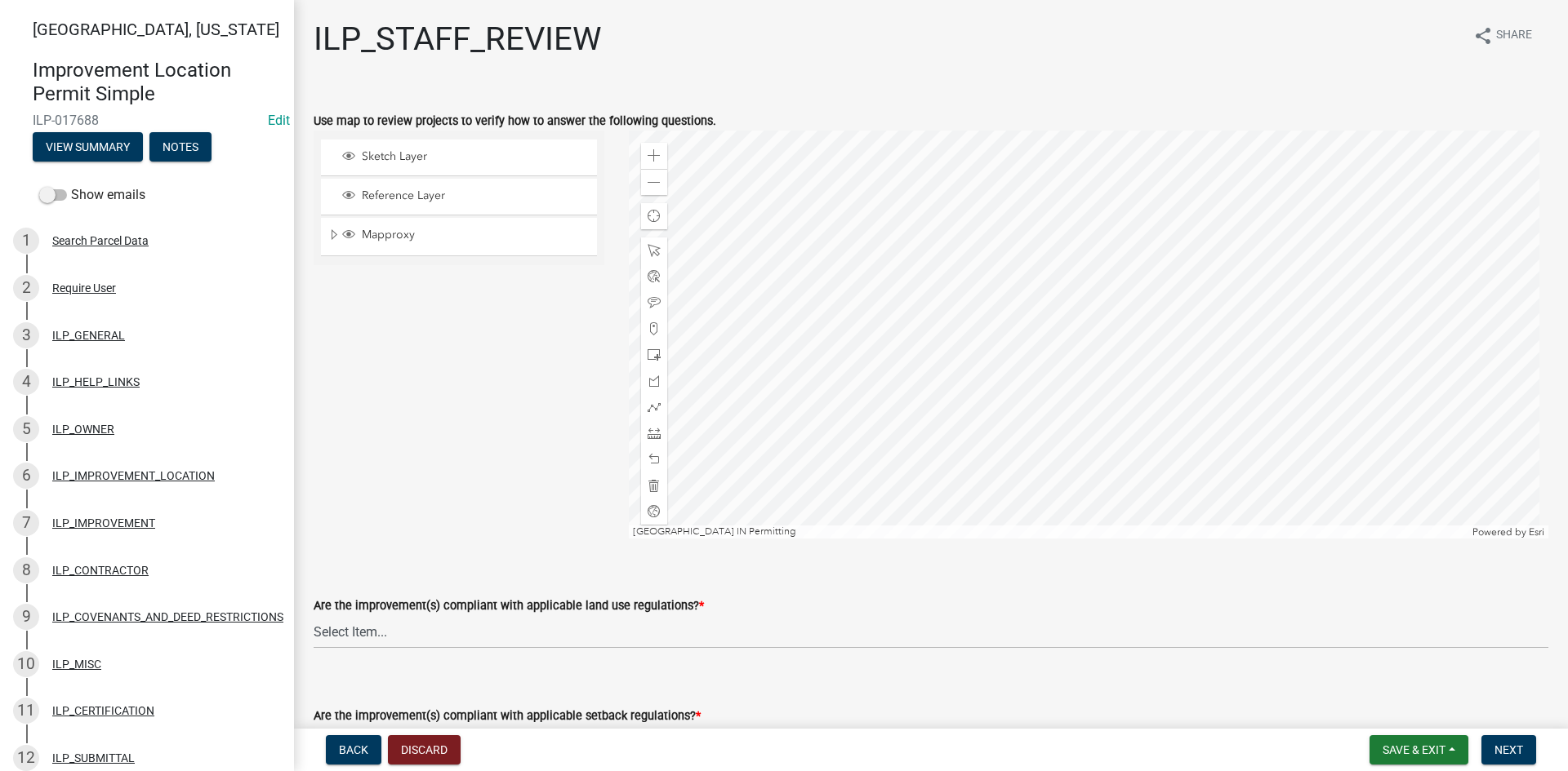
click at [499, 608] on label "Are the improvement(s) compliant with applicable land use regulations? *" at bounding box center [508, 606] width 390 height 12
click at [499, 615] on select "Select Item... YES NO" at bounding box center [931, 632] width 1235 height 33
click at [496, 633] on select "Select Item... YES NO" at bounding box center [931, 632] width 1235 height 33
click at [313, 615] on select "Select Item... YES NO" at bounding box center [931, 632] width 1235 height 33
select select "83ffa5df-1258-41bd-a108-9f2370541ef9"
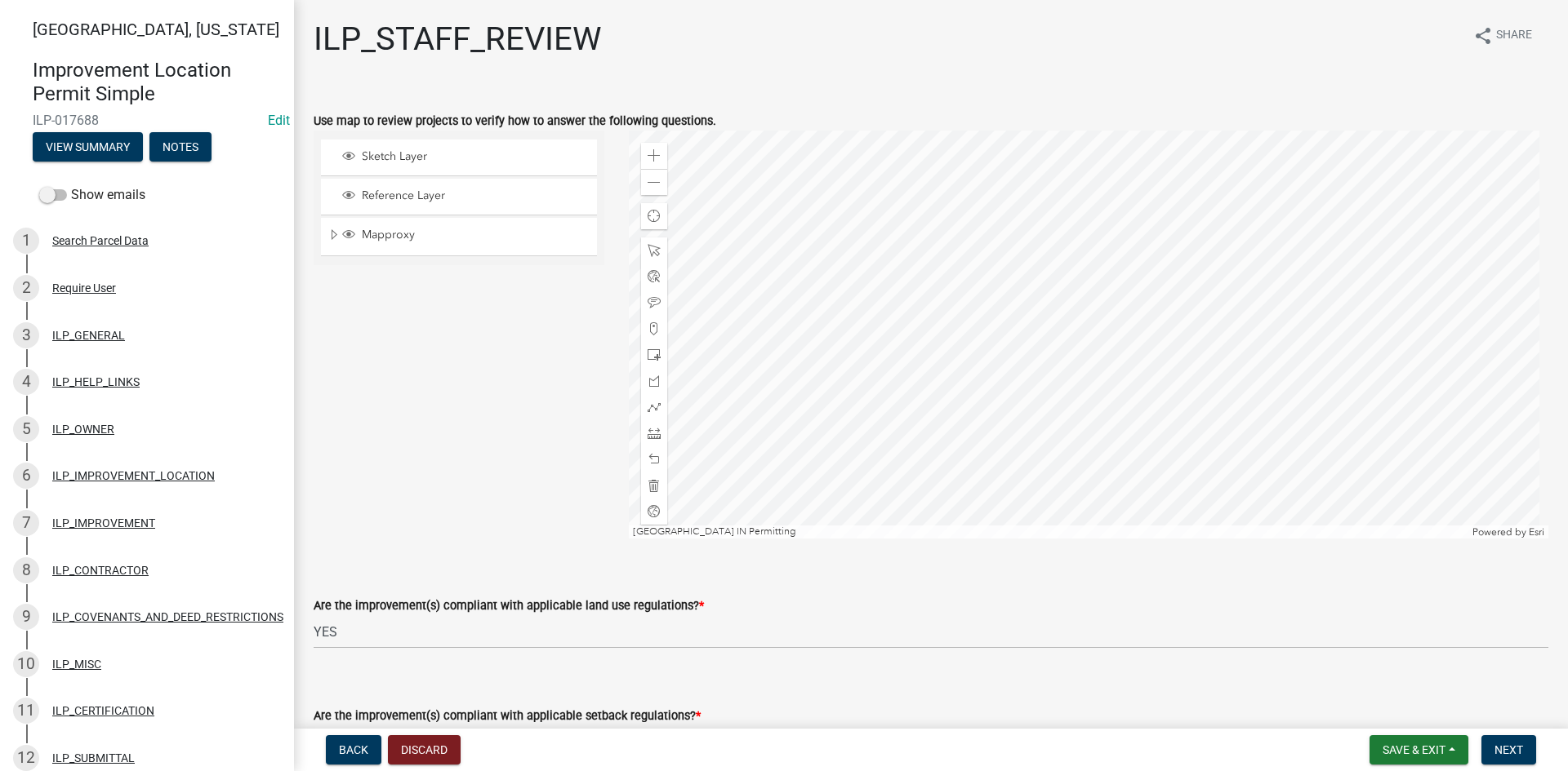
scroll to position [381, 0]
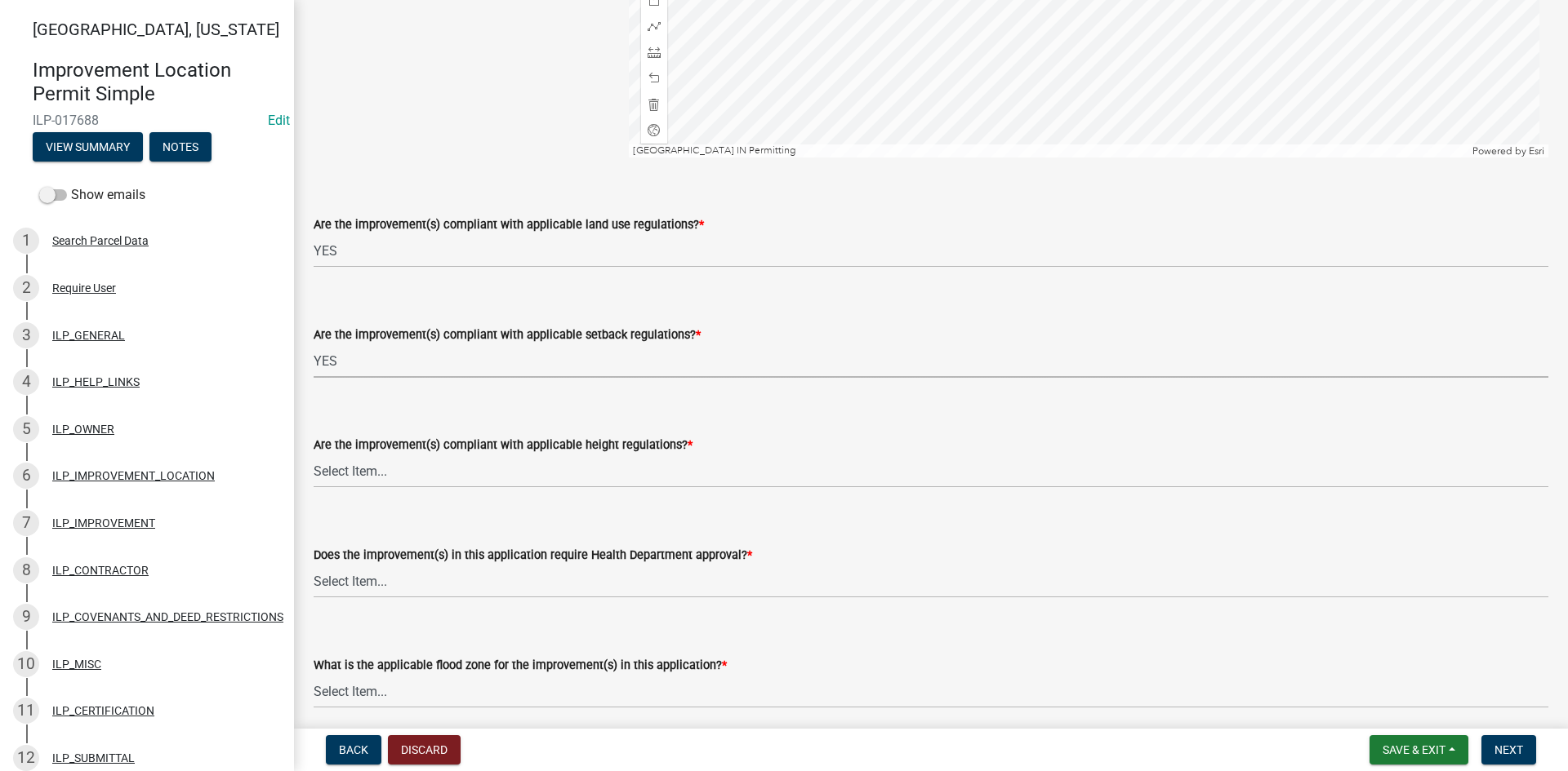
select select "e76e6c03-c199-4125-95d7-daca193c3739"
select select "b2795382-5a5c-496e-8f40-9eac2bba8e54"
select select "2cf99e9a-fd48-429a-ab01-6241dd9ef86f"
select select "546a9c8a-0bf2-4128-b2a0-21aece03a164"
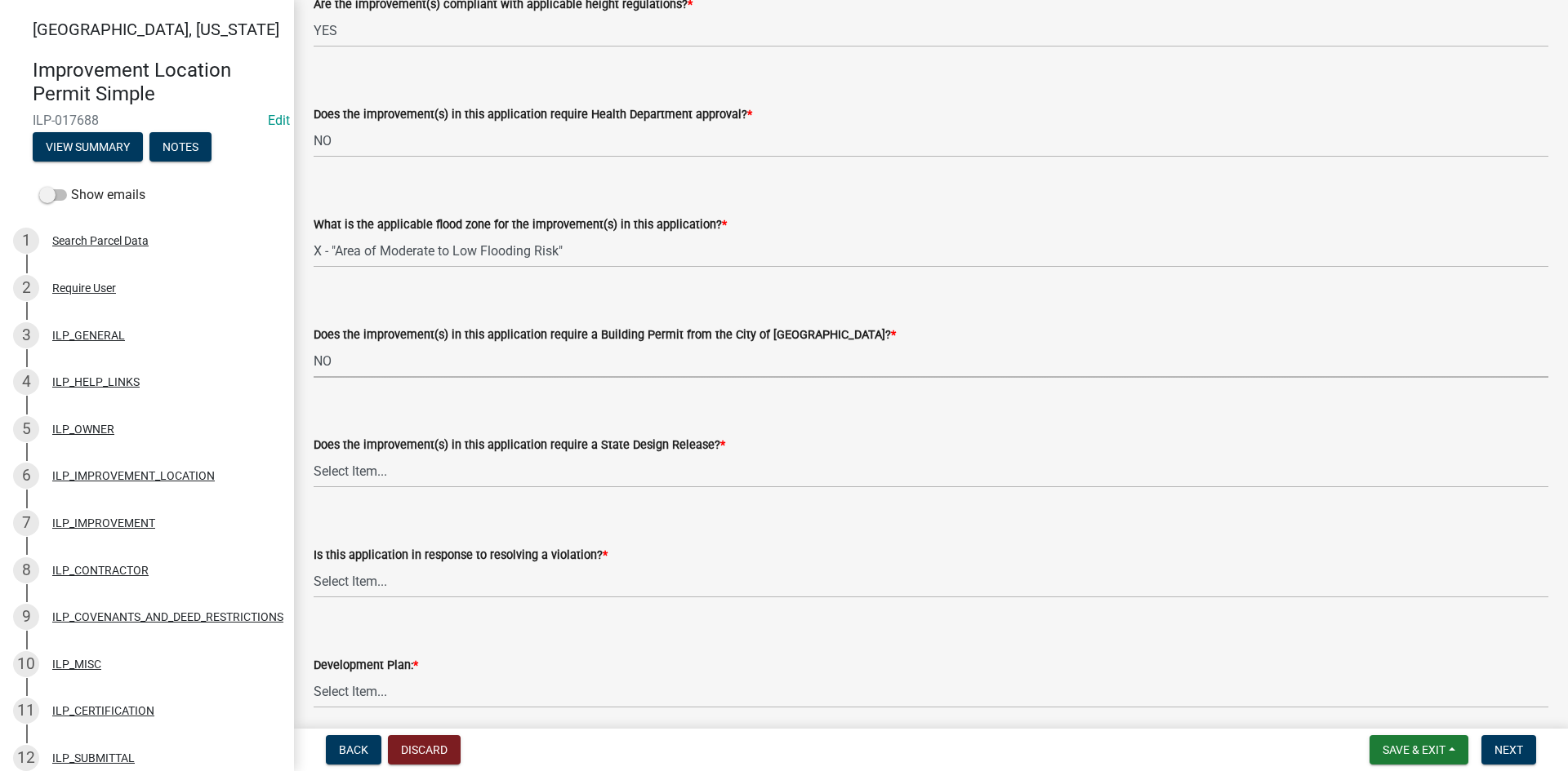
select select "3dde91a6-95a6-42fe-ae60-c75c292f8dd0"
select select "3e29b85e-0a39-40b5-813f-a0c180e4f93d"
select select "296d3b28-03f6-4b85-9592-a9e1e0e51d18"
select select "f492072b-a2fa-4f7c-8f99-9e809c6c526f"
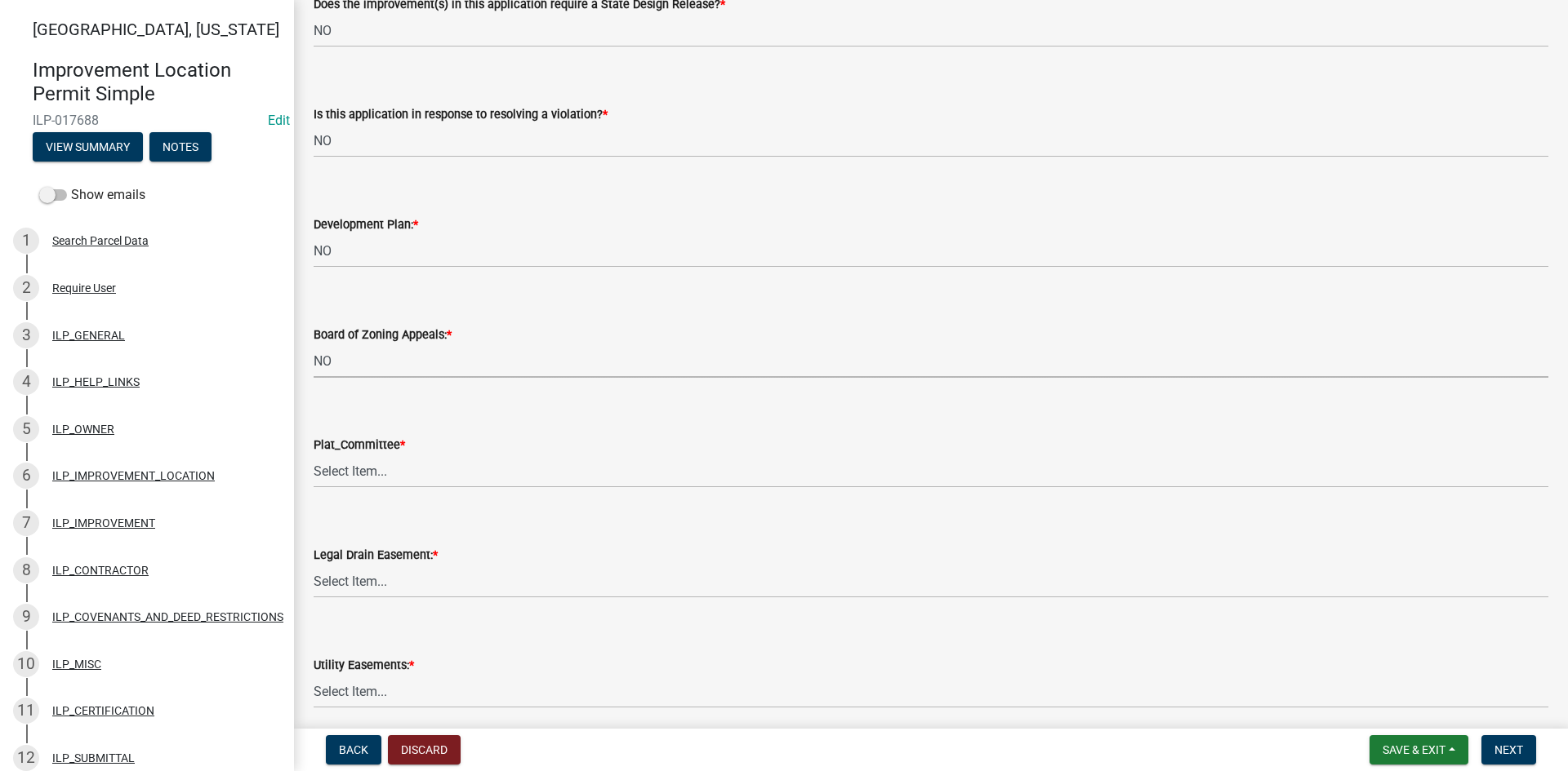
select select "91f2ca91-6260-441c-87d8-e38016df5c96"
select select "63238f16-a362-487f-83af-24d0c8cf3edd"
select select "4de29e95-b13a-4926-a5fe-83364331169b"
select select "8e424161-7bf1-4e33-adf9-a347c03eff2b"
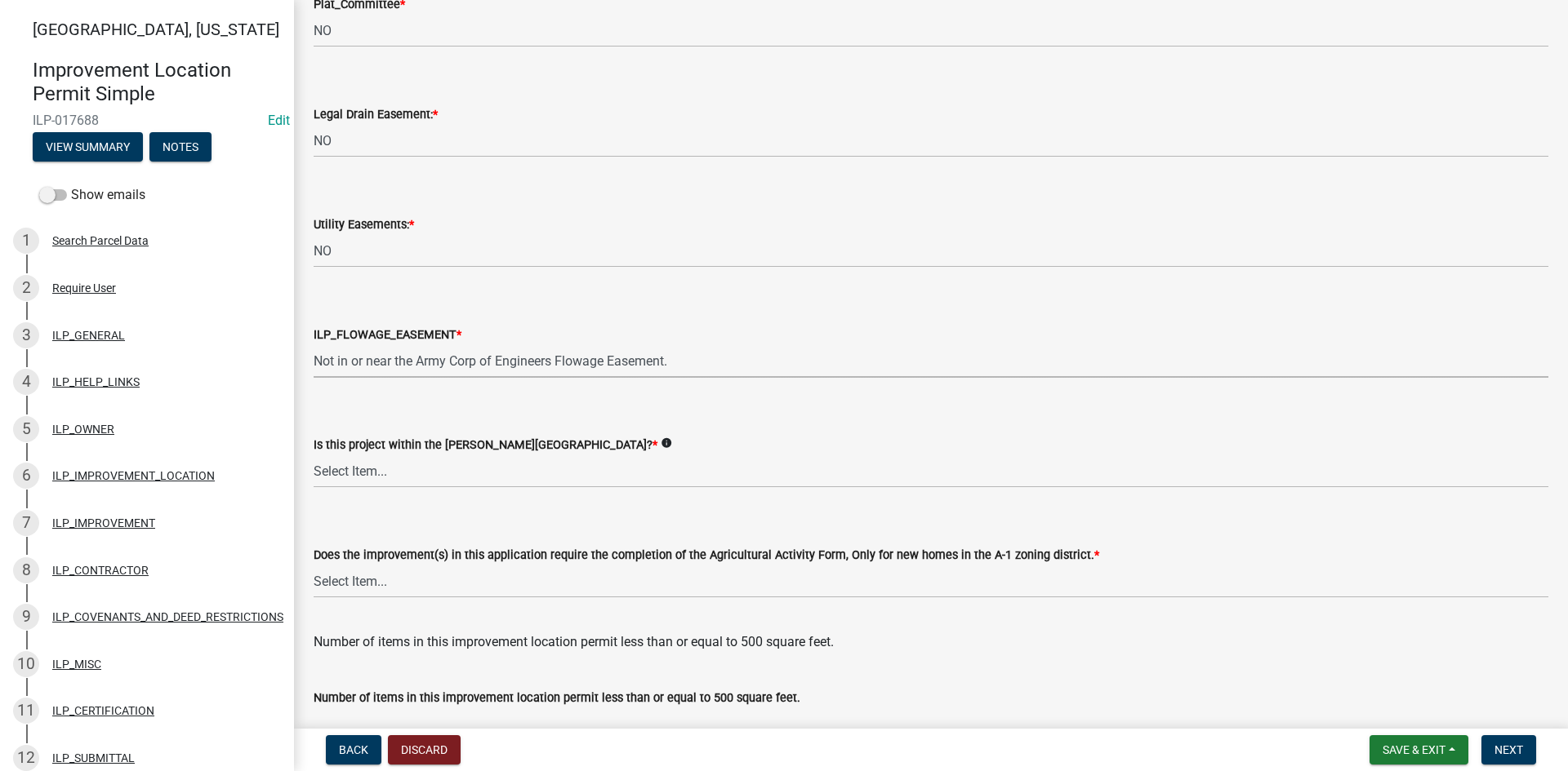
select select "bdd9c930-c7fe-4770-81ee-2c29cf953f8b"
select select "c22a6da1-a4b9-4a20-9552-3c4da3c32bc7"
select select "b8432f74-40d2-4ff6-ba31-770d91760c6e"
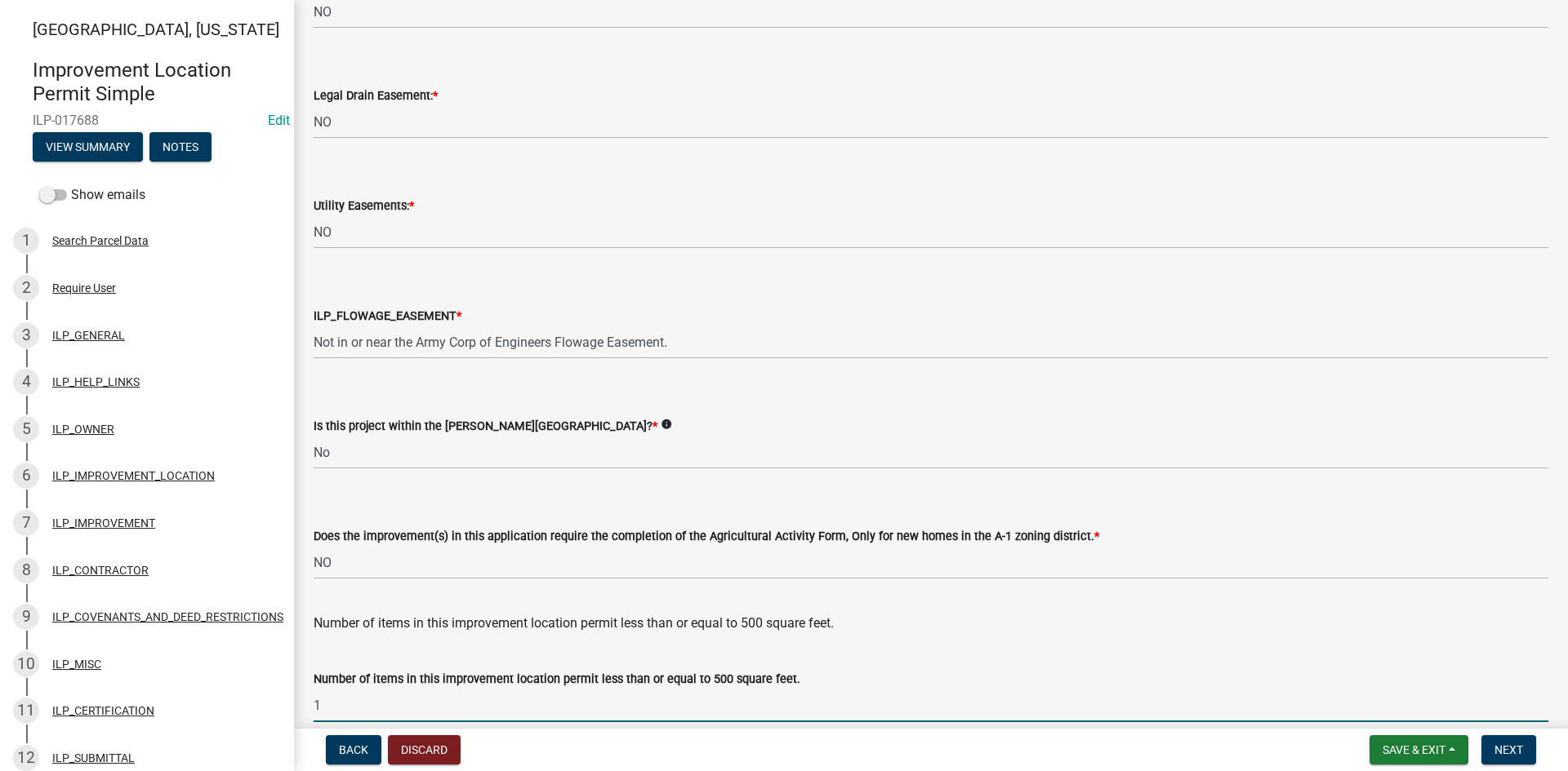
type input "1"
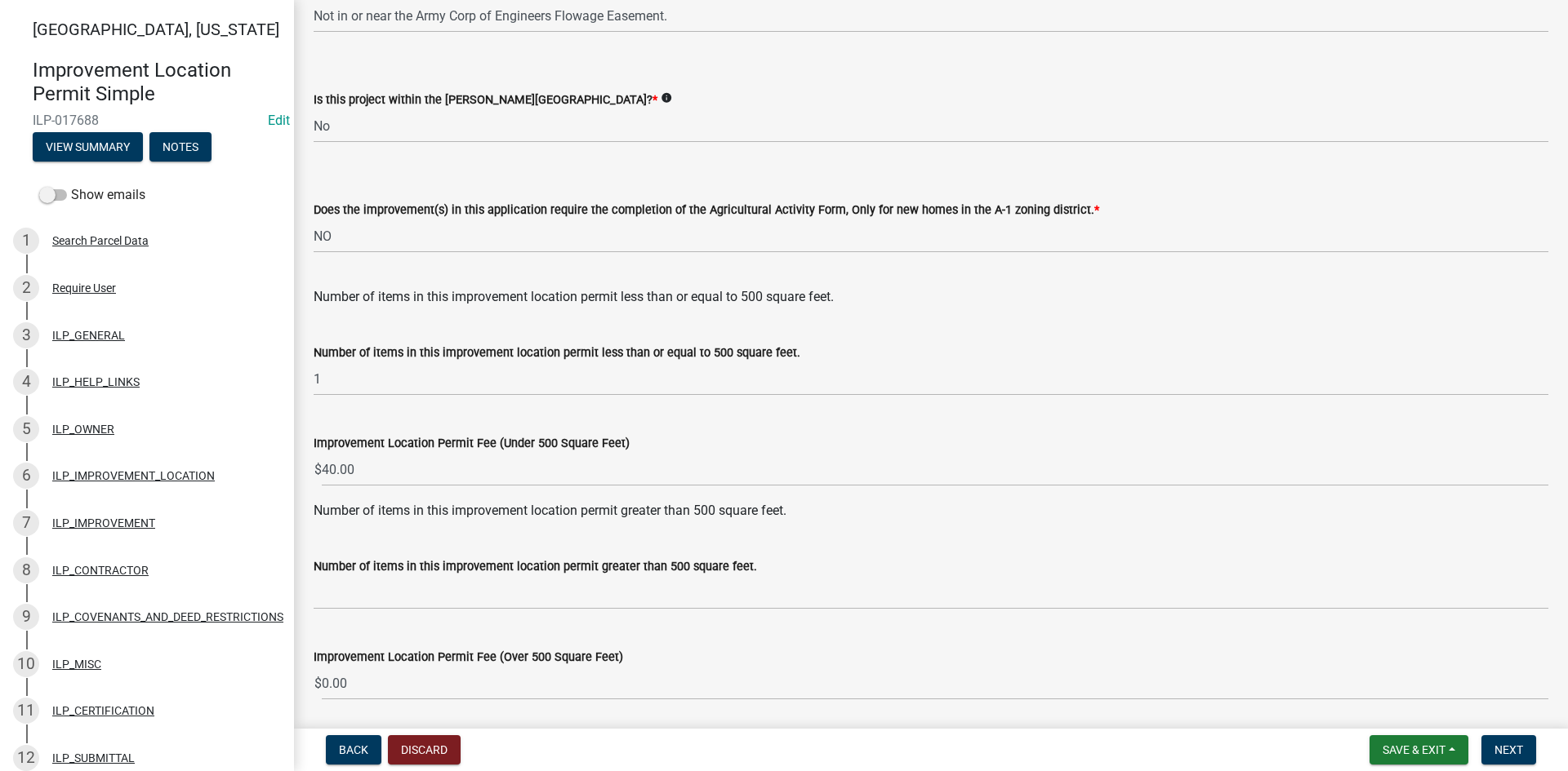
scroll to position [2105, 0]
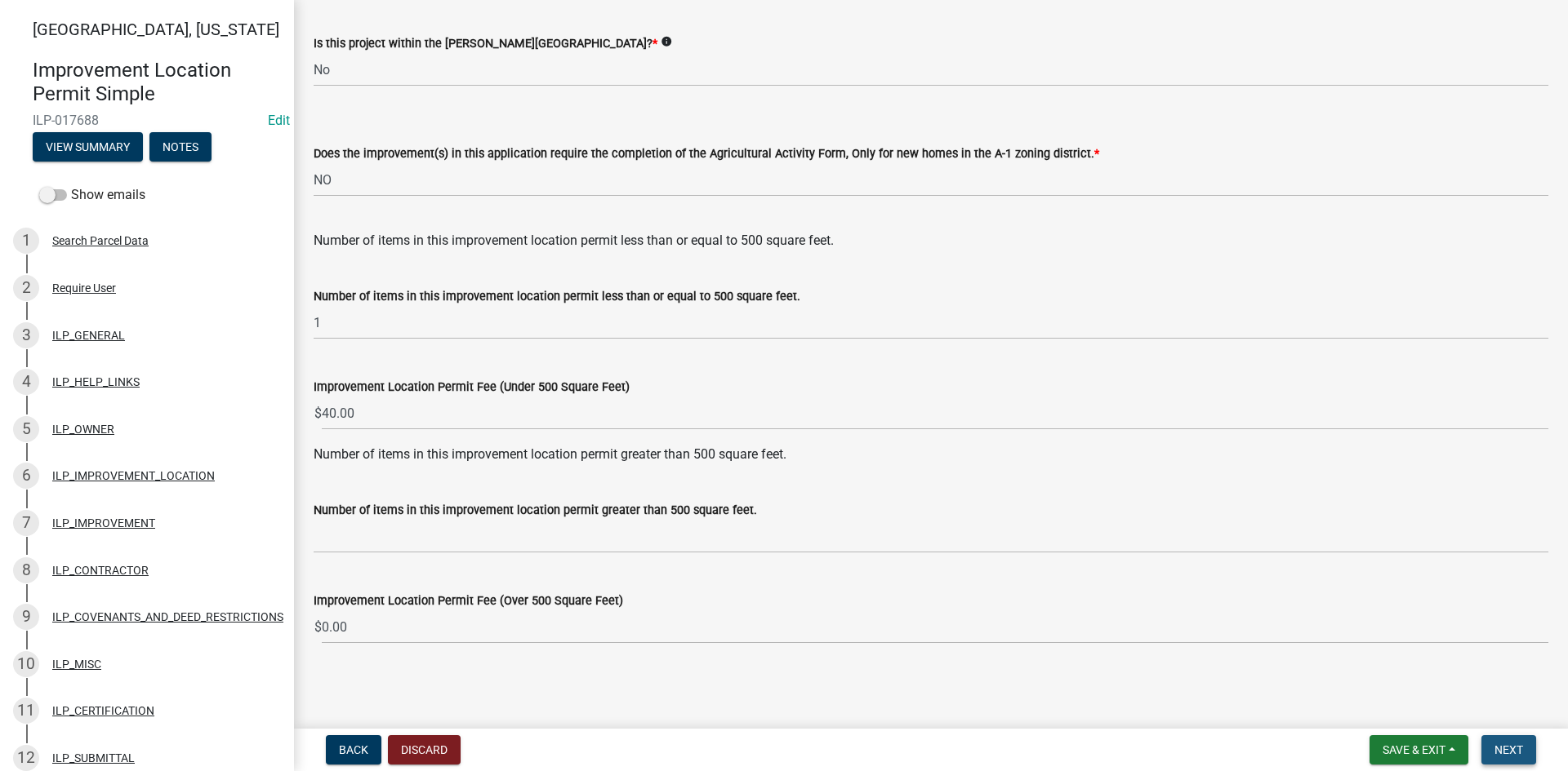
click at [1517, 746] on span "Next" at bounding box center [1509, 750] width 29 height 13
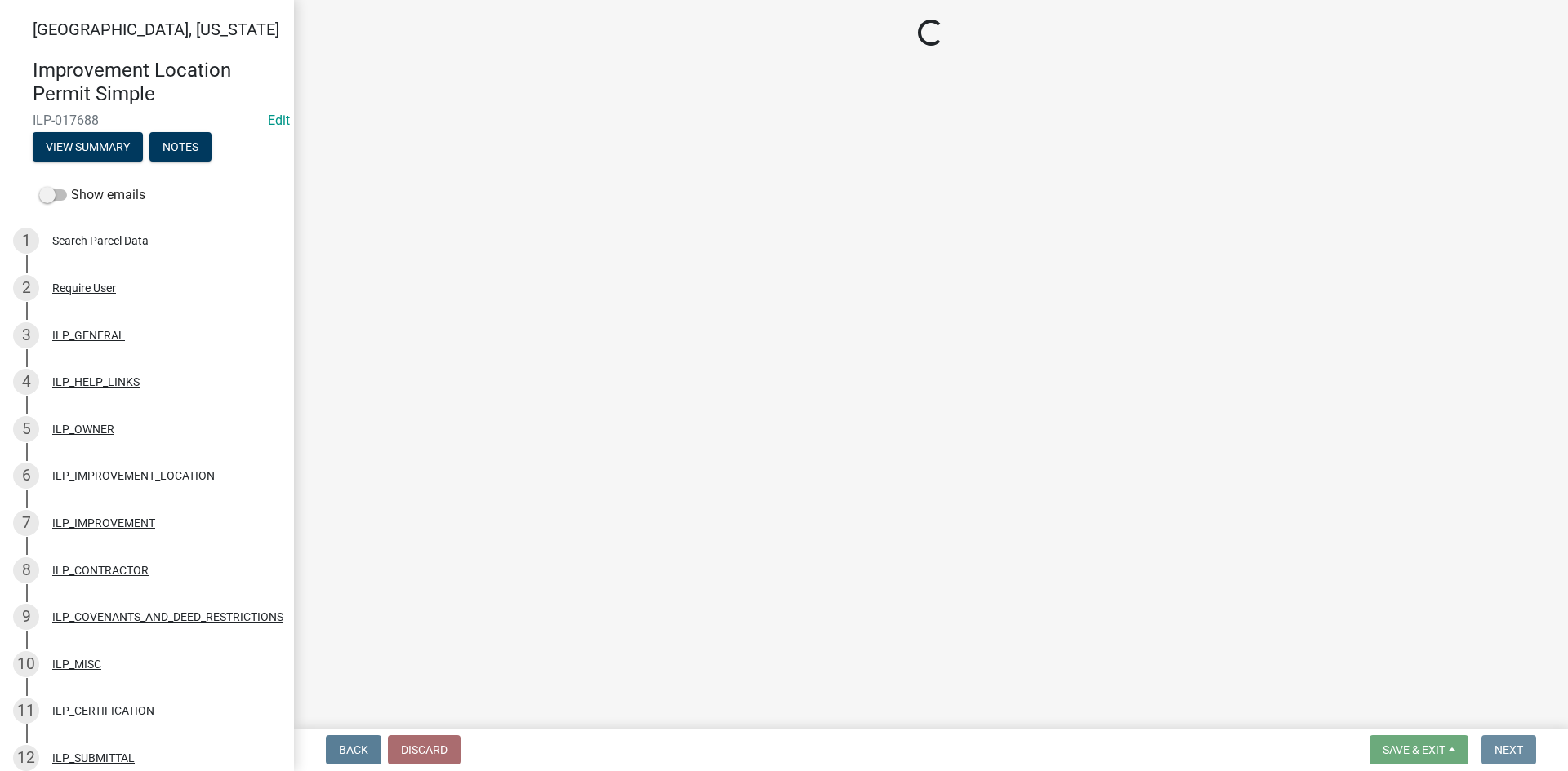
scroll to position [0, 0]
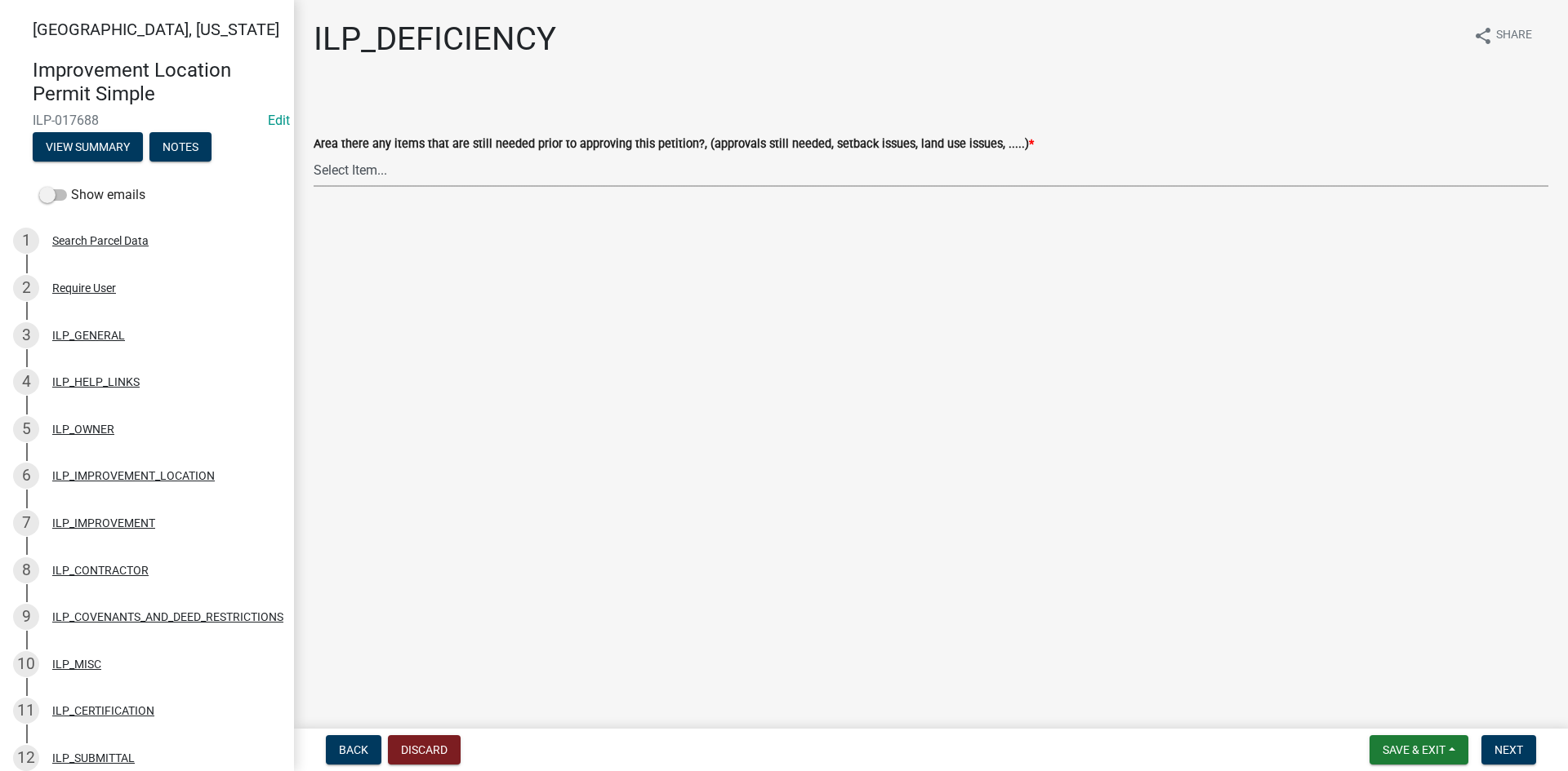
click at [661, 178] on select "Select Item... YES NO" at bounding box center [931, 170] width 1235 height 33
click at [313, 154] on select "Select Item... YES NO" at bounding box center [931, 170] width 1235 height 33
select select "88f51f67-ad00-412f-ad25-d9a24cd42bdb"
click at [1499, 742] on button "Next" at bounding box center [1508, 750] width 54 height 29
click at [578, 174] on select "Select Item... Denied Approved" at bounding box center [931, 170] width 1235 height 33
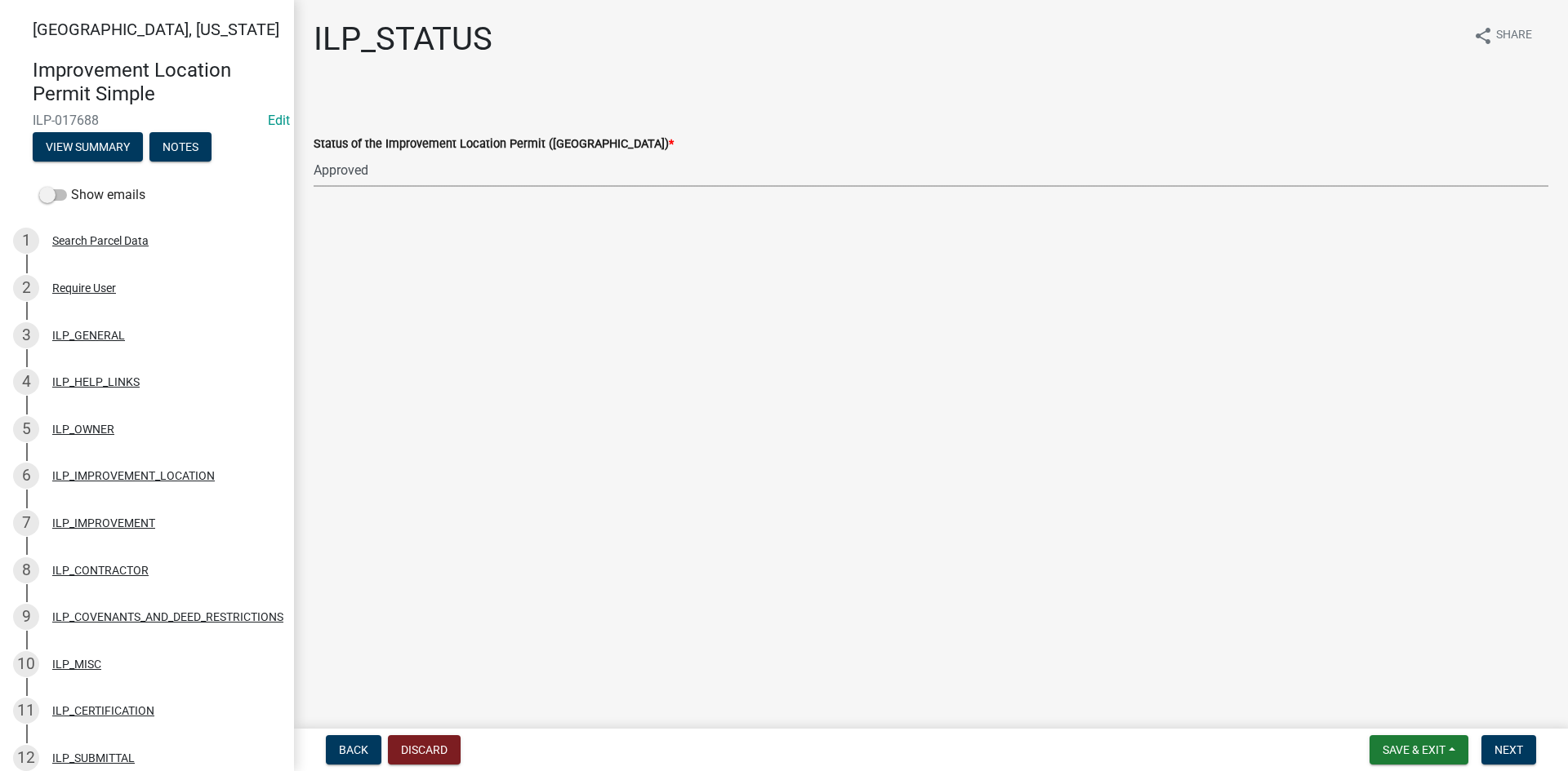
click at [313, 154] on select "Select Item... Denied Approved" at bounding box center [931, 170] width 1235 height 33
select select "676ca0ef-d742-4b5a-a79e-763cf2a28fc9"
click at [1503, 747] on span "Next" at bounding box center [1509, 750] width 29 height 13
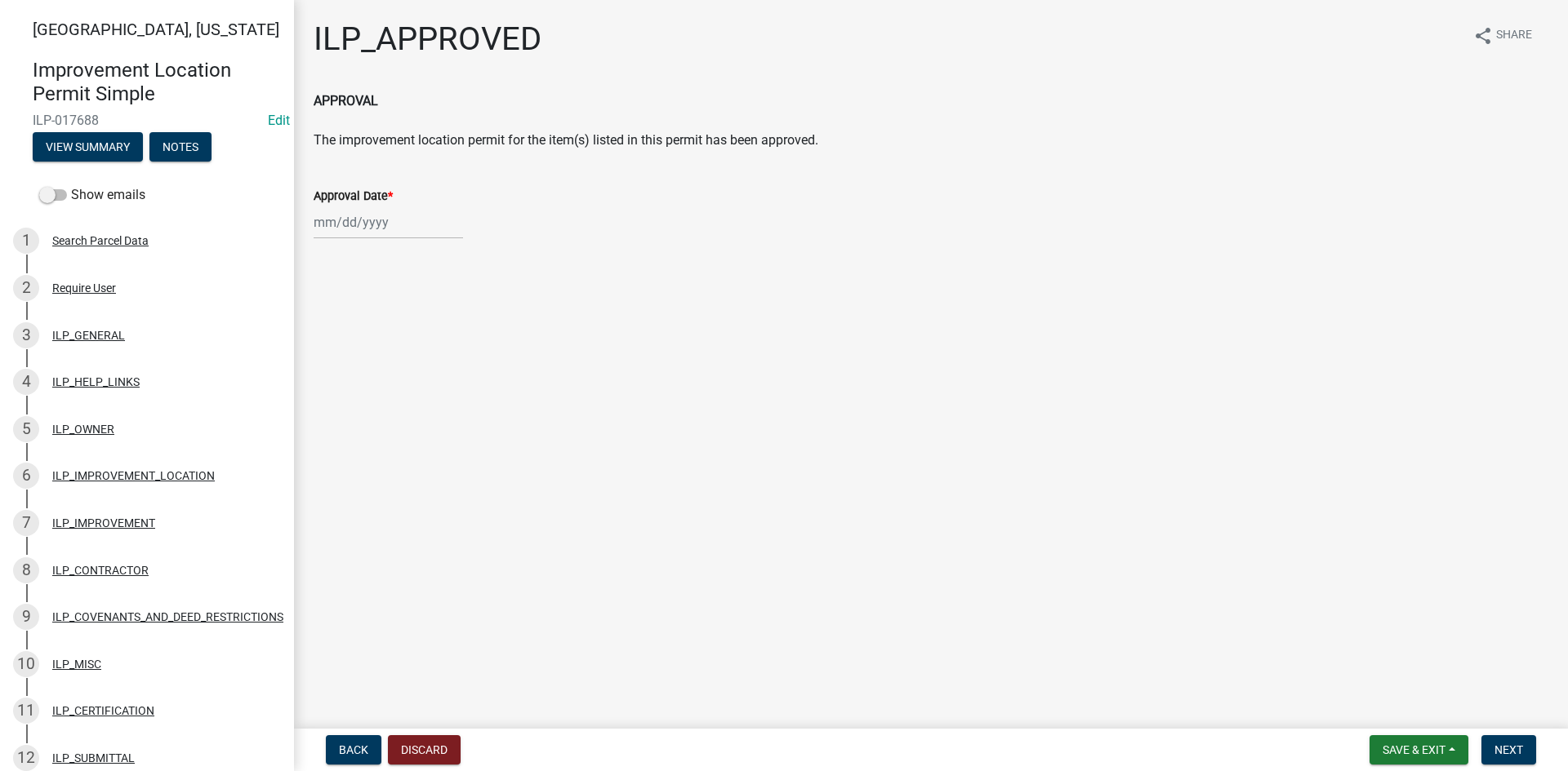
select select "9"
select select "2025"
click at [352, 228] on div "[PERSON_NAME] Feb Mar Apr [PERSON_NAME][DATE] Oct Nov [DATE] 1526 1527 1528 152…" at bounding box center [387, 222] width 149 height 33
click at [355, 388] on div "23" at bounding box center [356, 387] width 26 height 26
type input "[DATE]"
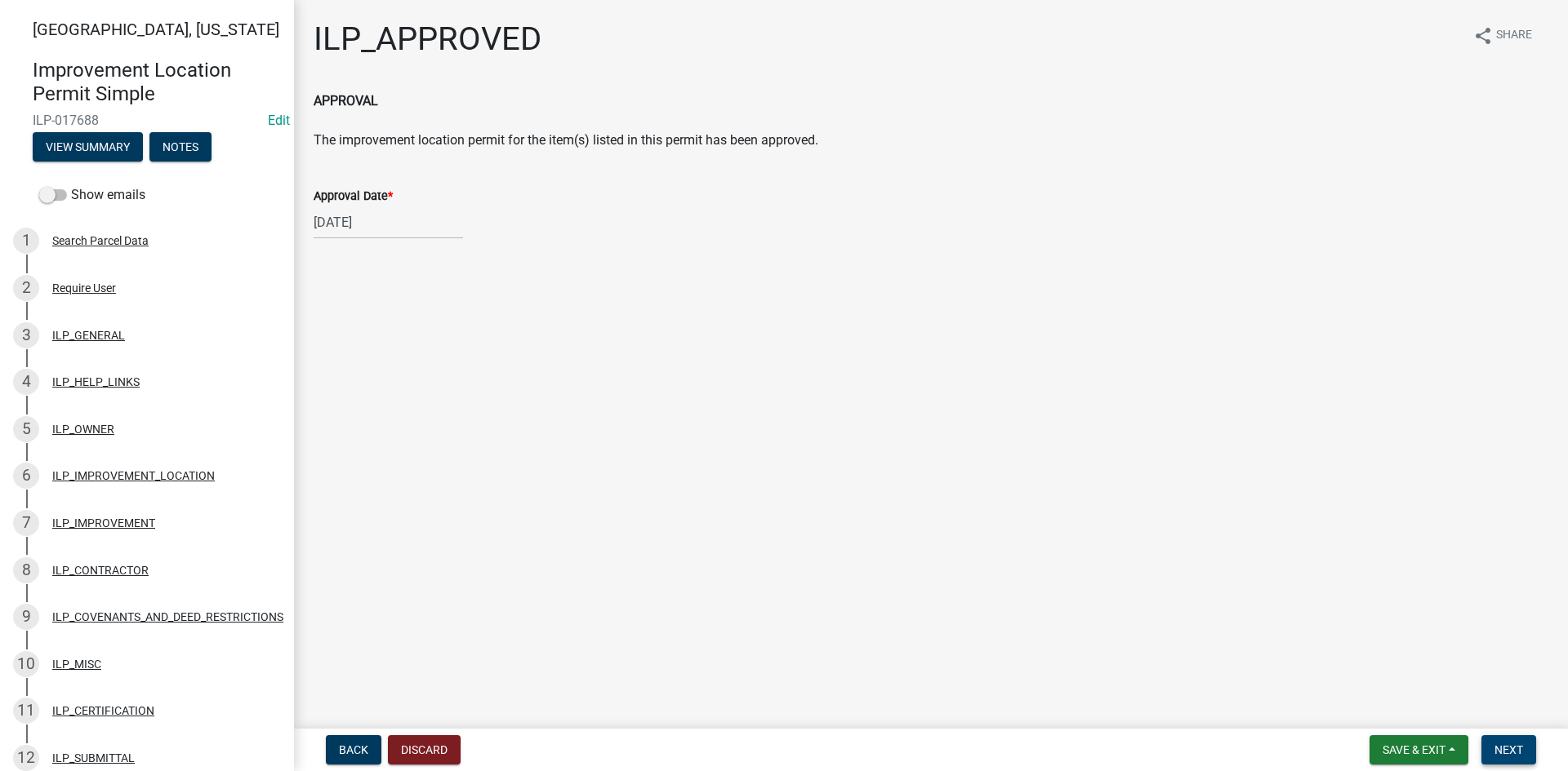
click at [1514, 754] on span "Next" at bounding box center [1509, 750] width 29 height 13
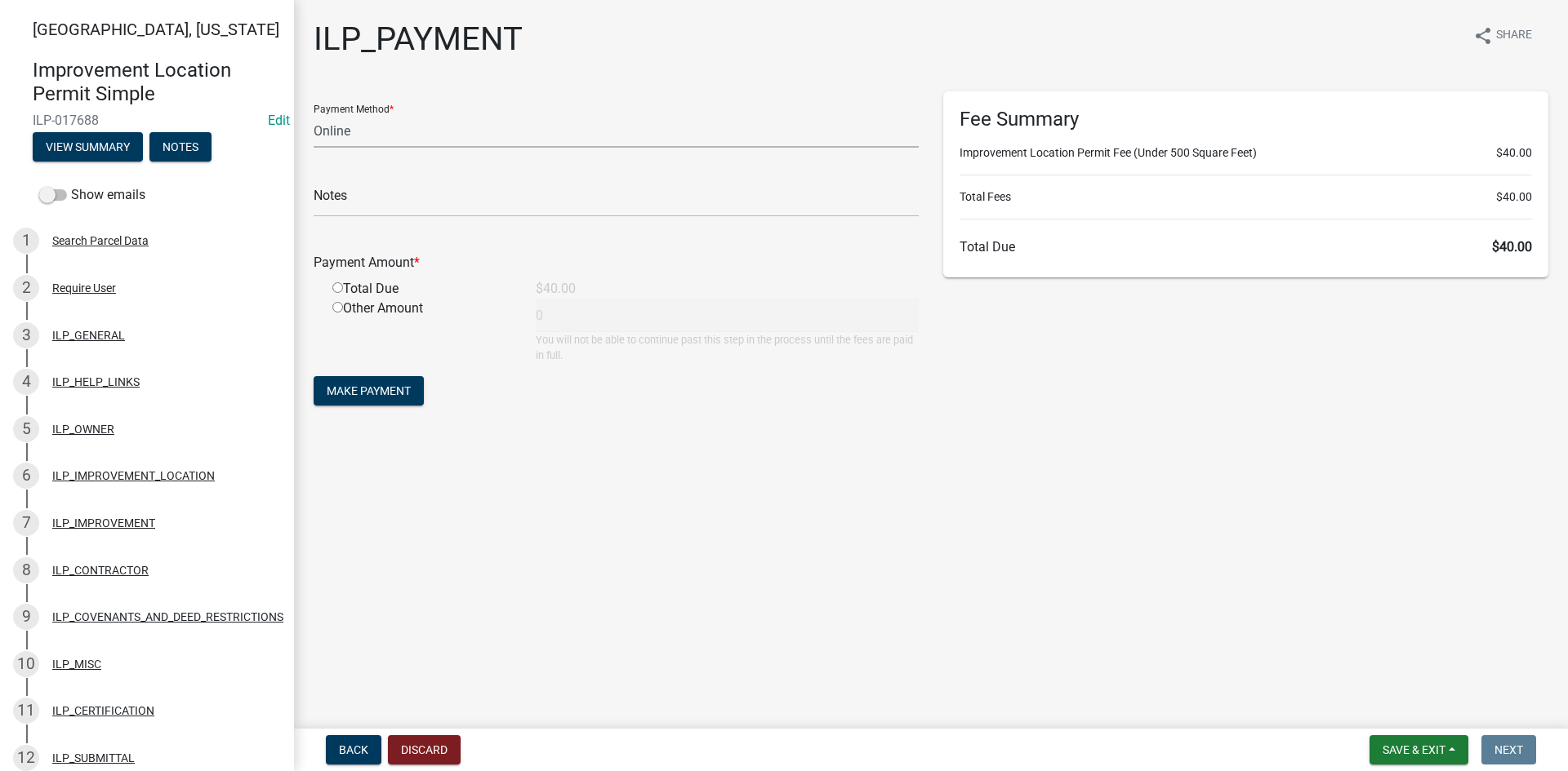
click at [354, 130] on select "Credit Card POS Check Cash Online" at bounding box center [616, 130] width 605 height 33
select select "1: 0"
click at [313, 114] on select "Credit Card POS Check Cash Online" at bounding box center [616, 130] width 605 height 33
click at [363, 197] on input "text" at bounding box center [616, 200] width 605 height 33
type input "8400"
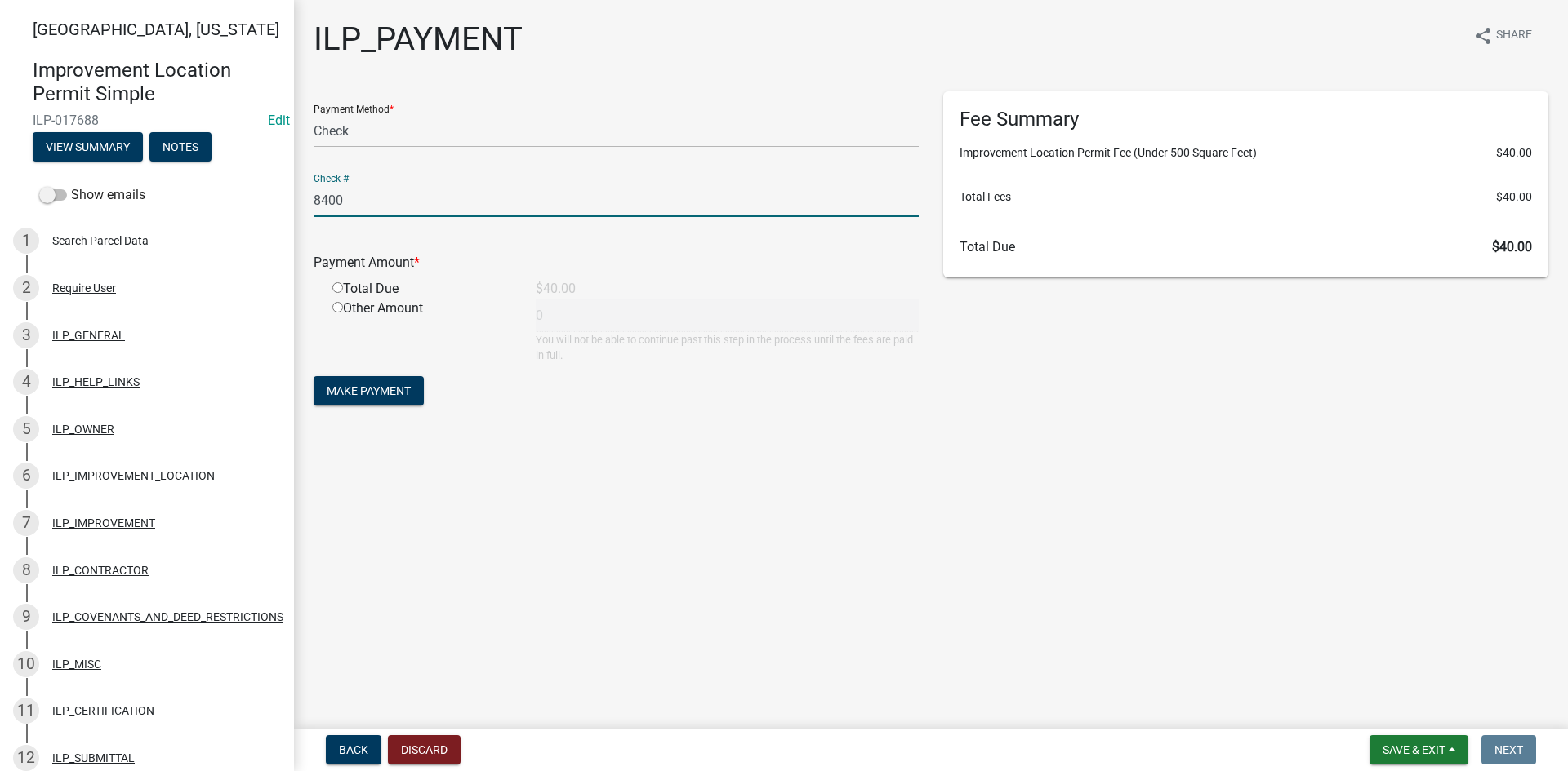
click at [337, 286] on input "radio" at bounding box center [338, 288] width 11 height 11
radio input "true"
type input "40"
click at [352, 395] on span "Make Payment" at bounding box center [368, 391] width 84 height 13
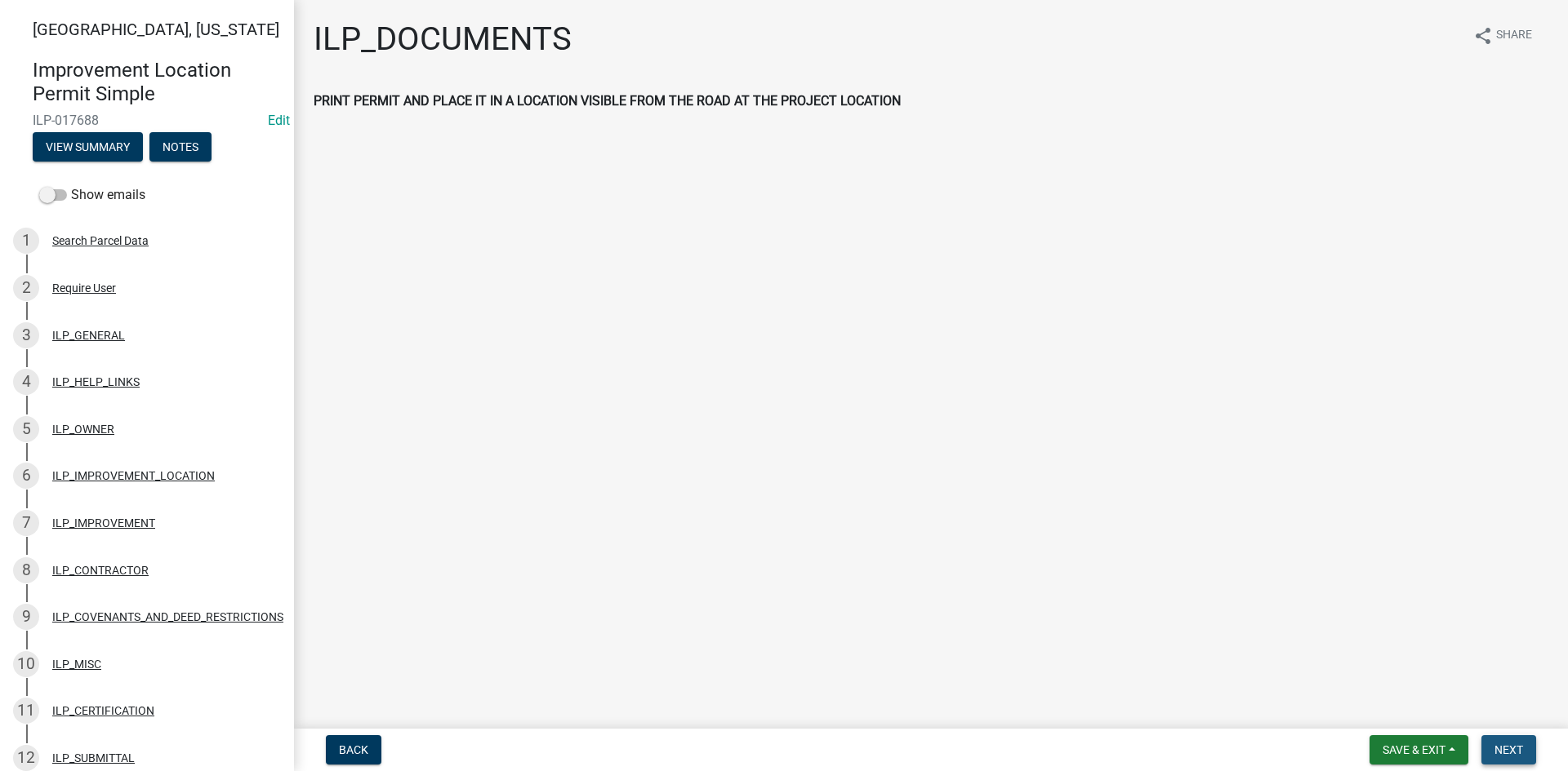
click at [1508, 752] on span "Next" at bounding box center [1509, 750] width 29 height 13
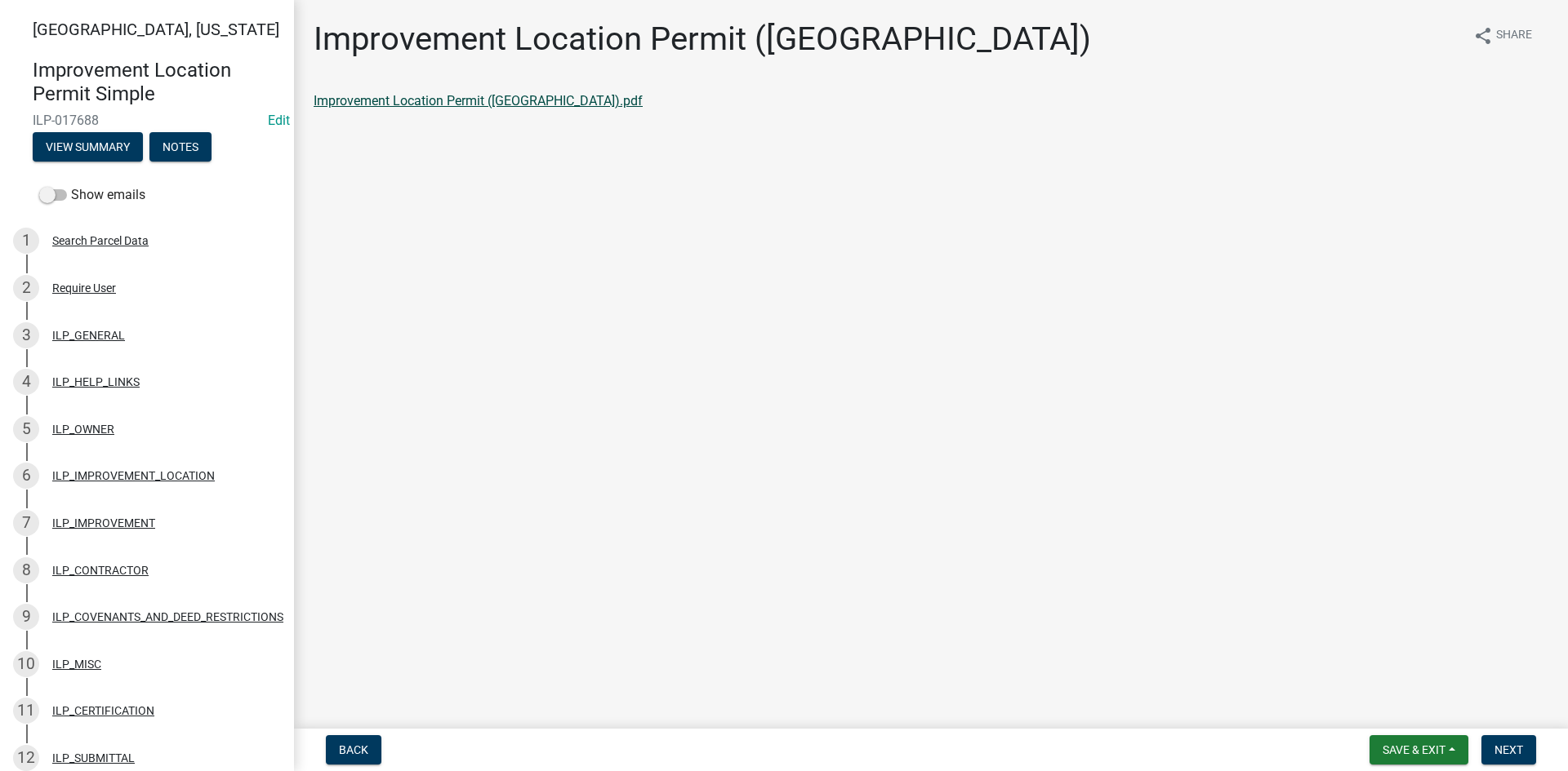
click at [454, 103] on link "Improvement Location Permit ([GEOGRAPHIC_DATA]).pdf" at bounding box center [478, 100] width 330 height 15
click at [1511, 742] on button "Next" at bounding box center [1508, 750] width 54 height 29
click at [534, 106] on link "Improvement Location Permit (ILP)(Form).pdf" at bounding box center [445, 100] width 263 height 15
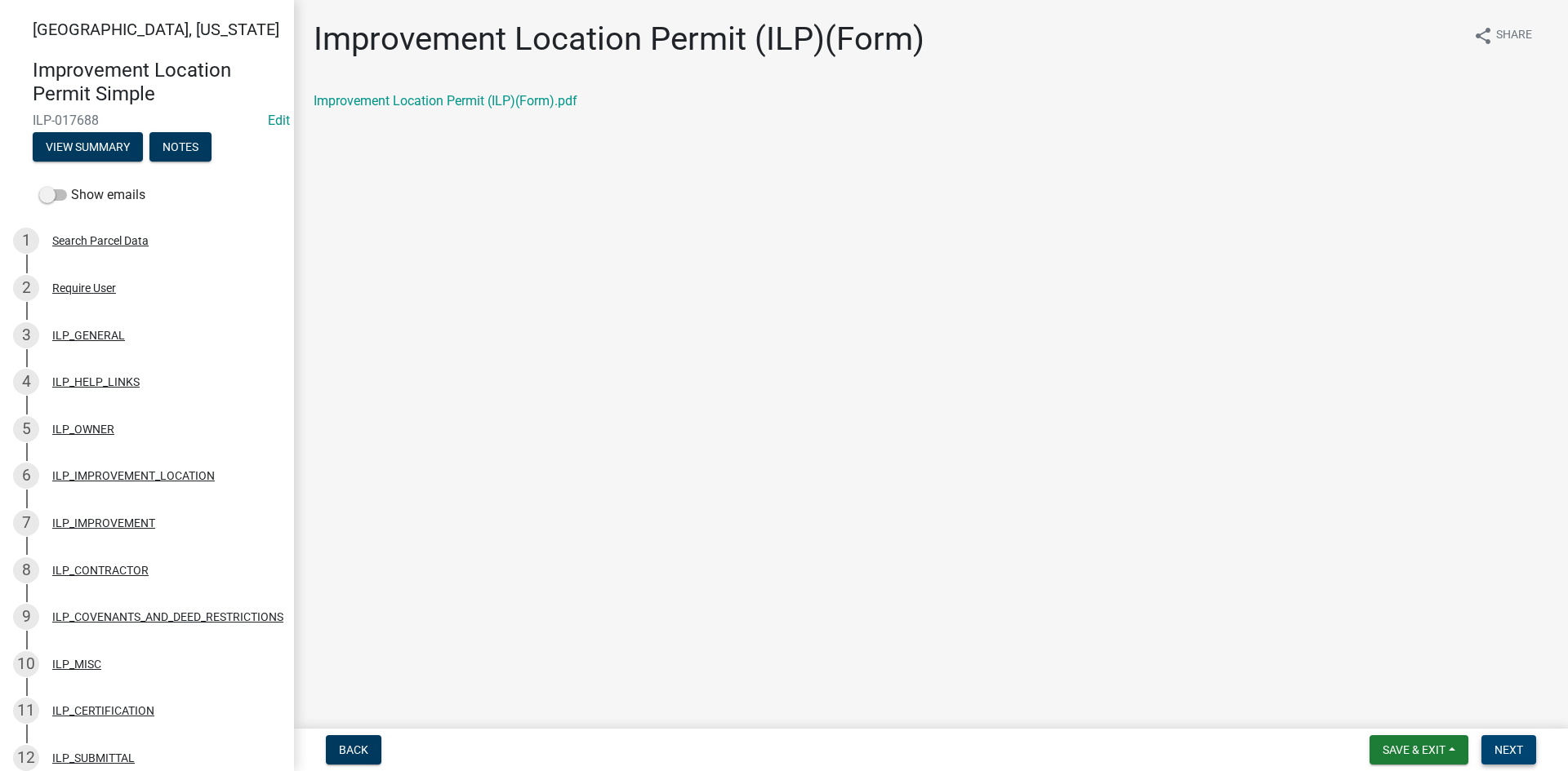
click at [1533, 749] on button "Next" at bounding box center [1508, 750] width 54 height 29
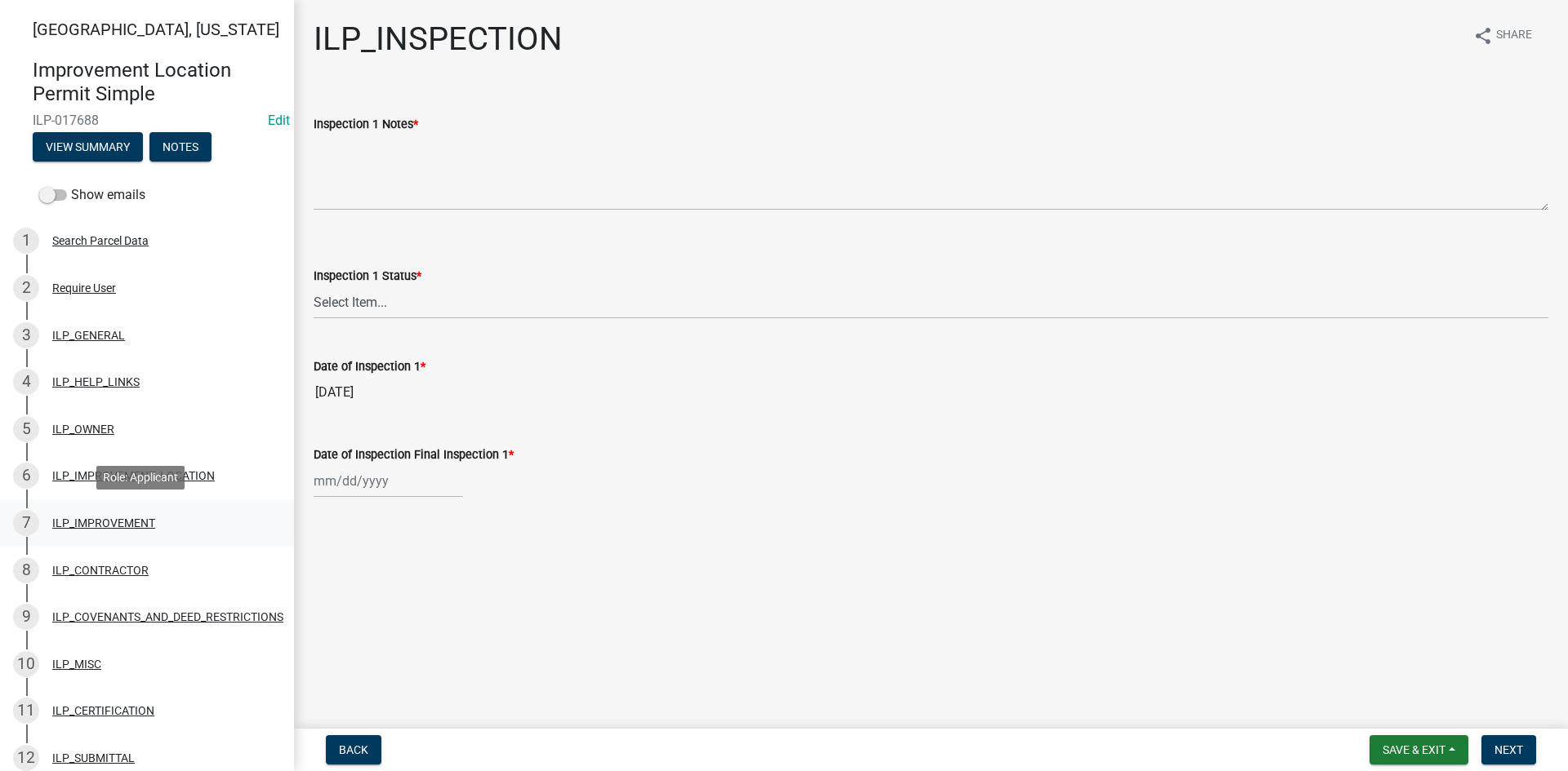
click at [100, 519] on div "ILP_IMPROVEMENT" at bounding box center [104, 523] width 103 height 12
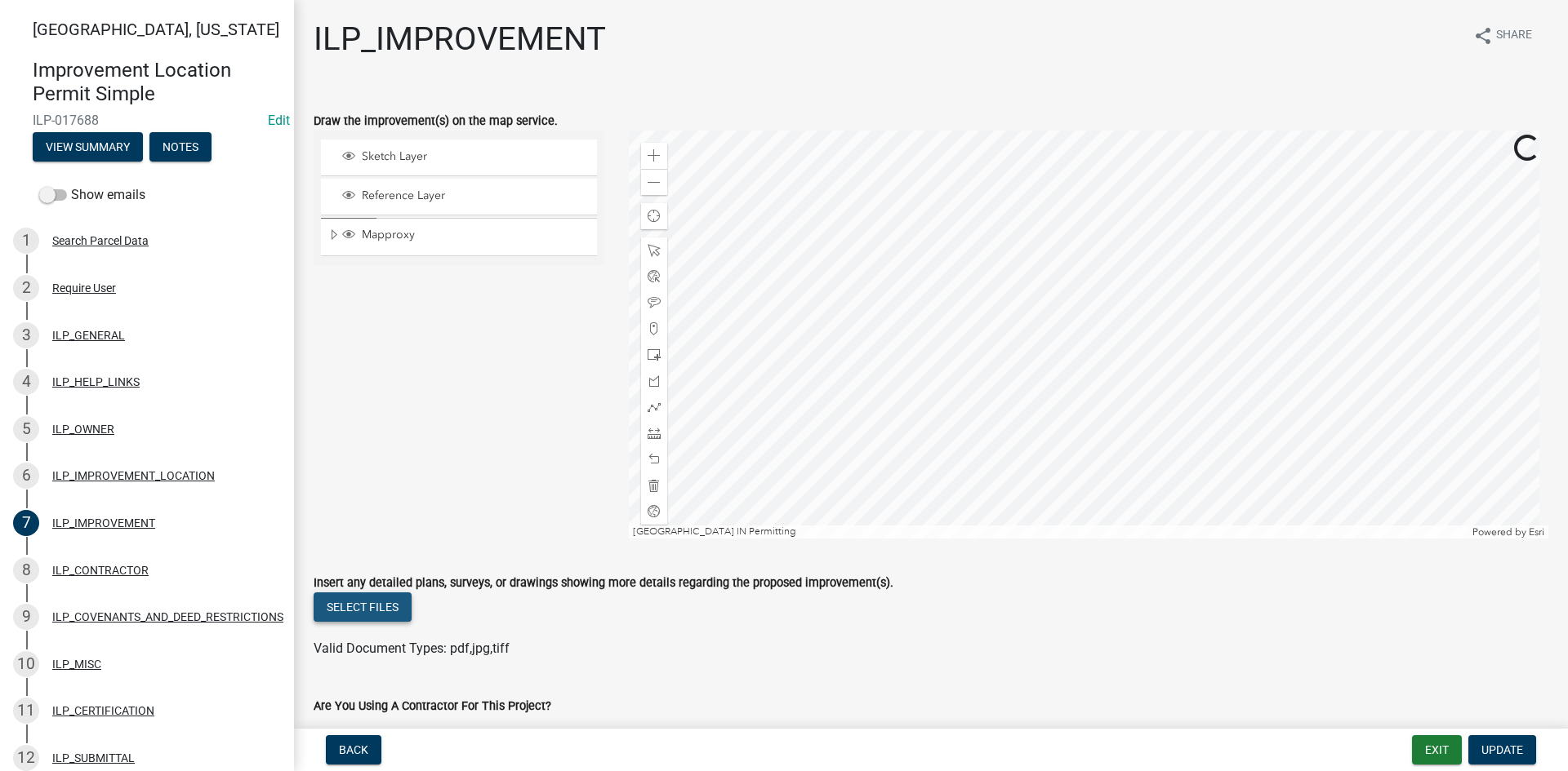
click at [398, 604] on button "Select files" at bounding box center [362, 607] width 98 height 29
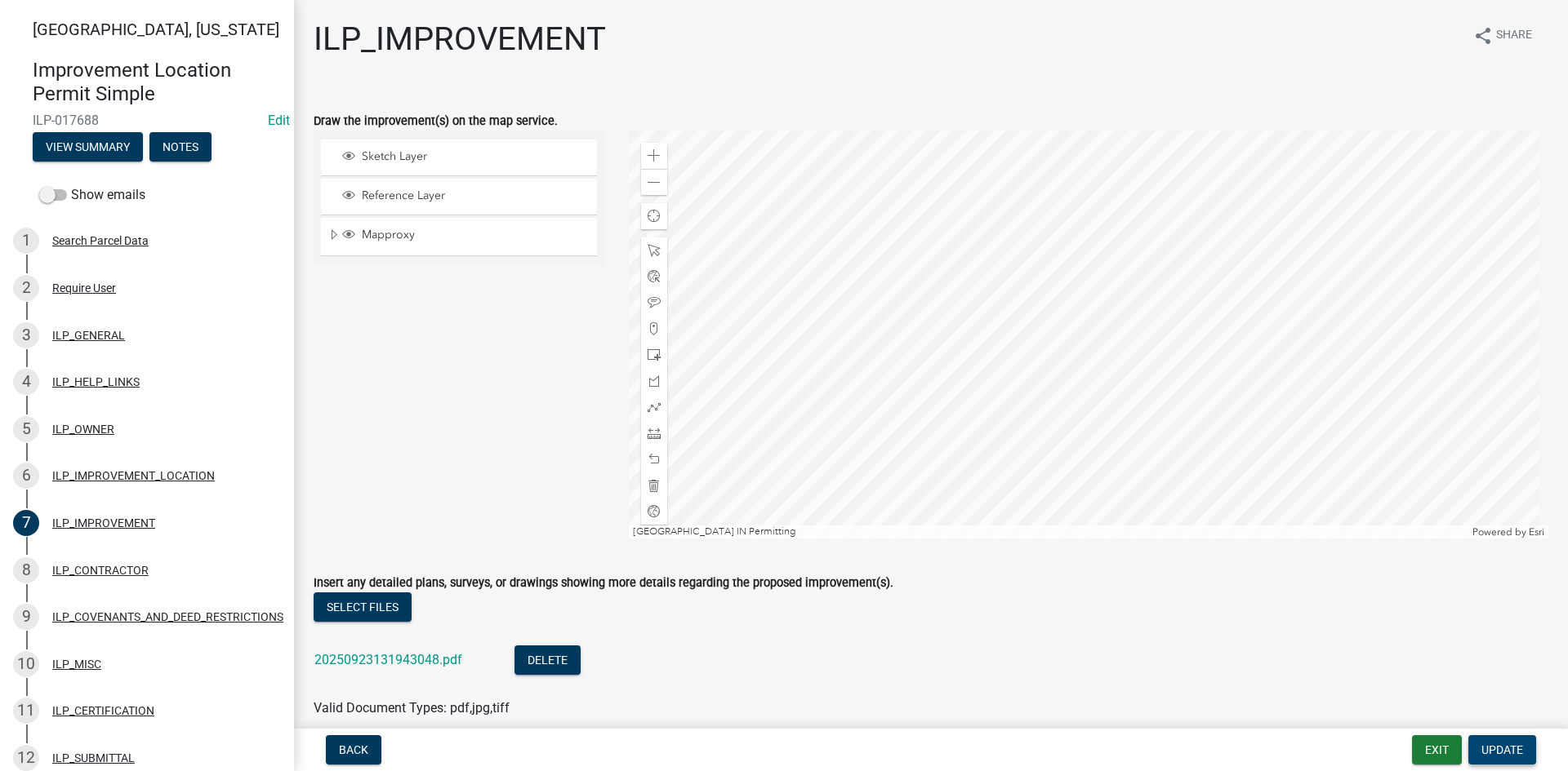
click at [1510, 741] on button "Update" at bounding box center [1502, 750] width 68 height 29
